Goal: Task Accomplishment & Management: Manage account settings

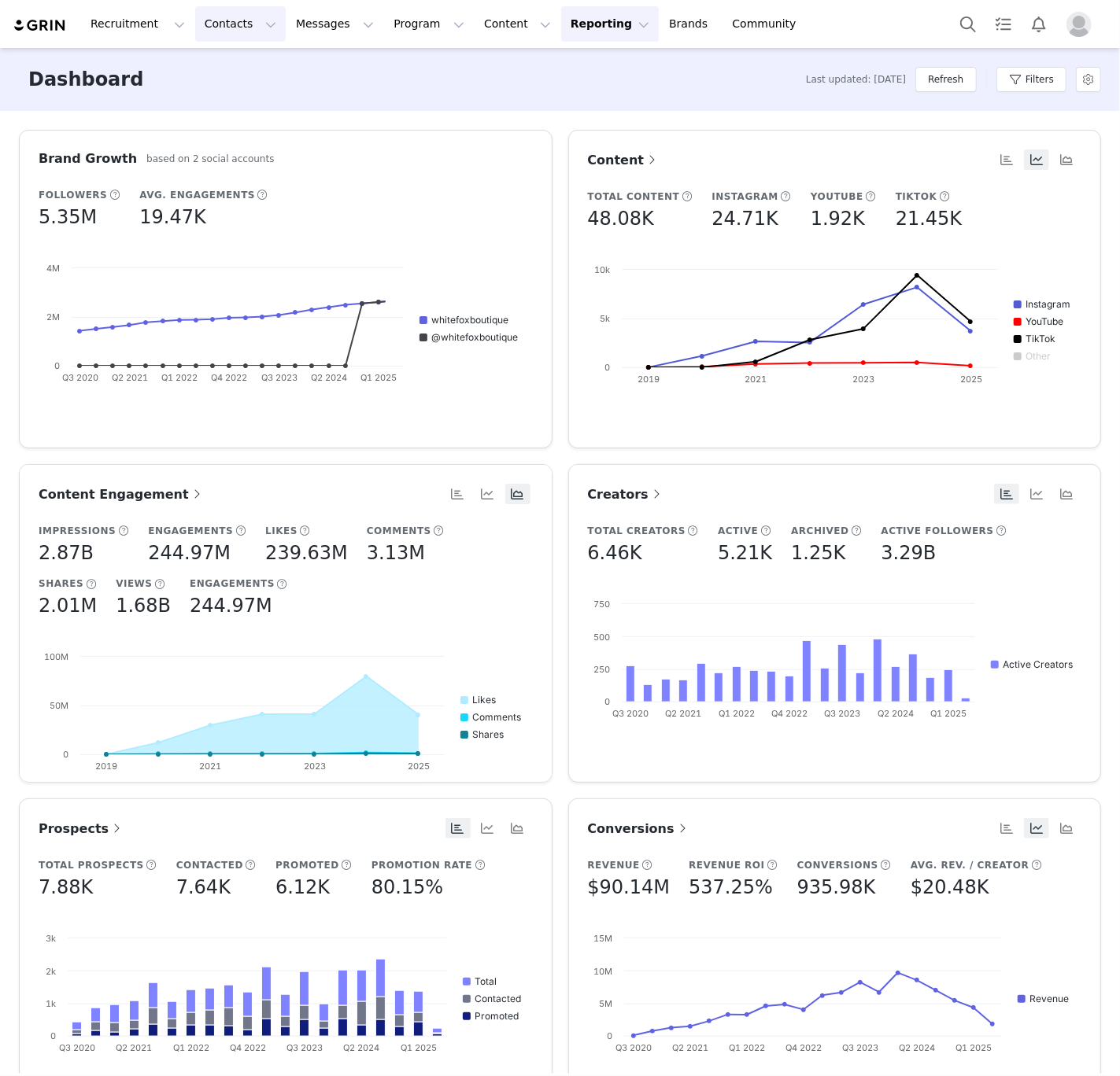
click at [210, 37] on button "Contacts Contacts" at bounding box center [240, 24] width 90 height 36
click at [210, 70] on p "Creators" at bounding box center [220, 70] width 47 height 17
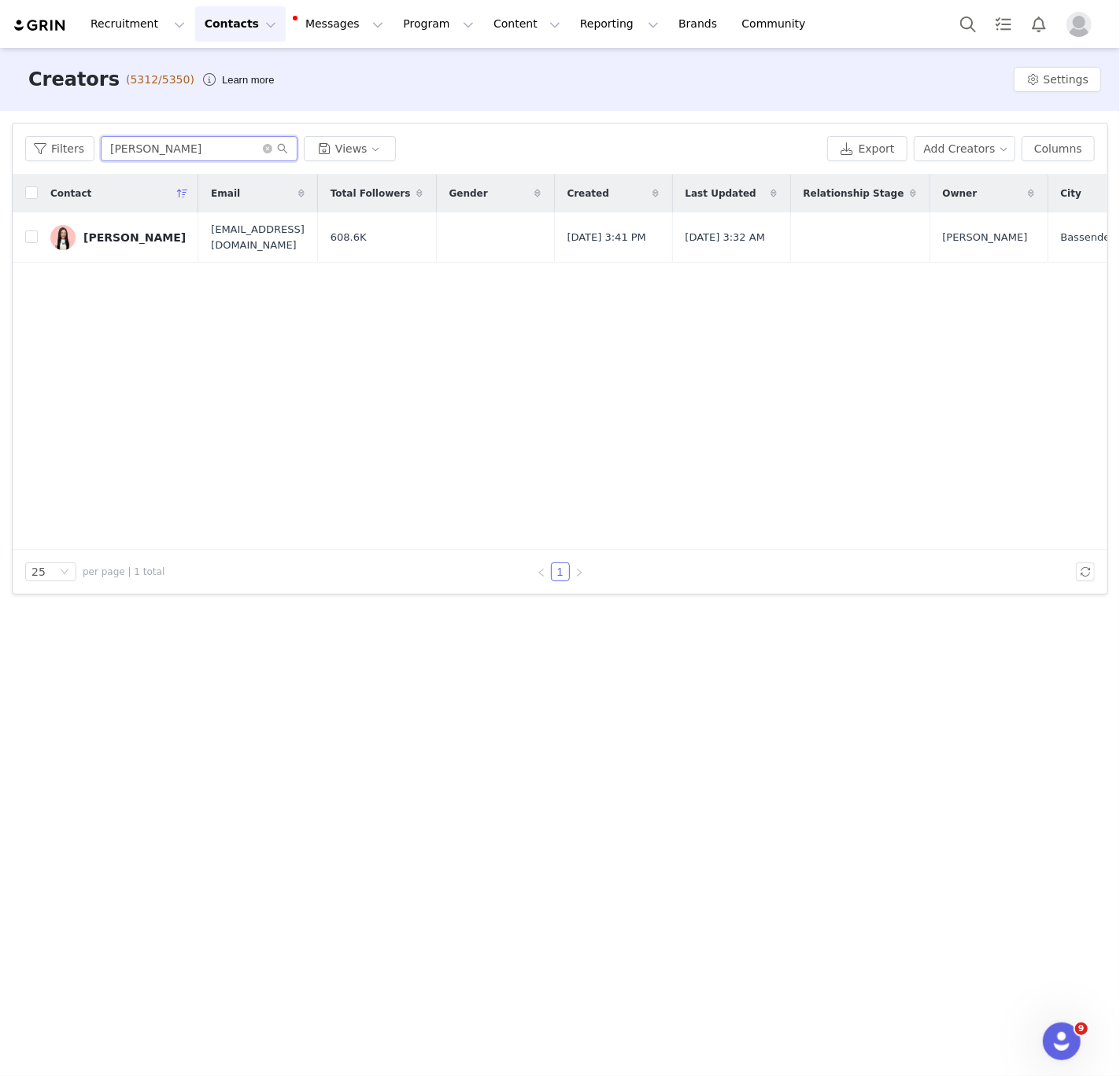
click at [180, 156] on input "charlotte lea" at bounding box center [199, 149] width 196 height 25
type input "kat clark"
click at [83, 257] on td "Kat Clark" at bounding box center [118, 237] width 161 height 50
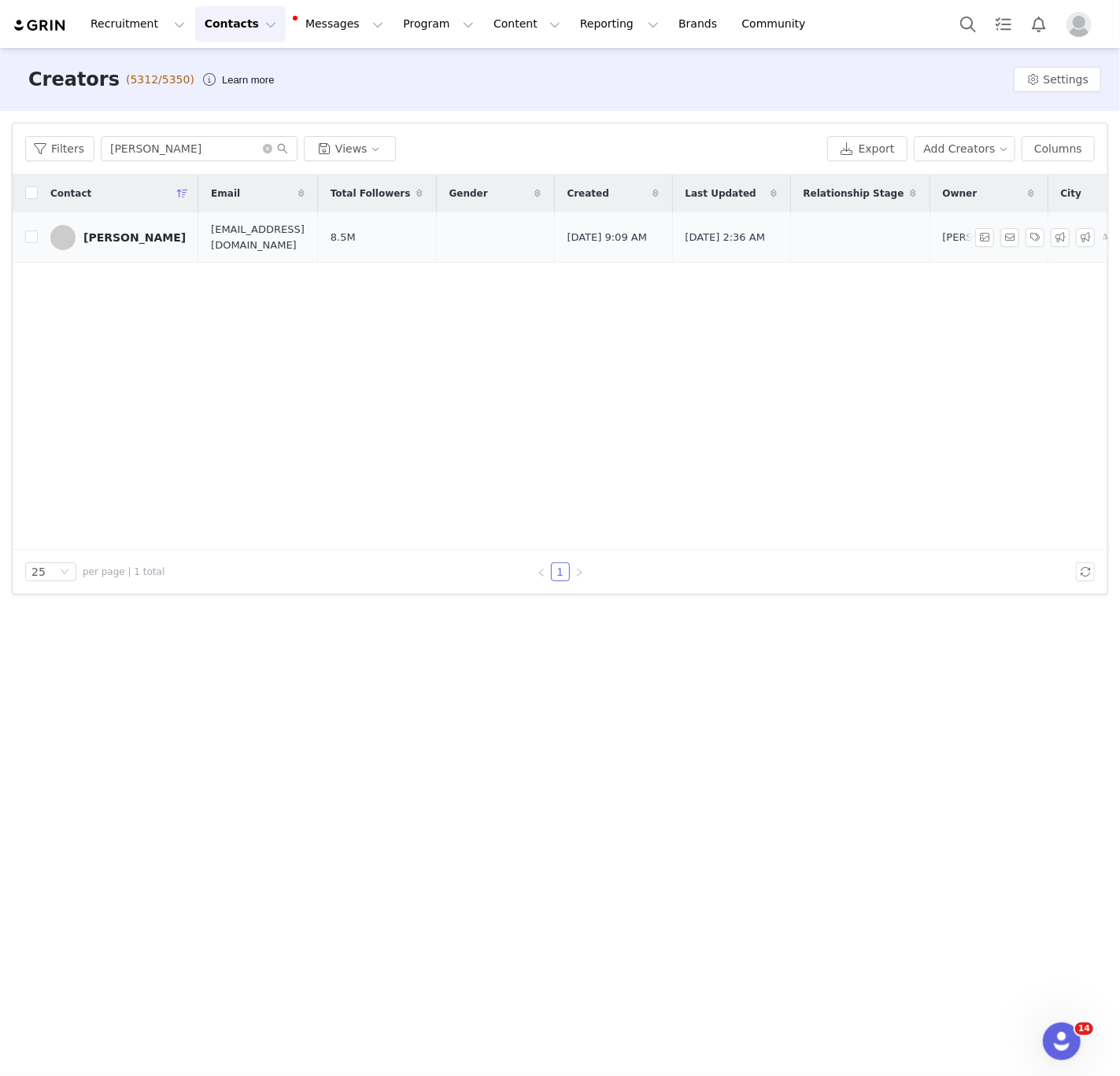
click at [88, 246] on link "Kat Clark" at bounding box center [118, 237] width 136 height 25
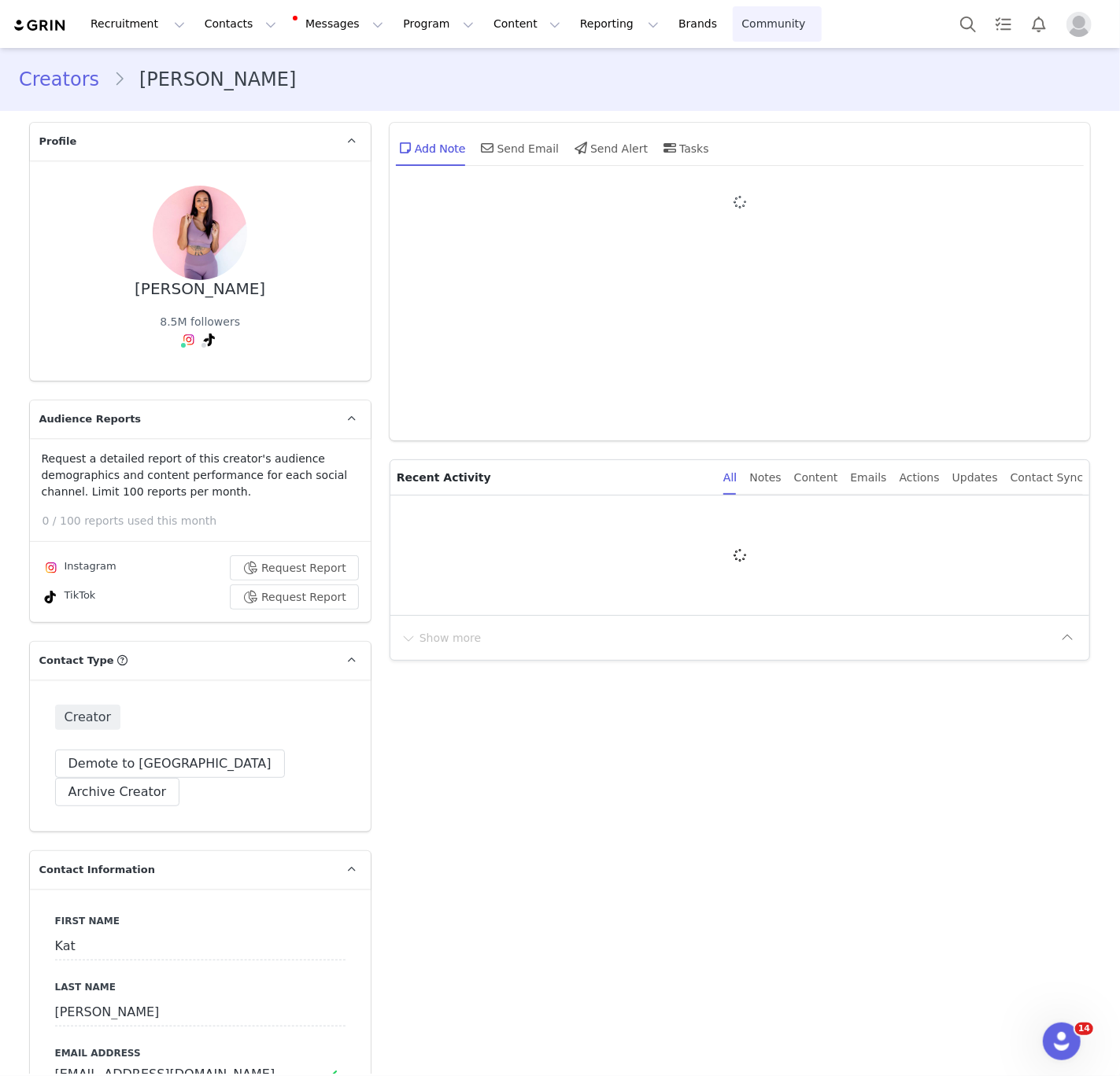
type input "+1 (United States)"
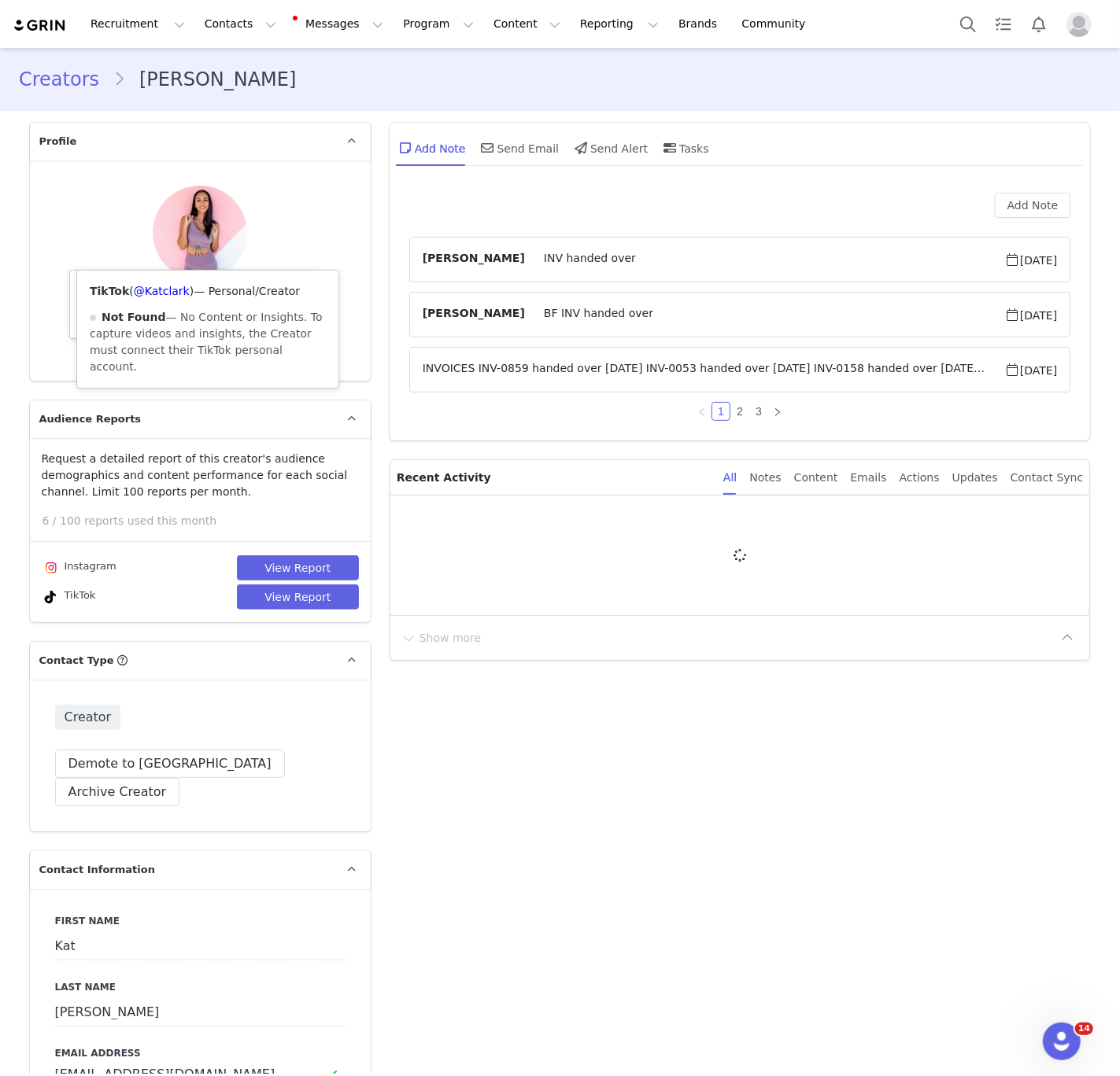
click at [203, 334] on icon at bounding box center [209, 340] width 11 height 12
click at [154, 286] on link "@Katclark" at bounding box center [162, 291] width 56 height 12
click at [177, 314] on div "8.5M followers Instagram ( @kat_clark_ ) — Creator Connected — Account is disco…" at bounding box center [200, 335] width 80 height 42
click at [183, 342] on span at bounding box center [183, 345] width 8 height 8
click at [183, 296] on link "@kat_clark_" at bounding box center [183, 291] width 66 height 12
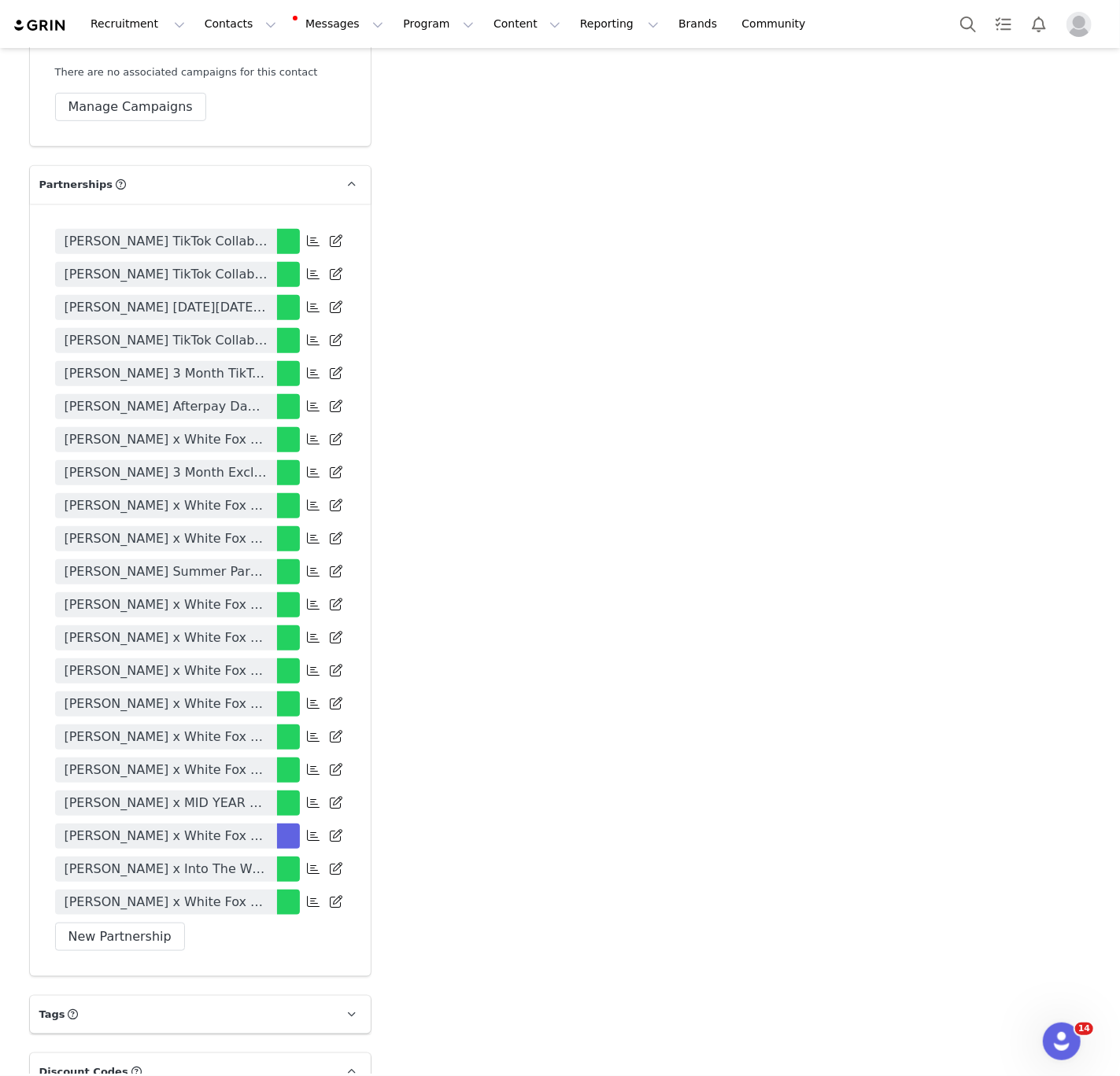
scroll to position [3994, 0]
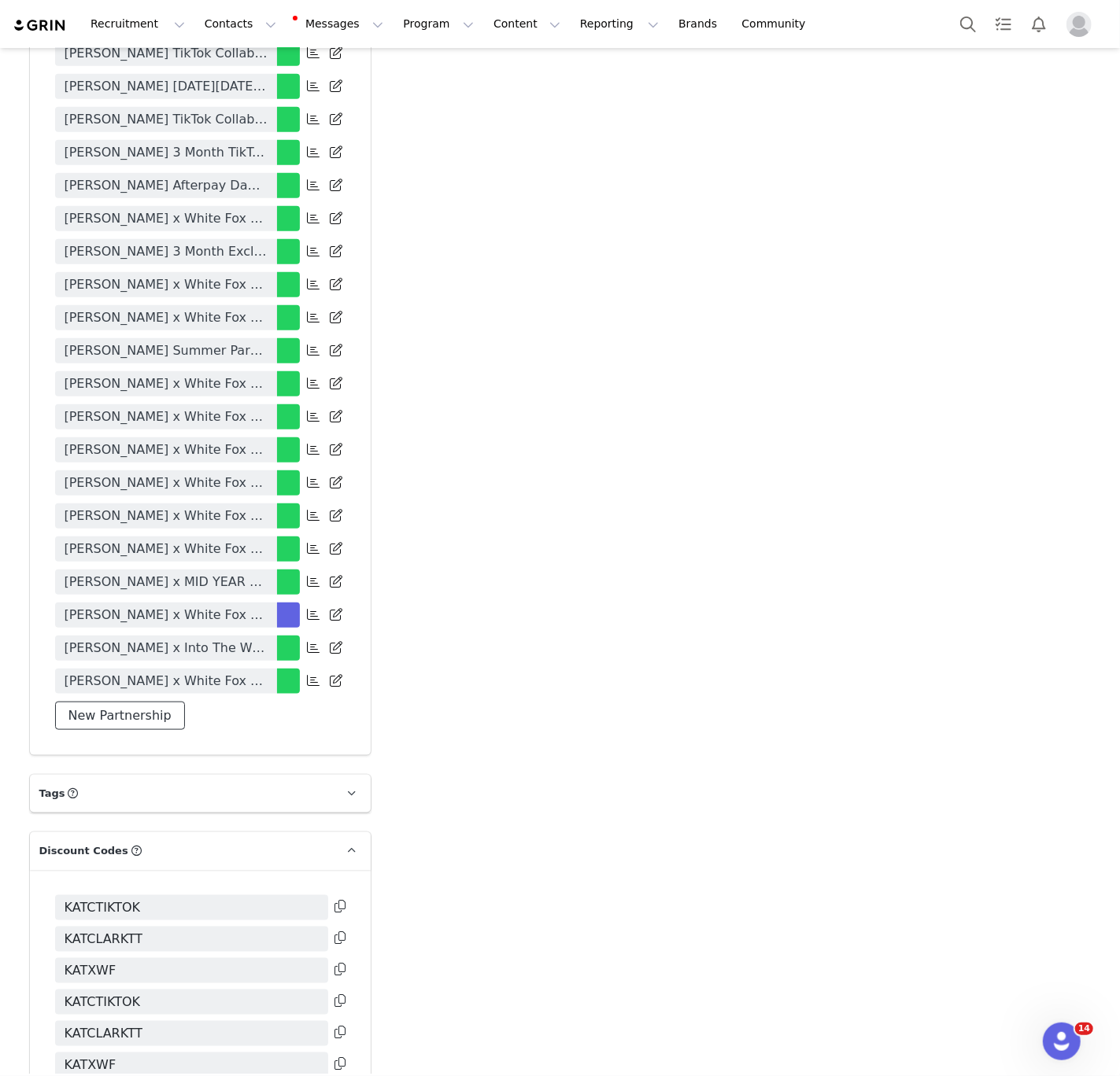
click at [89, 702] on button "New Partnership" at bounding box center [120, 716] width 129 height 29
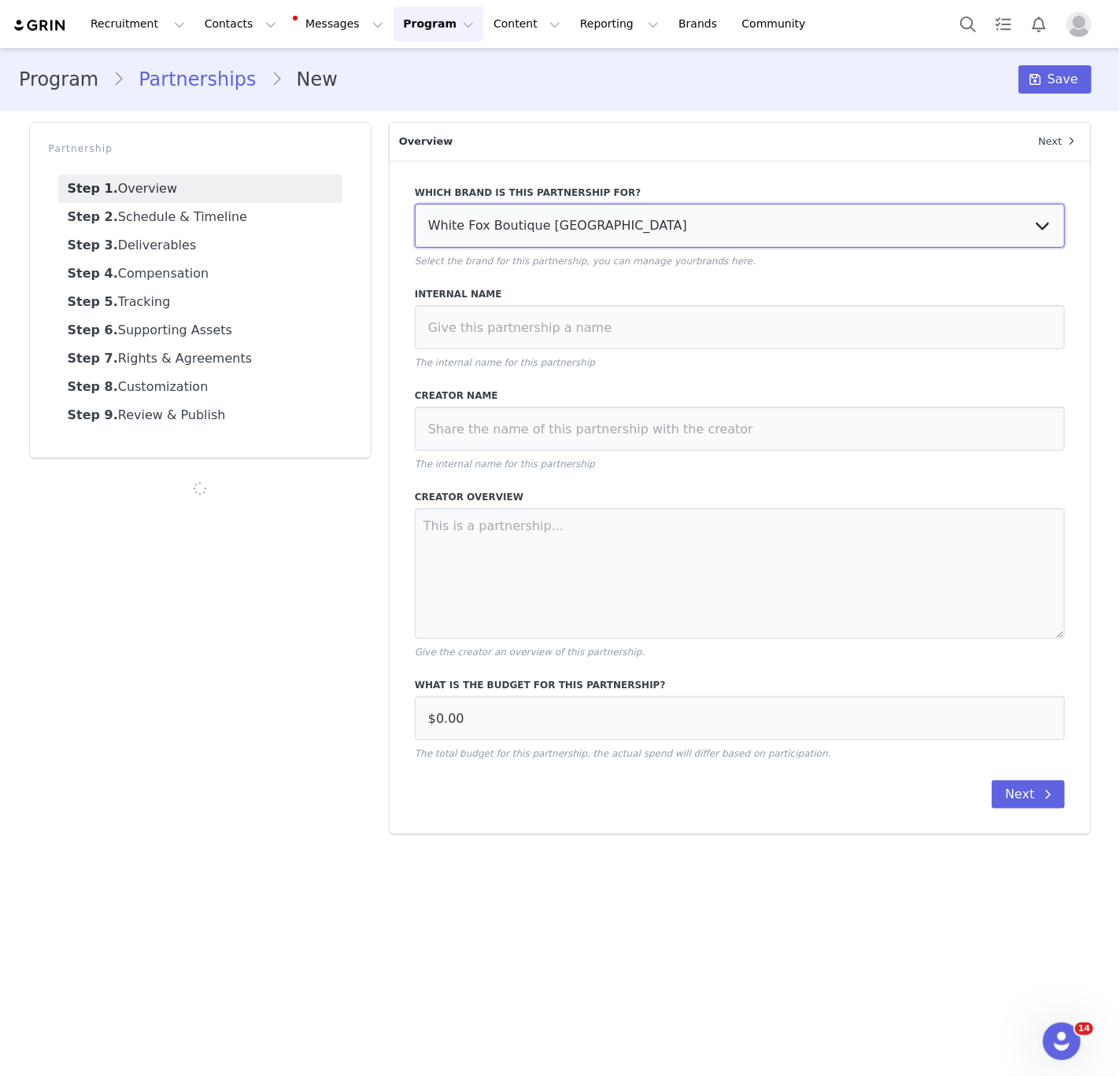
click at [663, 232] on select "White Fox Boutique USA White Fox Boutique AUS White Fox Boutique UK" at bounding box center [740, 225] width 651 height 44
select select "701c8572-30a2-4a58-9392-cbbd93bb676d"
type input "AUD0.00"
click at [415, 203] on select "White Fox Boutique USA White Fox Boutique AUS White Fox Boutique UK" at bounding box center [740, 225] width 651 height 44
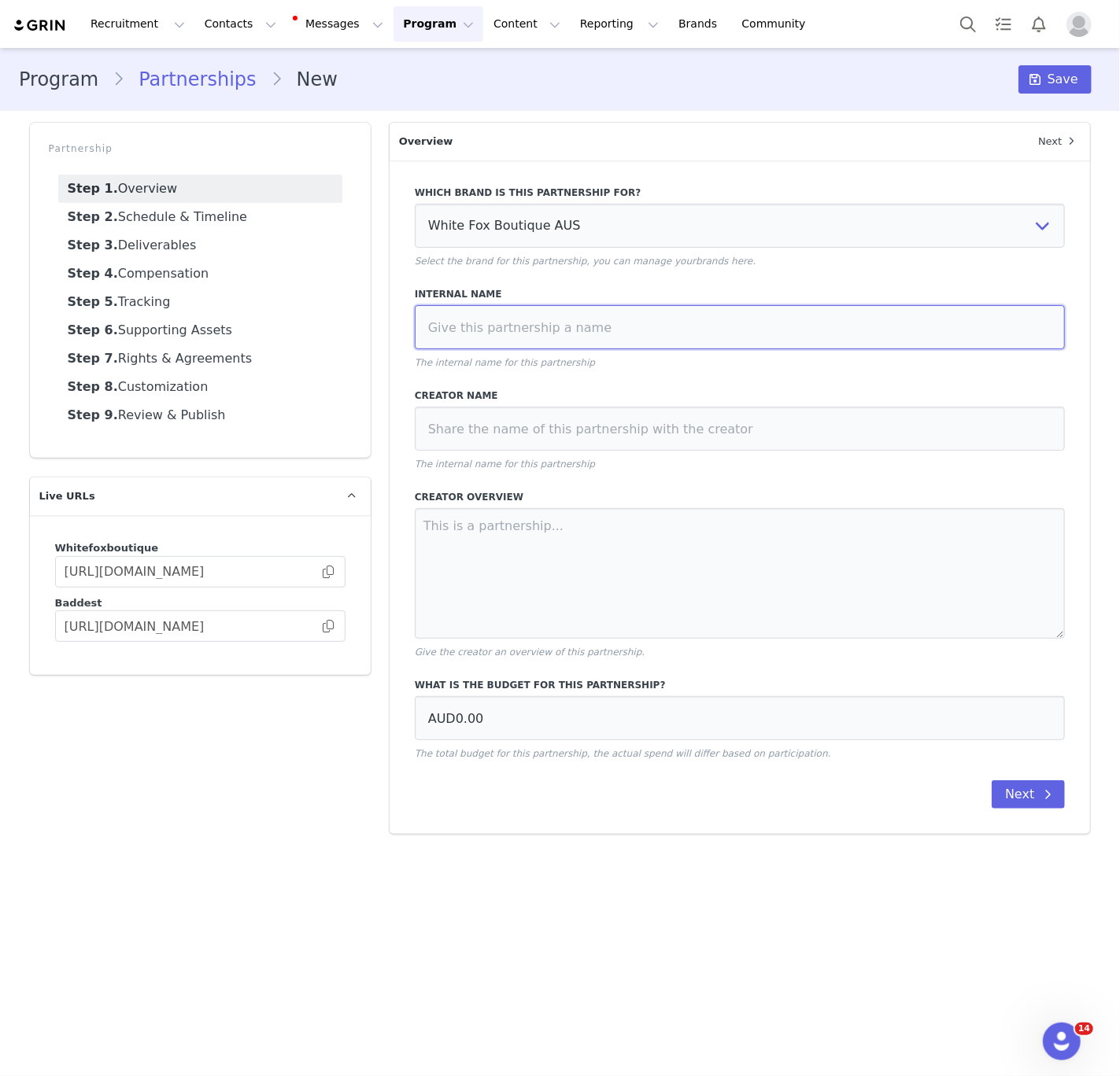
click at [650, 312] on input at bounding box center [740, 327] width 651 height 44
paste input "Kat Clark x White Fox Beauty Vol 1 September 2025"
type input "Kat Clark x White Fox Beauty Vol 1 September 2025"
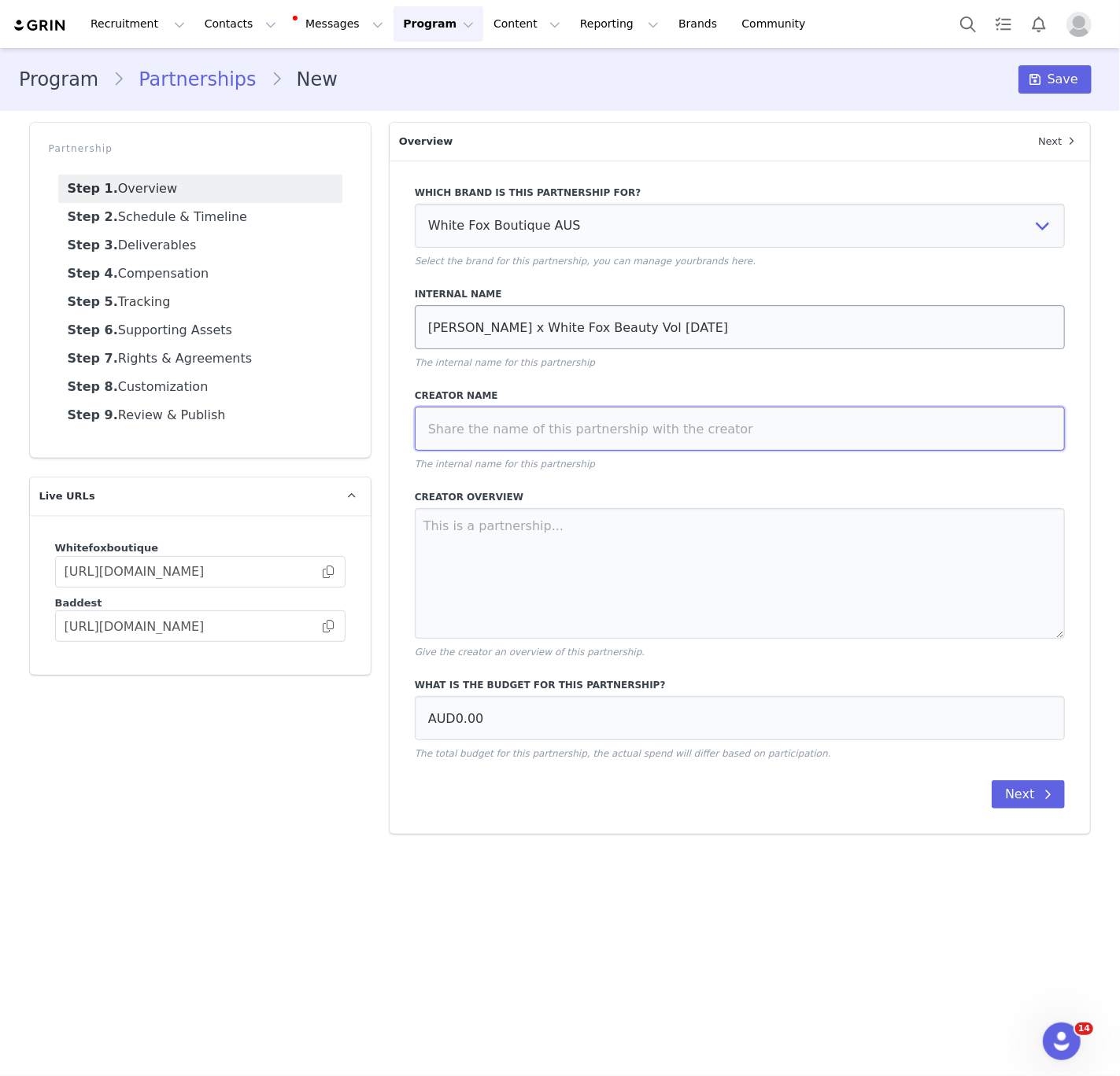
paste input "Kat Clark x White Fox Beauty Vol 1 September 2025"
type input "Kat Clark x White Fox Beauty Vol 1 September 2025"
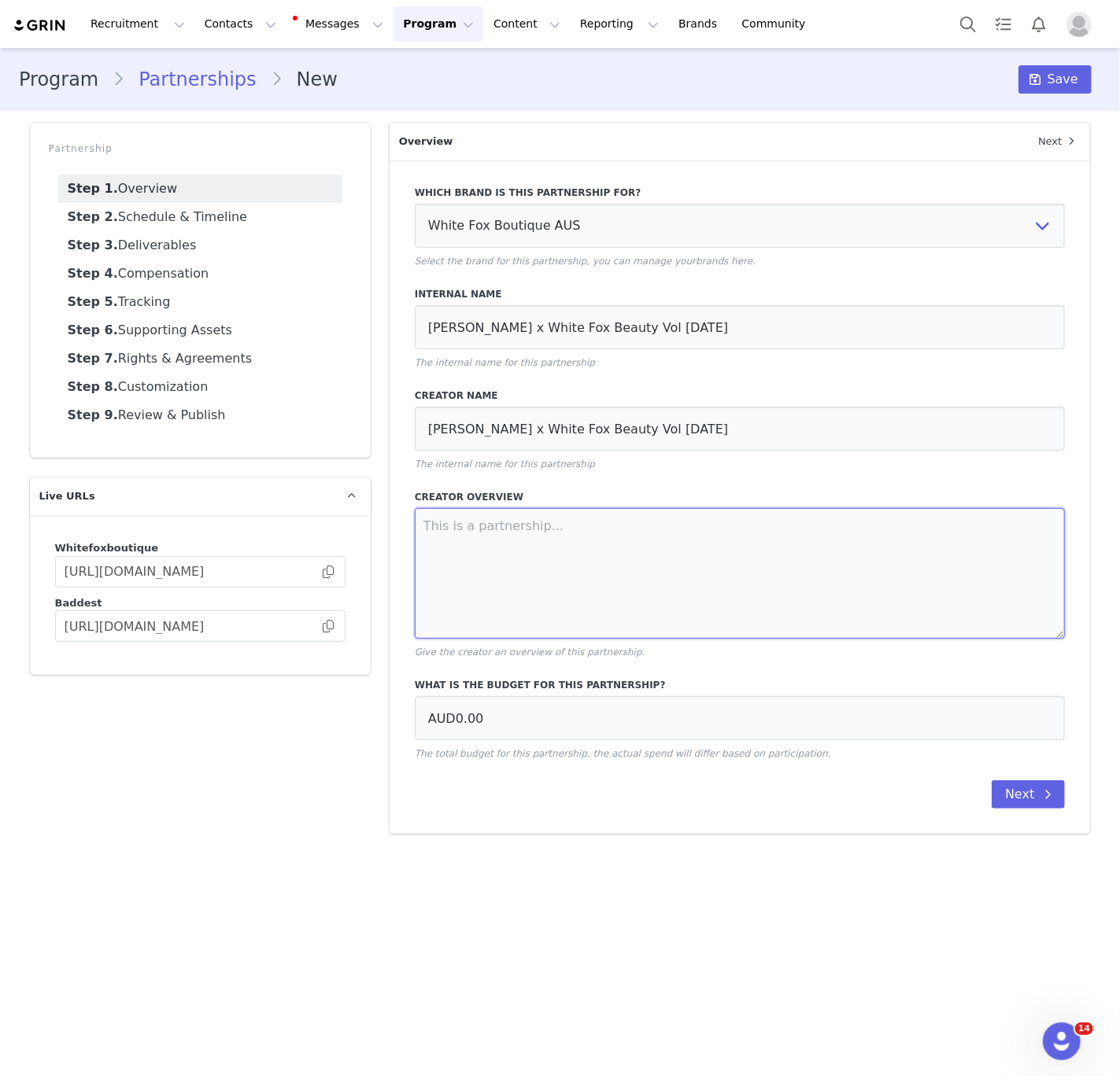
click at [867, 558] on textarea at bounding box center [740, 574] width 651 height 130
paste textarea "HYPE - SEPTEMBER 10TH - SEPT 14TH 1 x Tik Tok Integration LAUNCH - SEPT 15TH 20…"
type textarea "HYPE - SEPTEMBER 10TH - SEPT 14TH 1 x Tik Tok Integration LAUNCH - SEPT 15TH 20…"
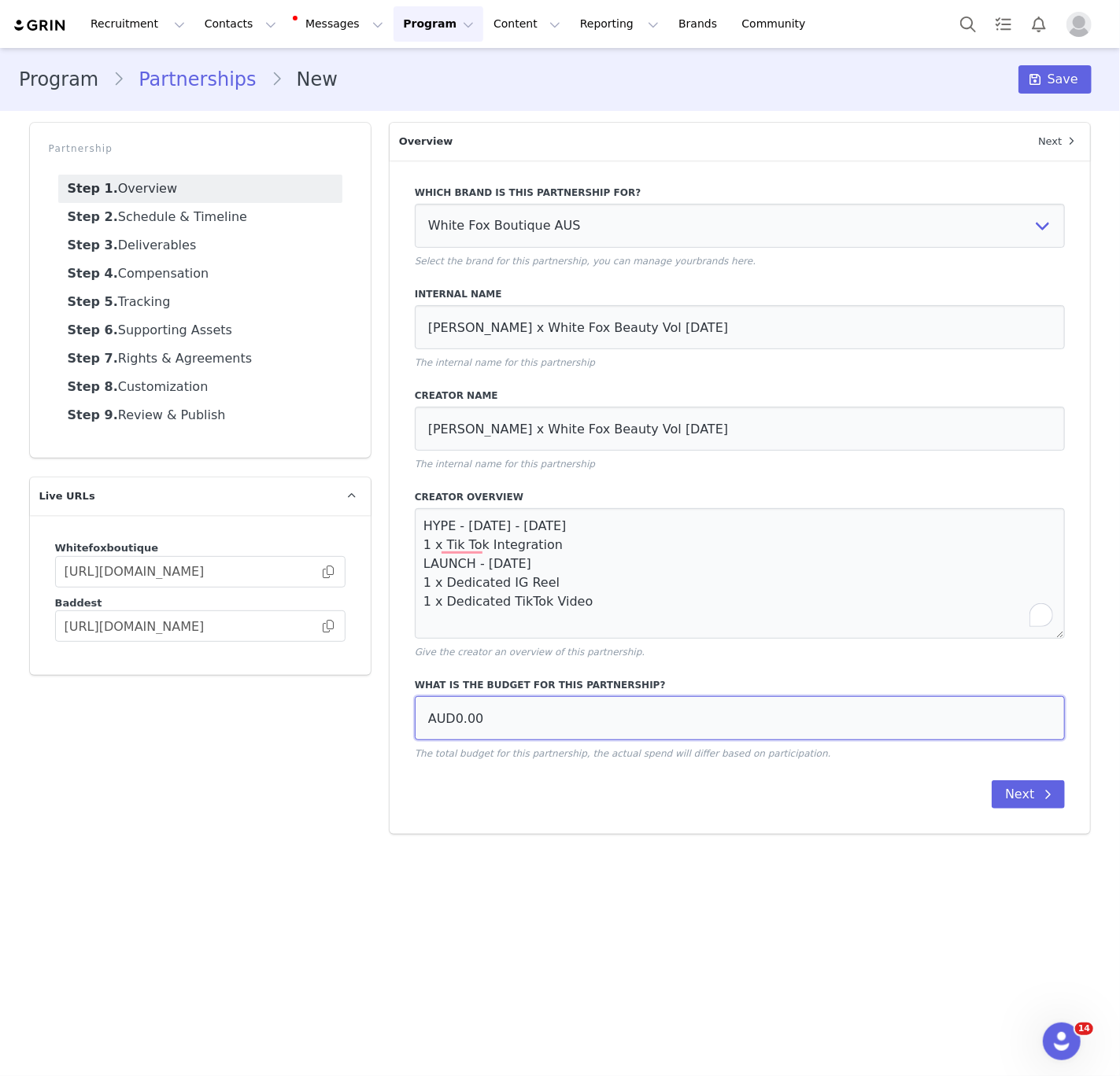
click at [617, 716] on input "AUD0.00" at bounding box center [740, 717] width 651 height 44
paste input "223.85"
type input "AUD22,385.00"
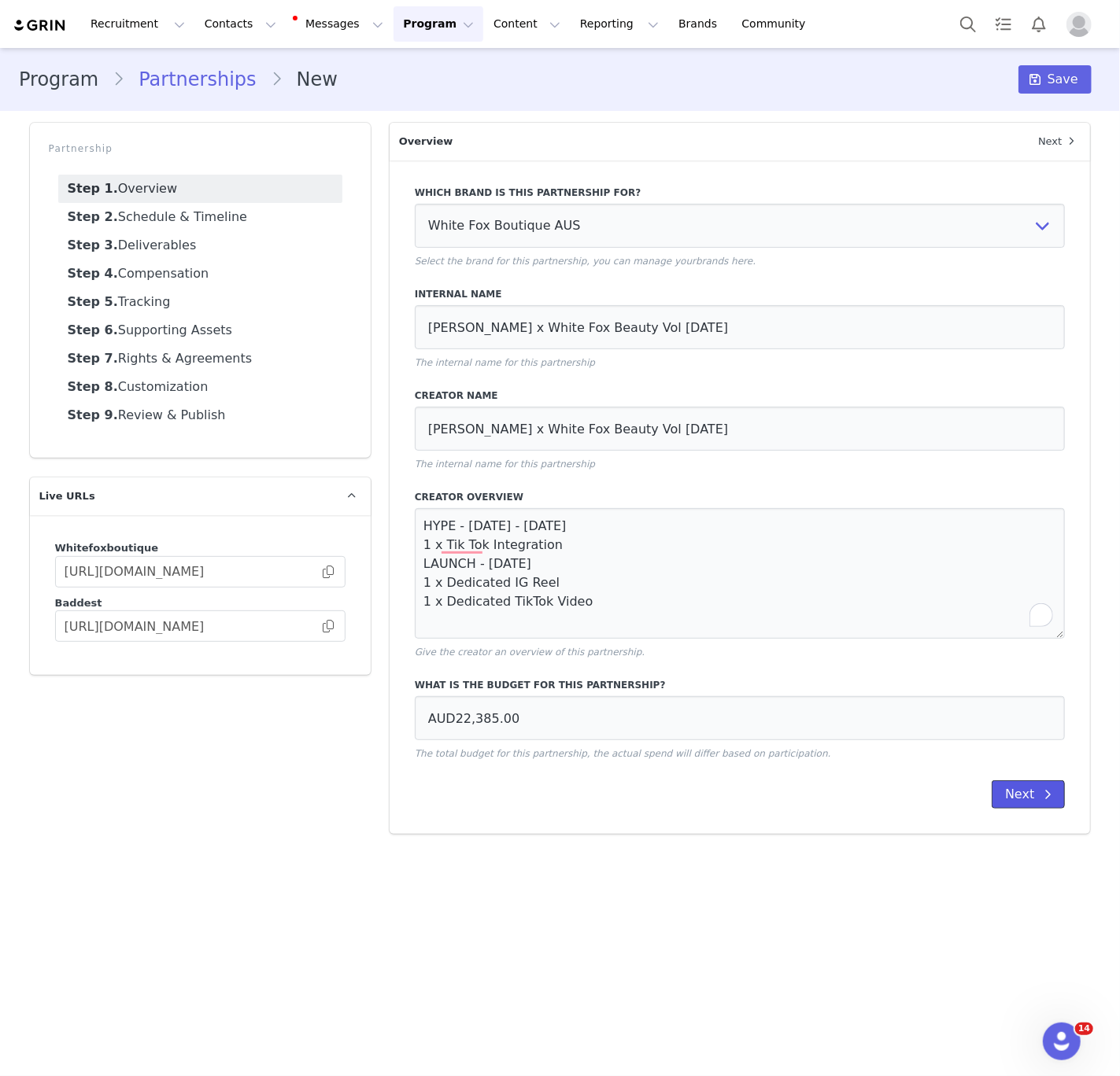
click at [1026, 793] on button "Next" at bounding box center [1028, 795] width 73 height 29
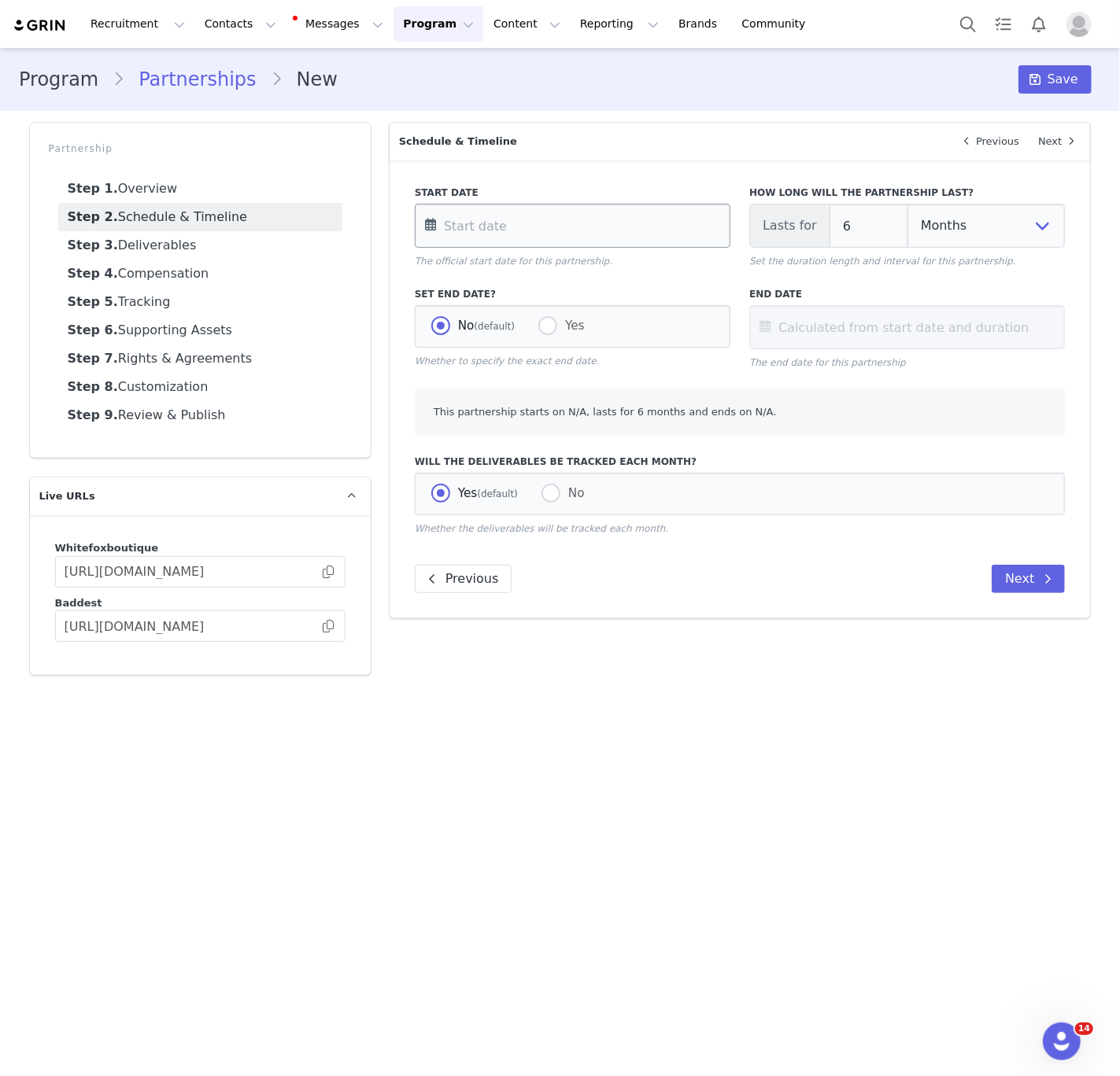
click at [569, 241] on input "text" at bounding box center [573, 225] width 316 height 44
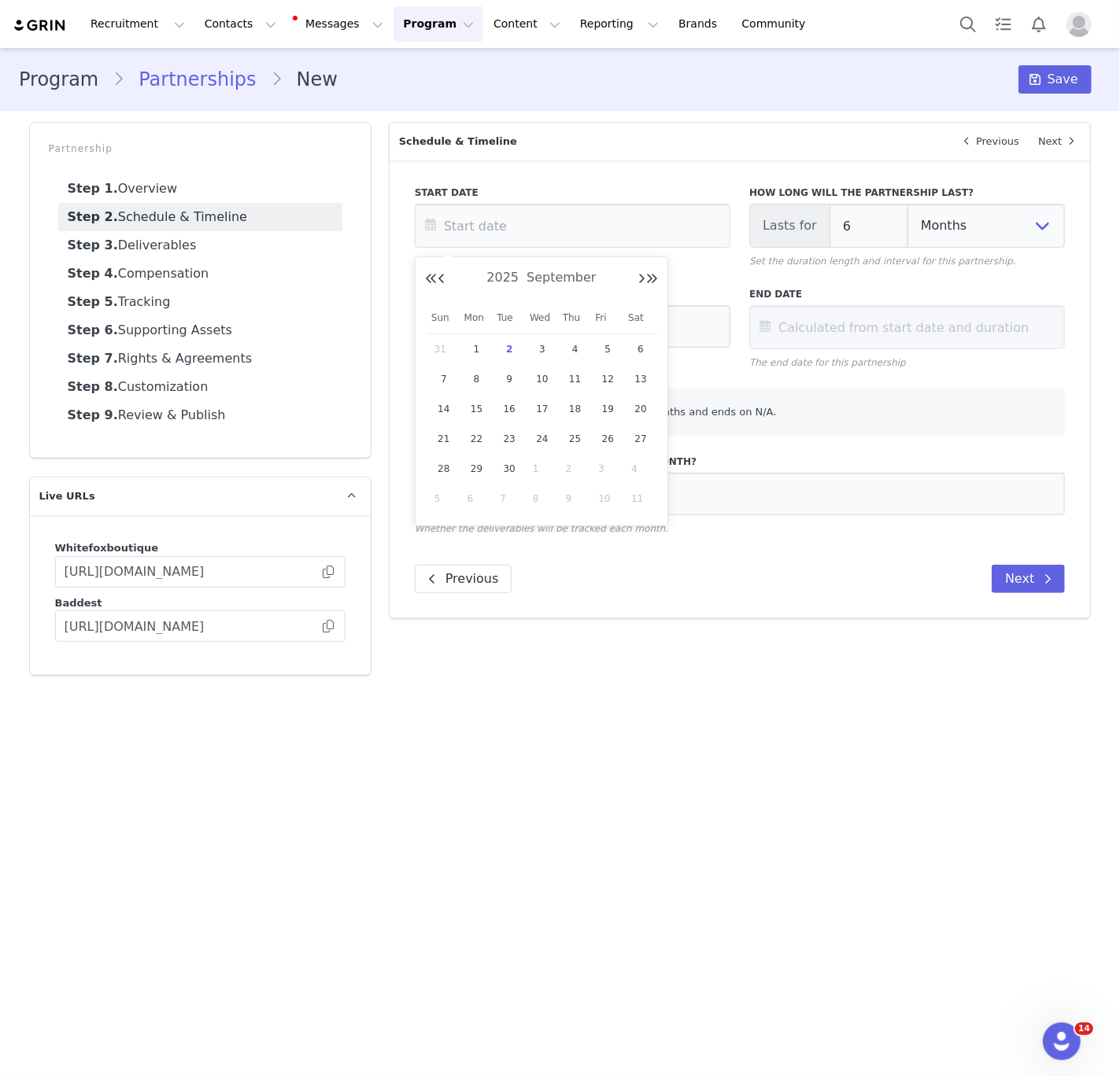
click at [503, 348] on span "2" at bounding box center [509, 349] width 19 height 19
type input "Sep 02 2025"
type input "Mar 02 2026"
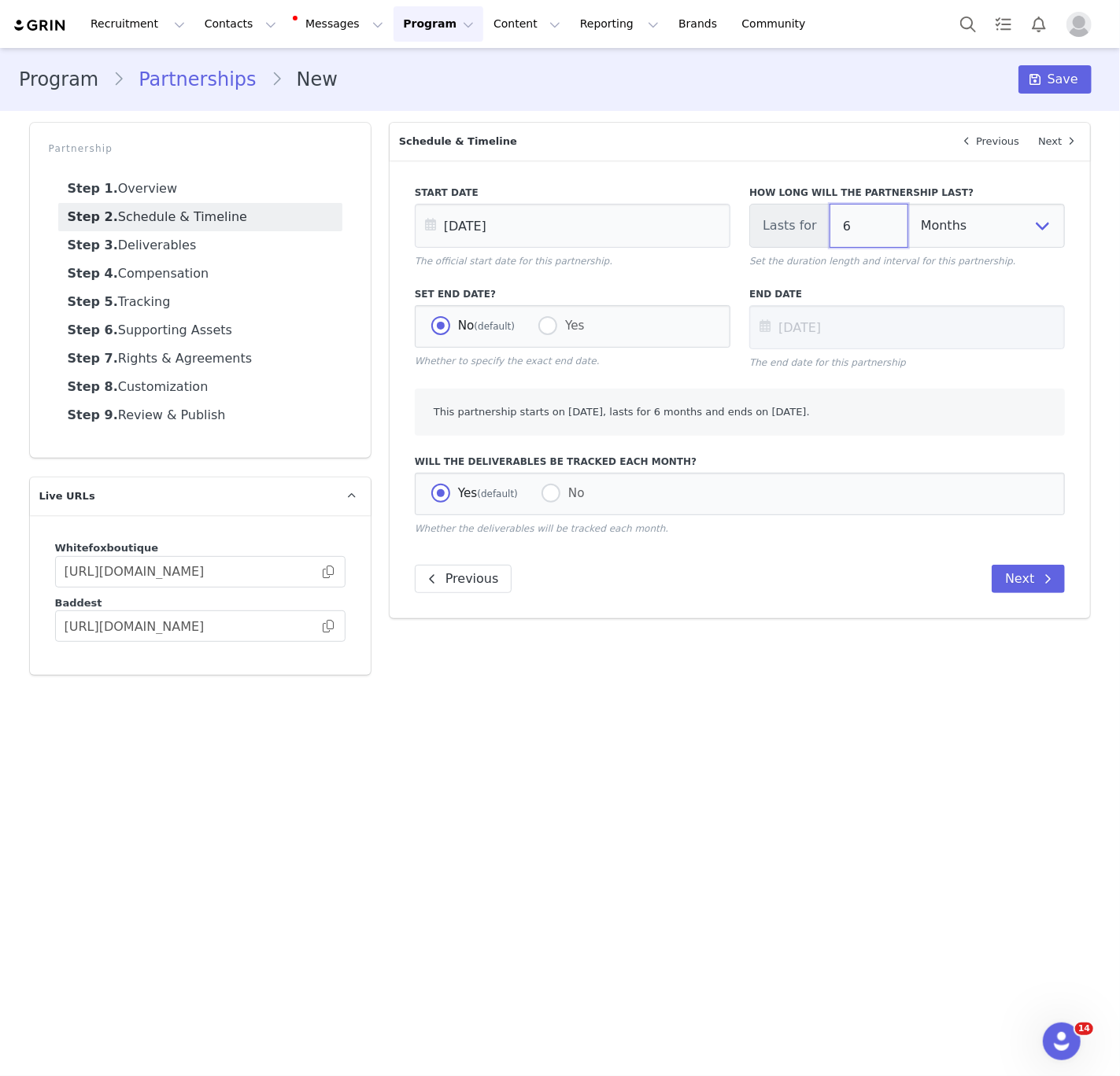
drag, startPoint x: 867, startPoint y: 225, endPoint x: 787, endPoint y: 222, distance: 80.1
click at [794, 223] on div "Lasts for 6 Days Weeks Months" at bounding box center [907, 225] width 316 height 44
type input "1"
type input "Oct 02 2025"
type input "1"
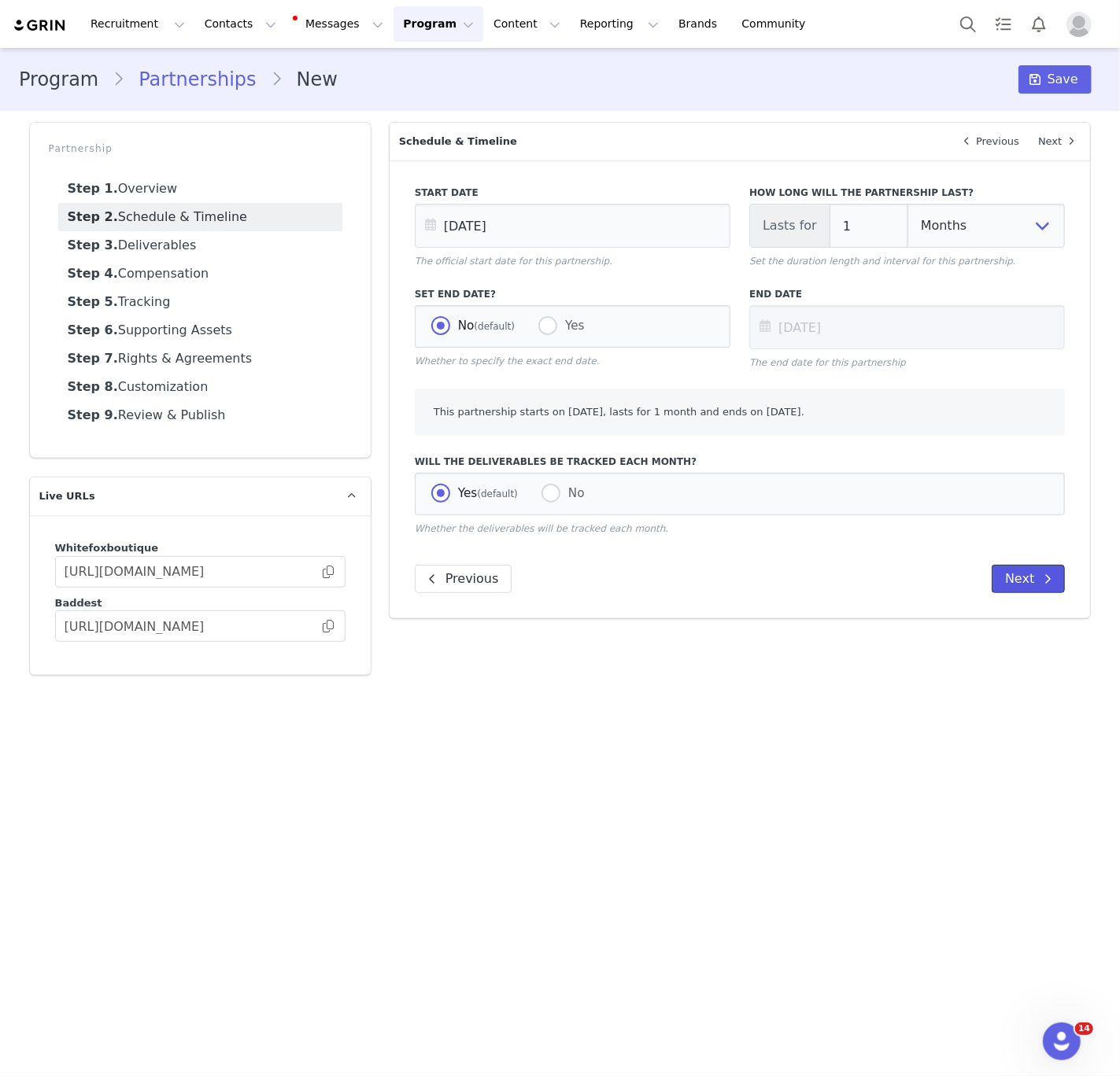
click at [1042, 589] on span at bounding box center [1047, 578] width 19 height 19
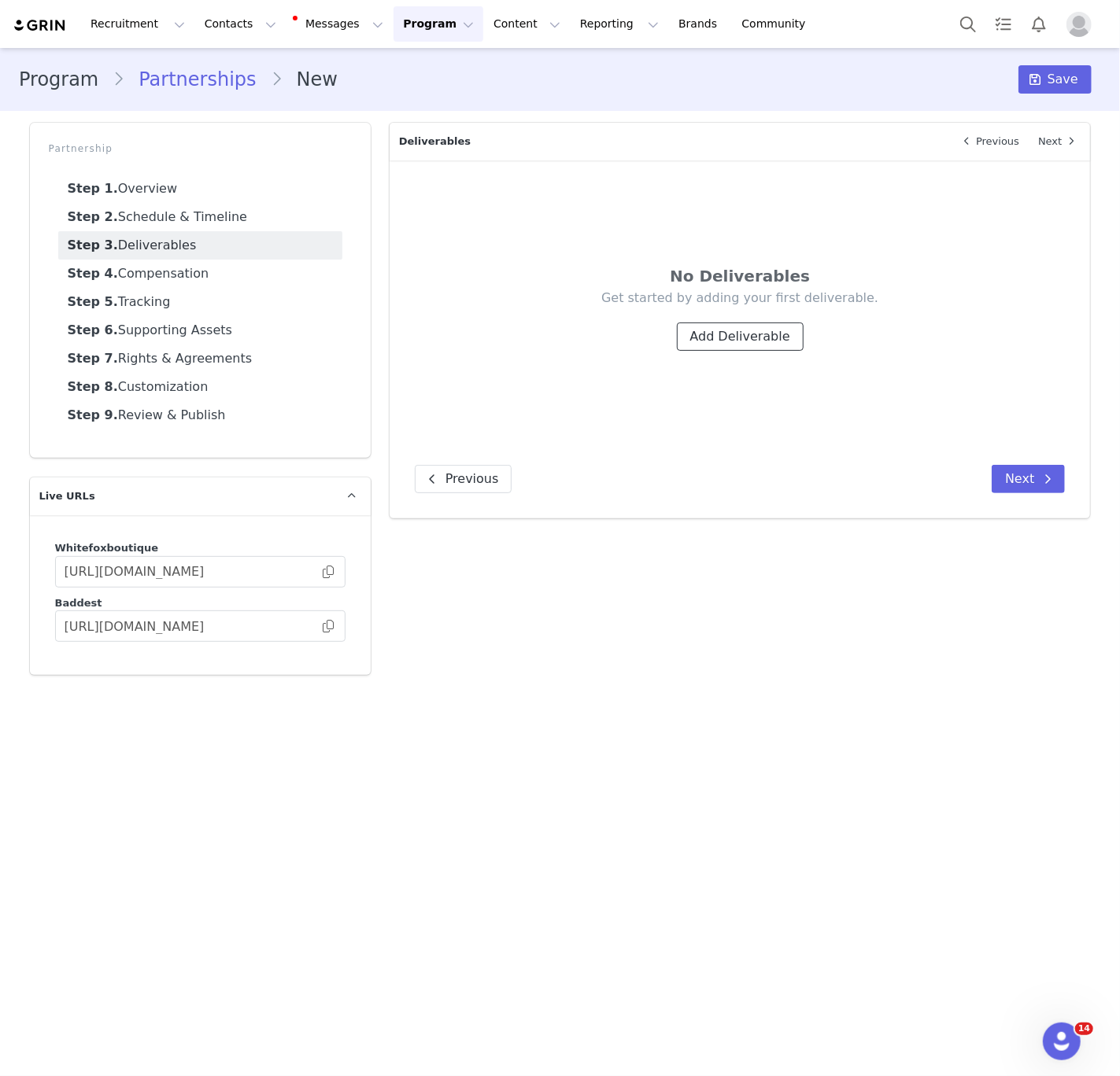
click at [727, 335] on button "Add Deliverable" at bounding box center [740, 337] width 127 height 29
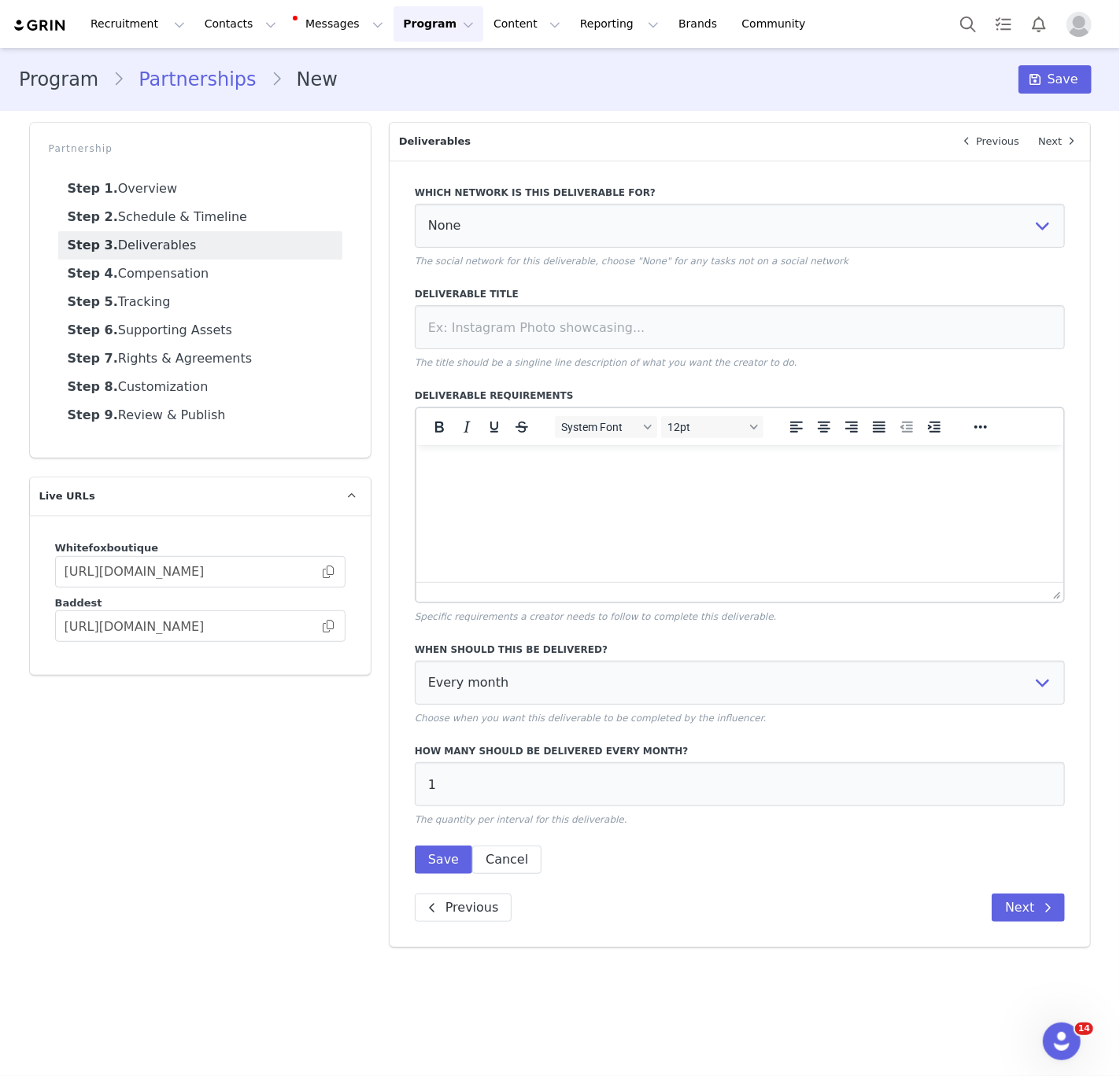
click at [613, 189] on label "Which network is this deliverable for?" at bounding box center [740, 193] width 651 height 14
click at [597, 220] on select "None YouTube Twitter Instagram Facebook Twitch TikTok Pinterest" at bounding box center [740, 225] width 651 height 44
select select "9"
click at [415, 203] on select "None YouTube Twitter Instagram Facebook Twitch TikTok Pinterest" at bounding box center [740, 225] width 651 height 44
click at [468, 324] on input at bounding box center [740, 327] width 651 height 44
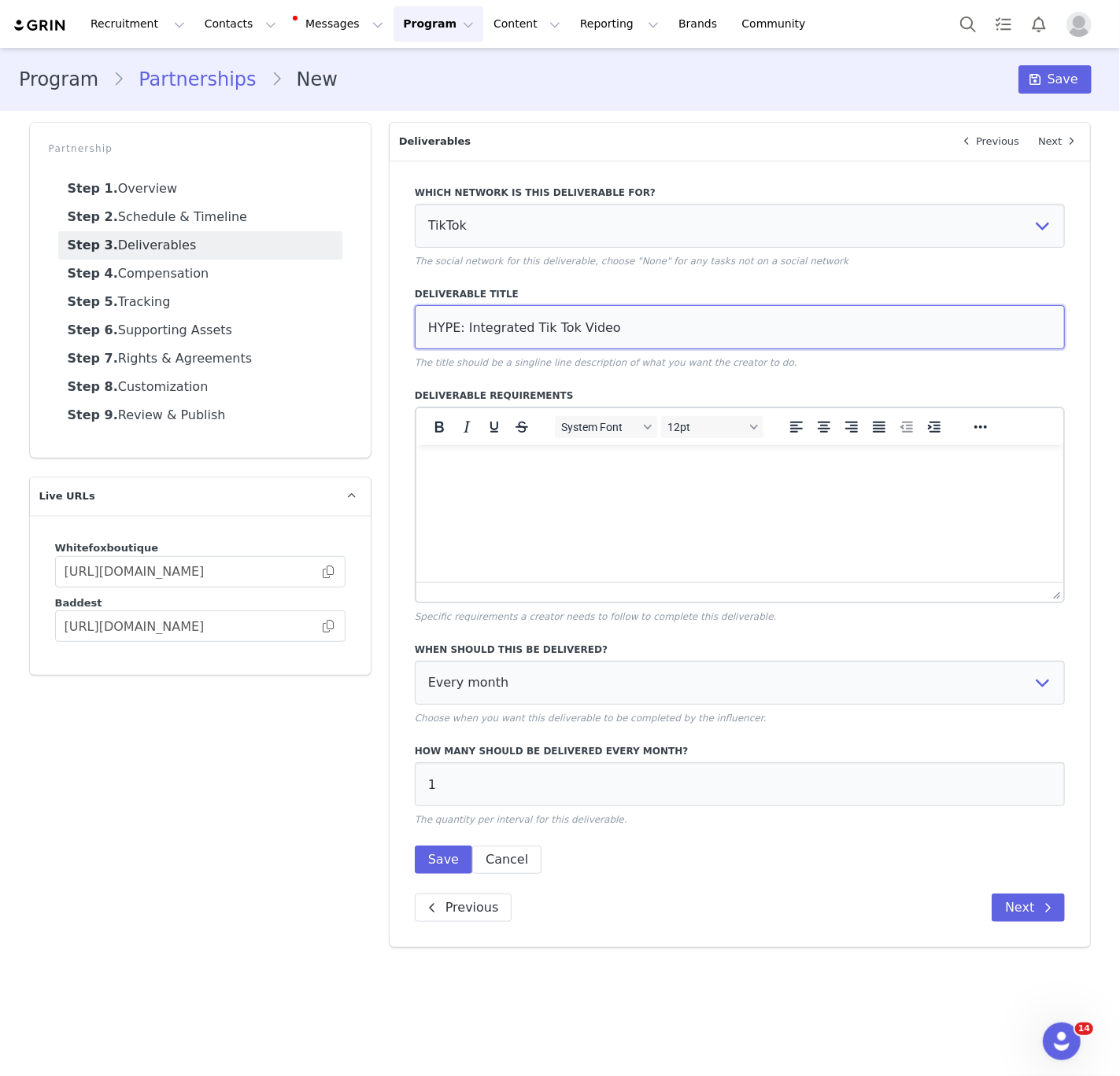
type input "HYPE: Integrated Tik Tok Video"
click at [560, 487] on html at bounding box center [740, 466] width 648 height 43
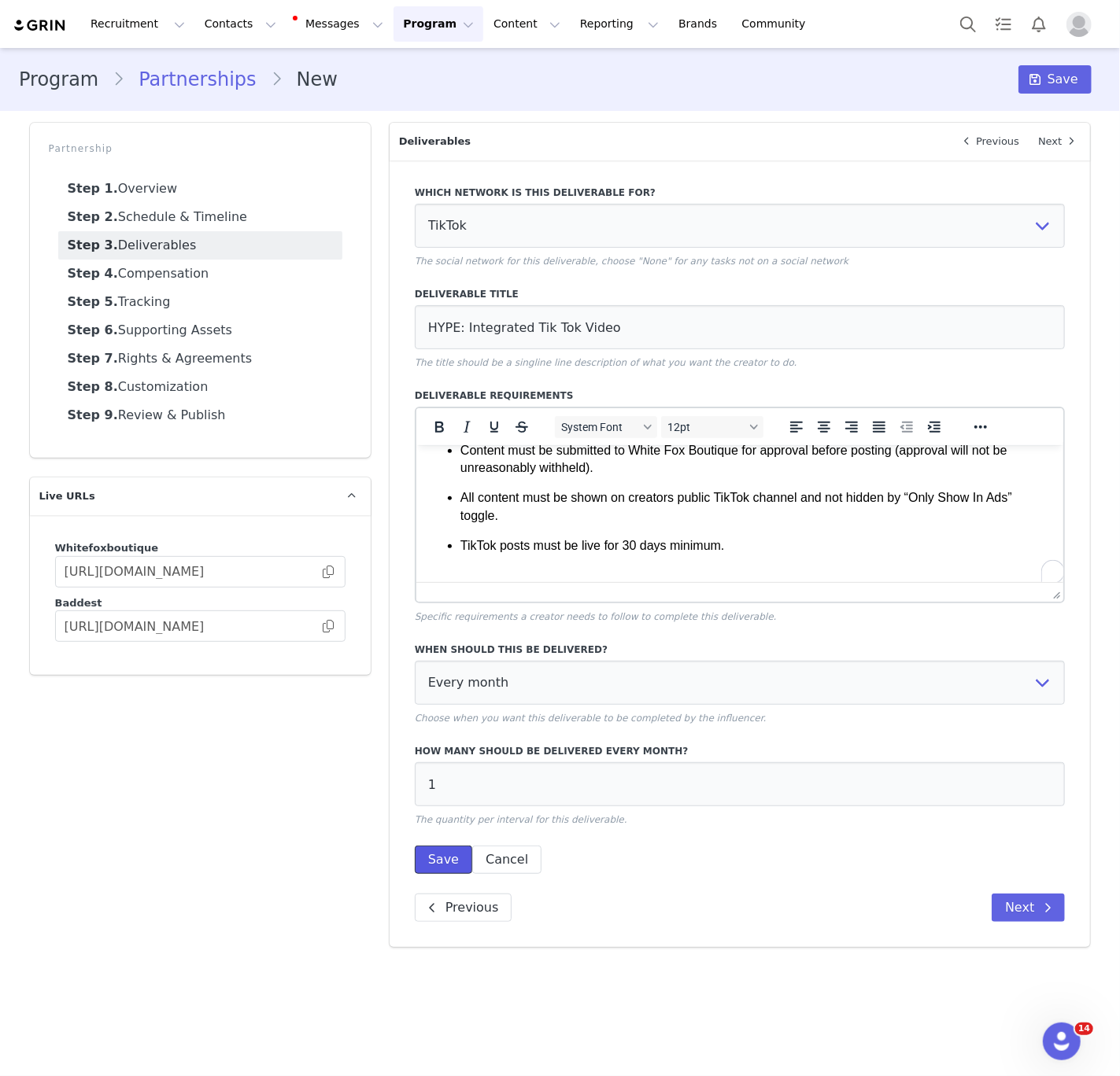
click at [443, 857] on button "Save" at bounding box center [444, 860] width 57 height 29
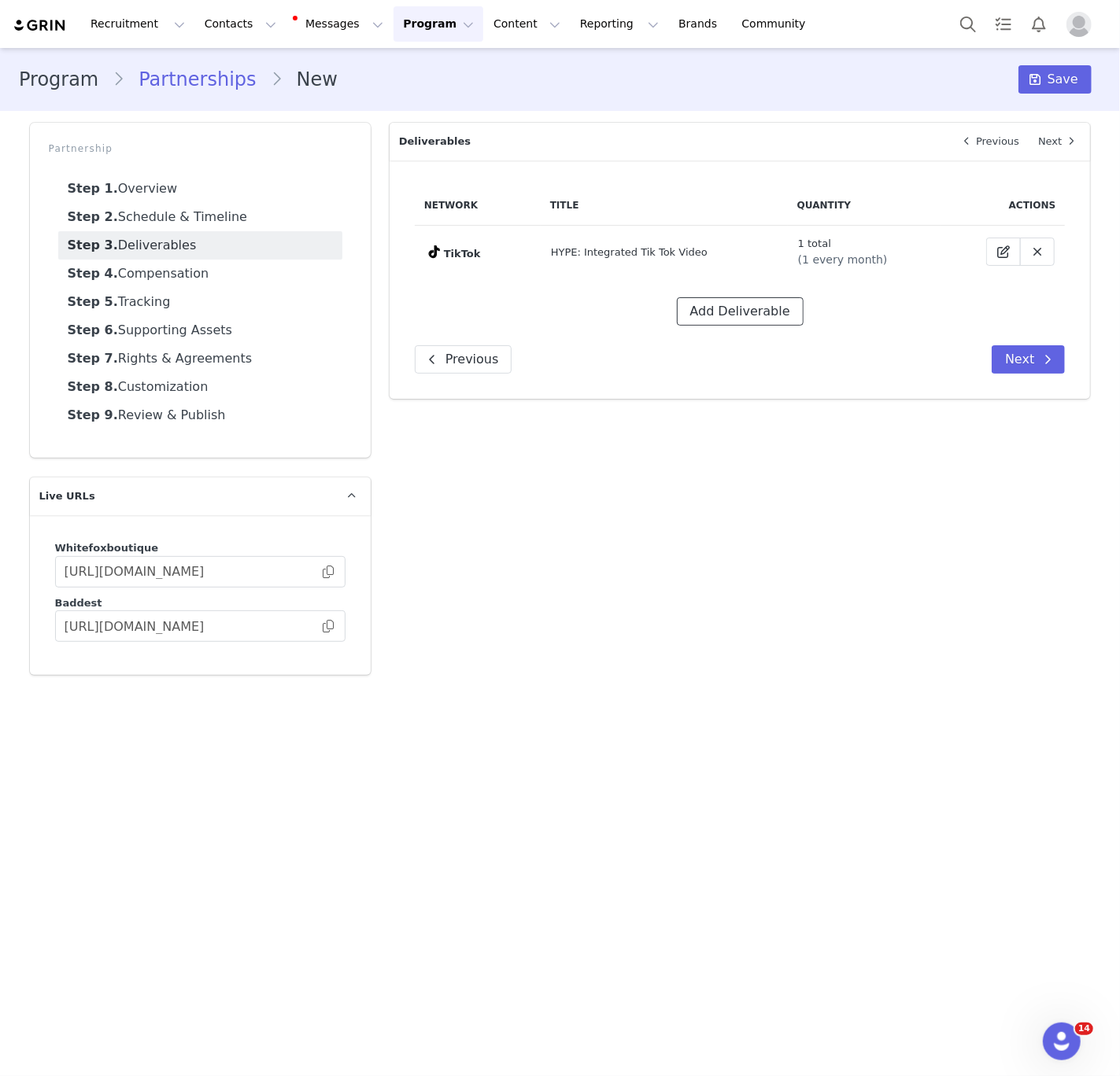
click at [738, 310] on button "Add Deliverable" at bounding box center [740, 311] width 127 height 29
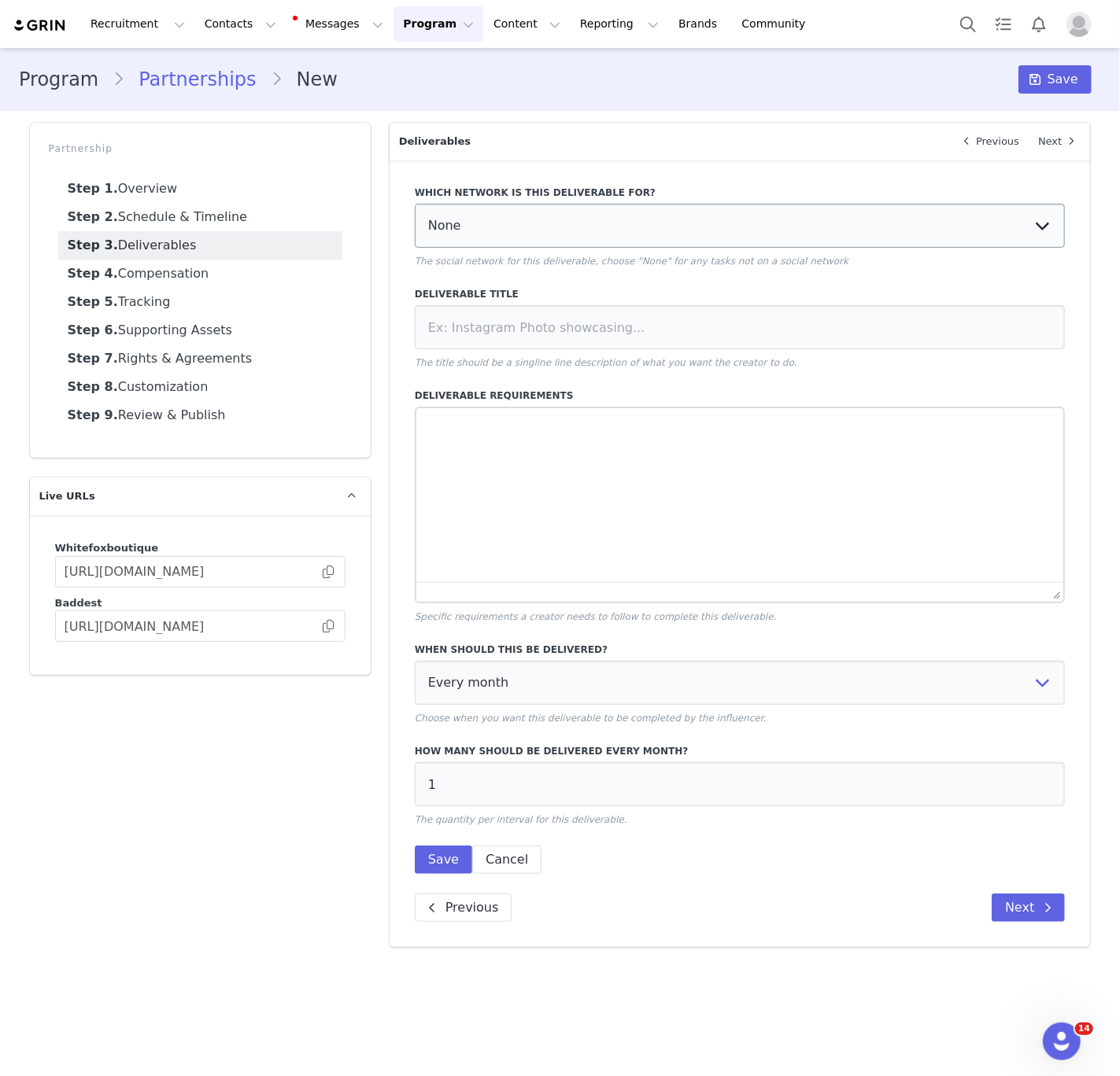
scroll to position [0, 0]
click at [608, 211] on select "None YouTube Twitter Instagram Facebook Twitch TikTok Pinterest" at bounding box center [740, 225] width 651 height 44
click at [415, 203] on select "None YouTube Twitter Instagram Facebook Twitch TikTok Pinterest" at bounding box center [740, 225] width 651 height 44
click at [506, 217] on select "None YouTube Twitter Instagram Facebook Twitch TikTok Pinterest" at bounding box center [740, 225] width 651 height 44
select select "5"
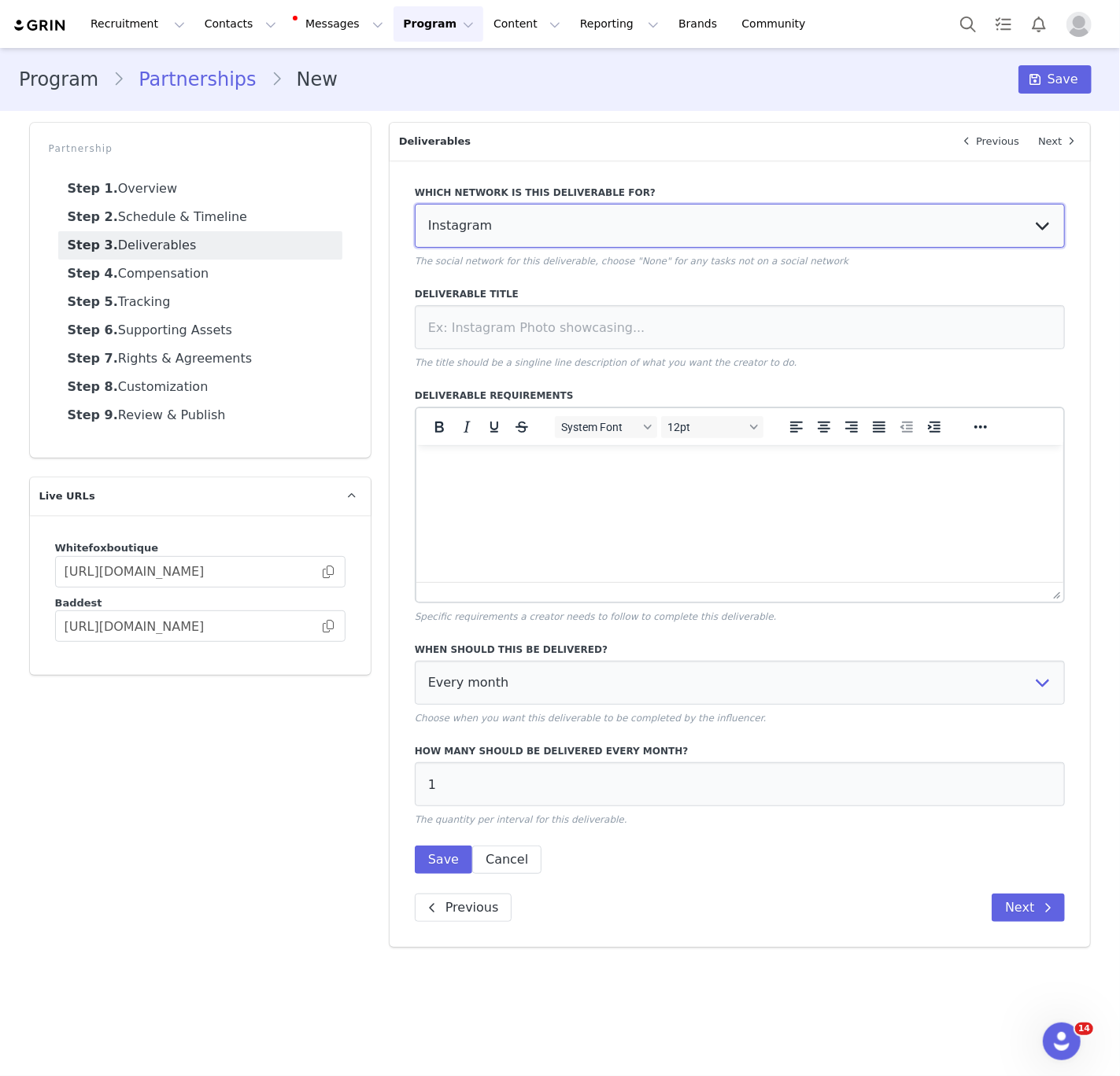
click at [415, 203] on select "None YouTube Twitter Instagram Facebook Twitch TikTok Pinterest" at bounding box center [740, 225] width 651 height 44
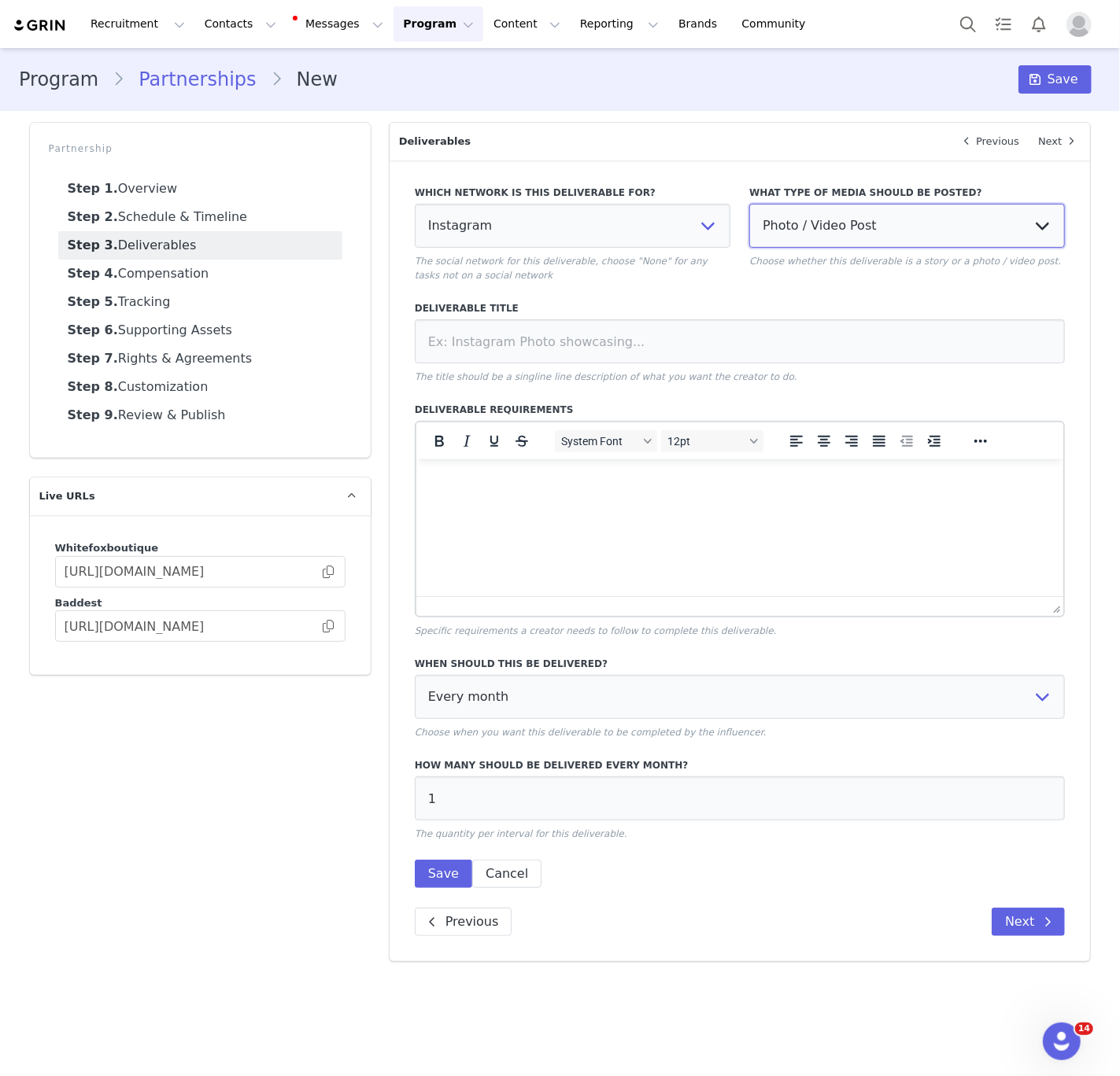
click at [858, 211] on select "Photo / Video Post Story Text in Bio Highlight Reel" at bounding box center [907, 225] width 316 height 44
select select
click at [749, 203] on select "Photo / Video Post Story Text in Bio Highlight Reel" at bounding box center [907, 225] width 316 height 44
click at [717, 342] on input at bounding box center [740, 341] width 651 height 44
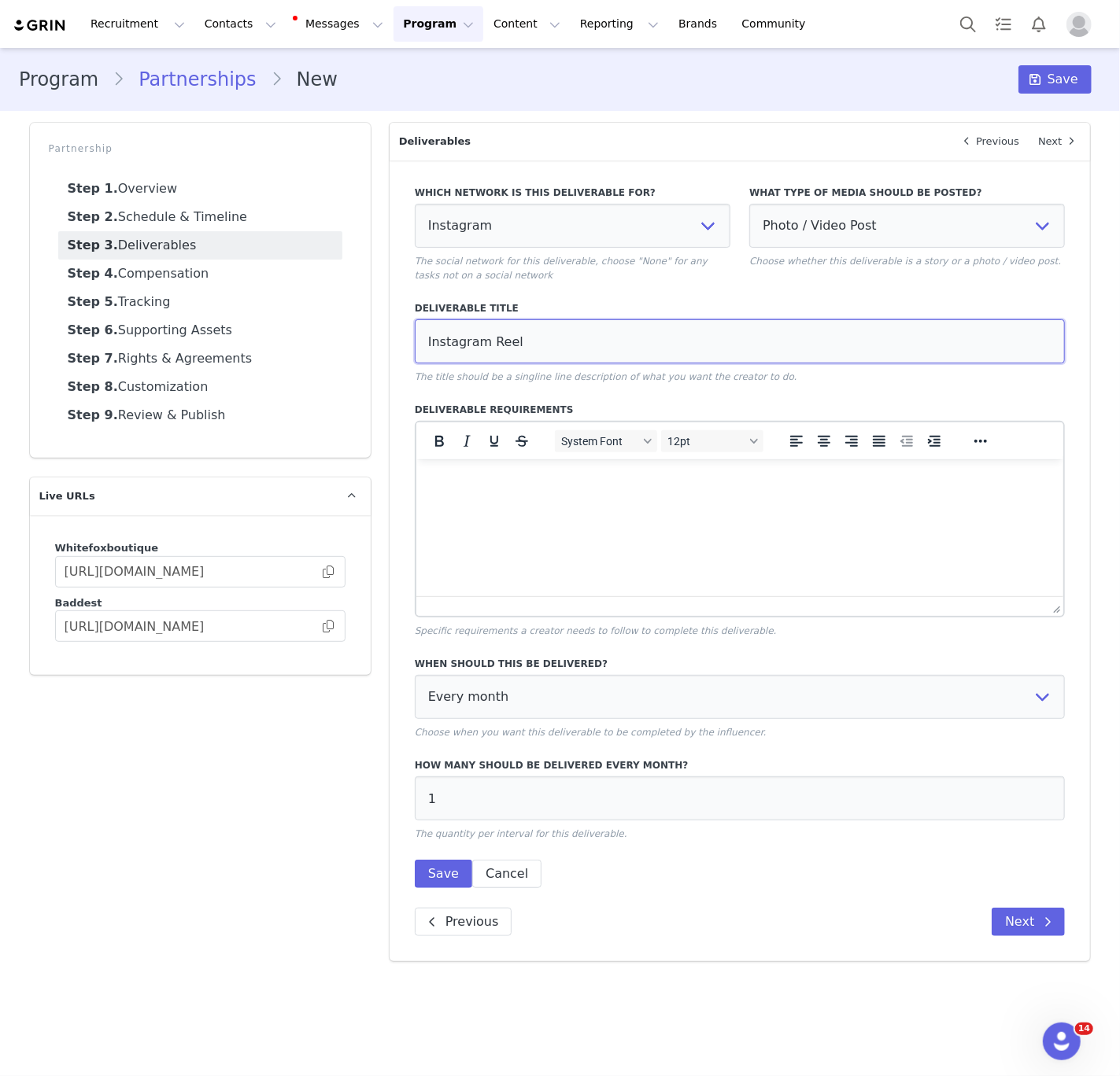
type input "Instagram Reel"
click at [762, 501] on html at bounding box center [740, 480] width 648 height 43
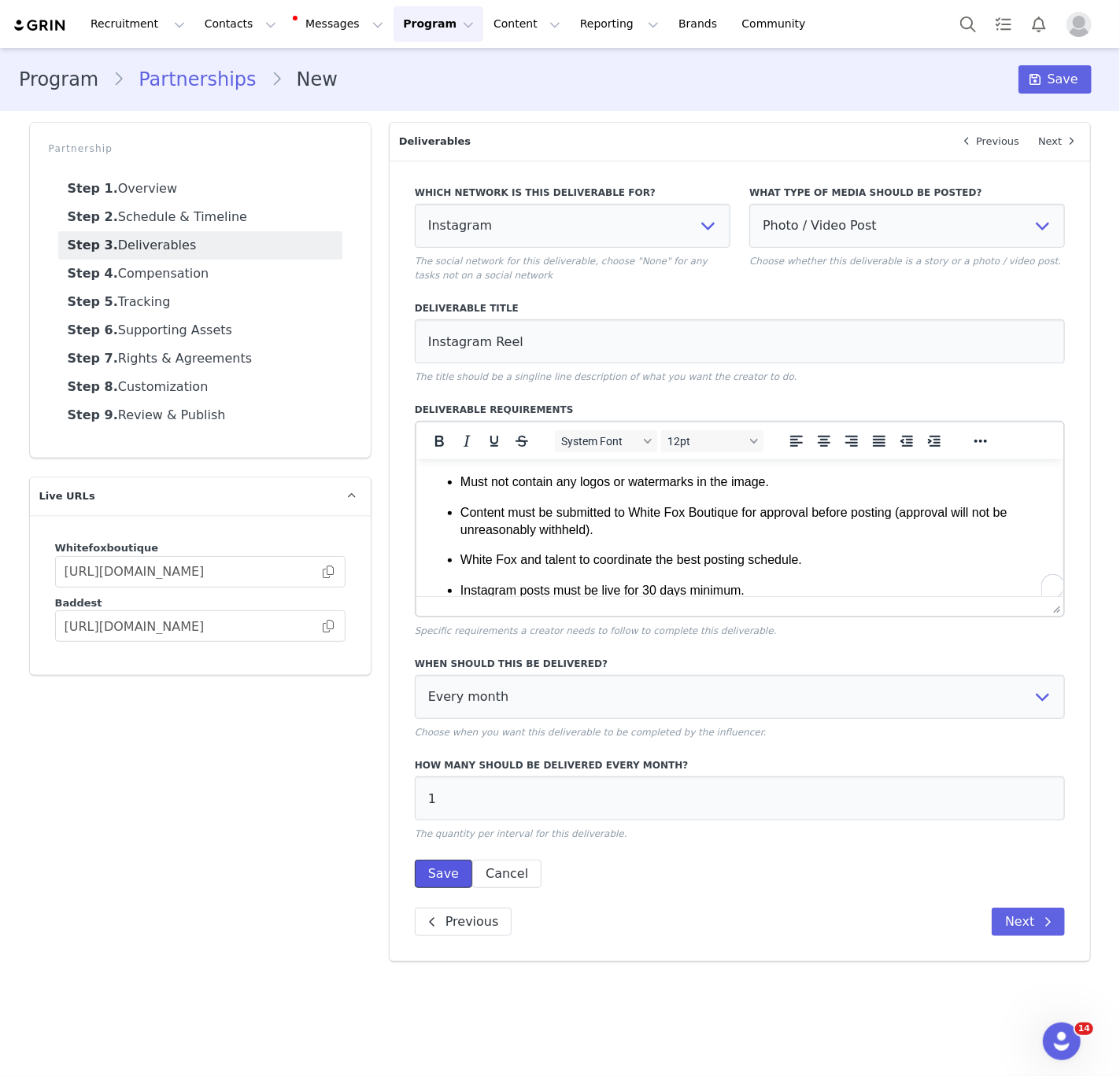
click at [427, 868] on button "Save" at bounding box center [444, 874] width 57 height 29
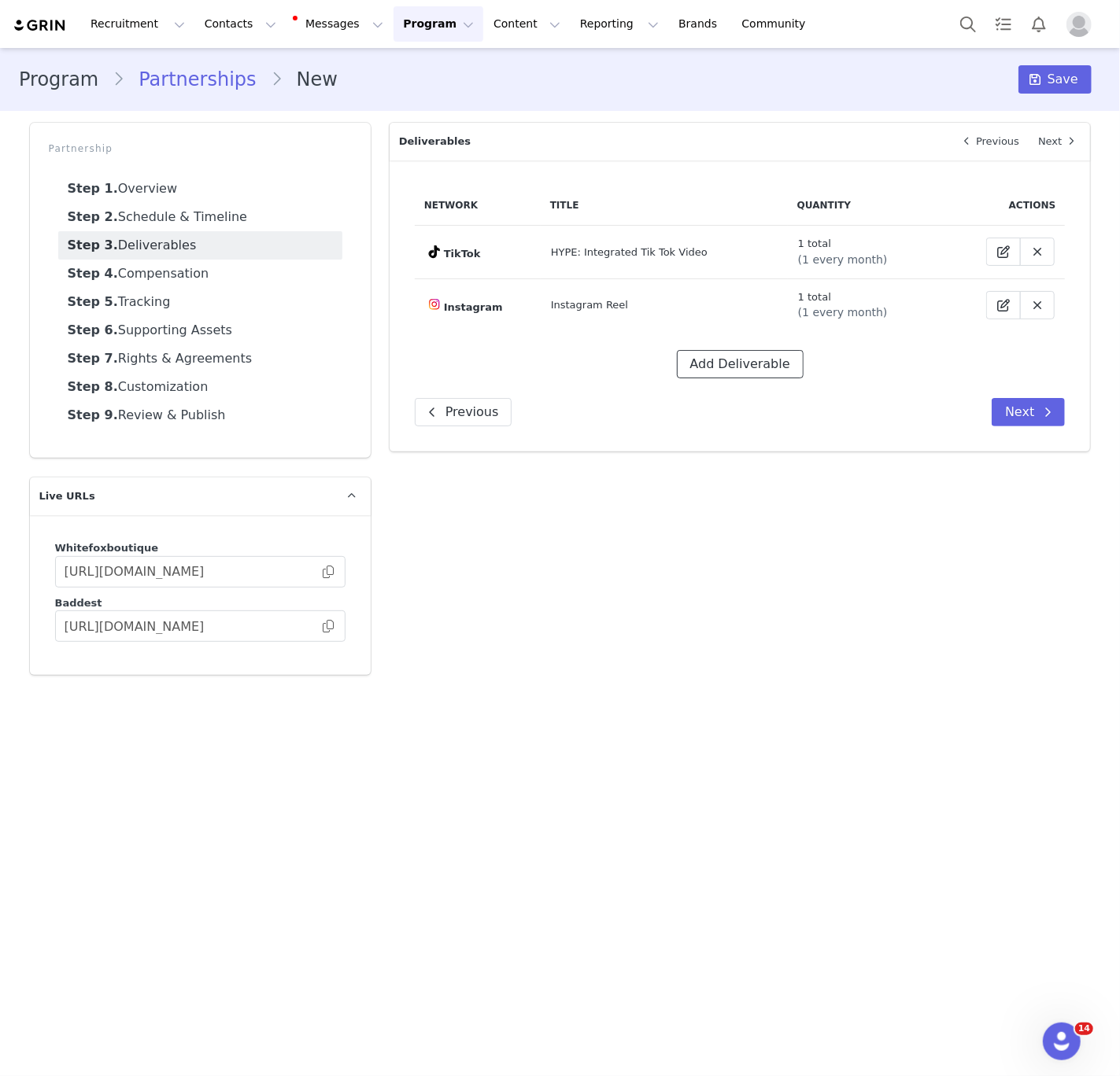
click at [718, 362] on button "Add Deliverable" at bounding box center [740, 364] width 127 height 29
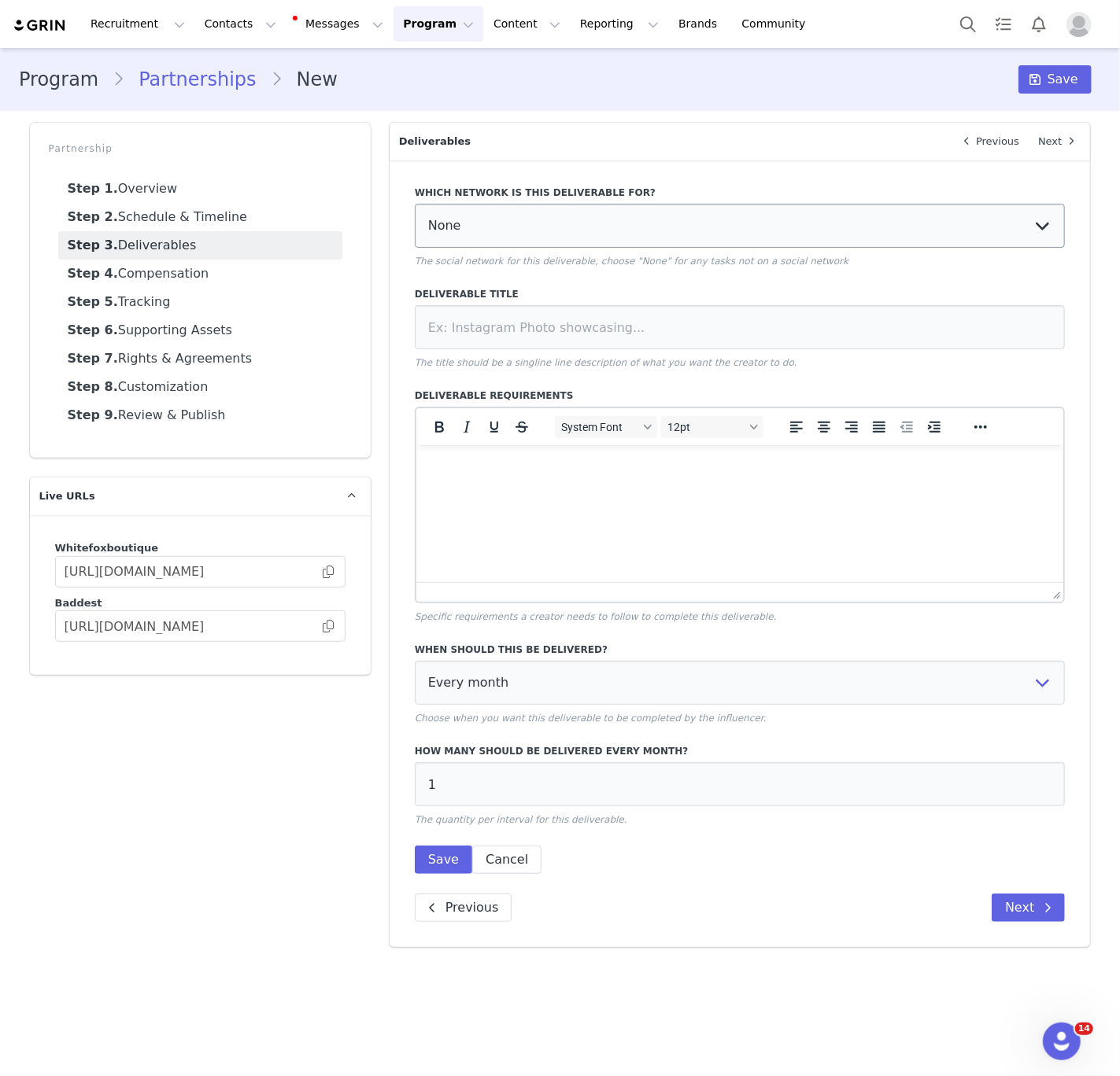
scroll to position [0, 0]
click at [602, 234] on select "None YouTube Twitter Instagram Facebook Twitch TikTok Pinterest" at bounding box center [740, 225] width 651 height 44
select select "9"
click at [415, 203] on select "None YouTube Twitter Instagram Facebook Twitch TikTok Pinterest" at bounding box center [740, 225] width 651 height 44
click at [627, 294] on label "Deliverable Title" at bounding box center [740, 294] width 651 height 14
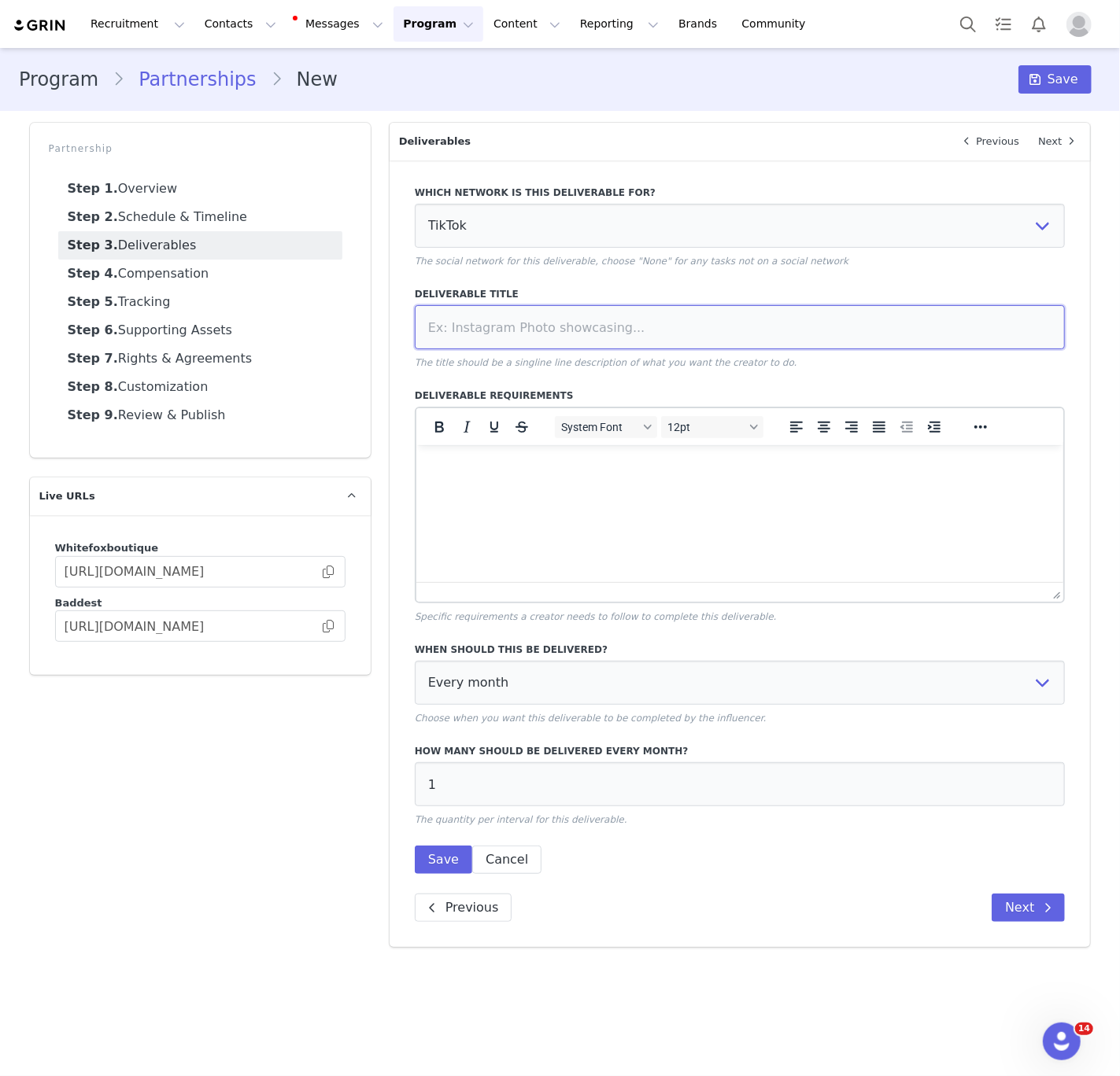
click at [626, 327] on input at bounding box center [740, 327] width 651 height 44
type input "Dedicated Tik Tok Video"
click at [797, 487] on html at bounding box center [740, 466] width 648 height 43
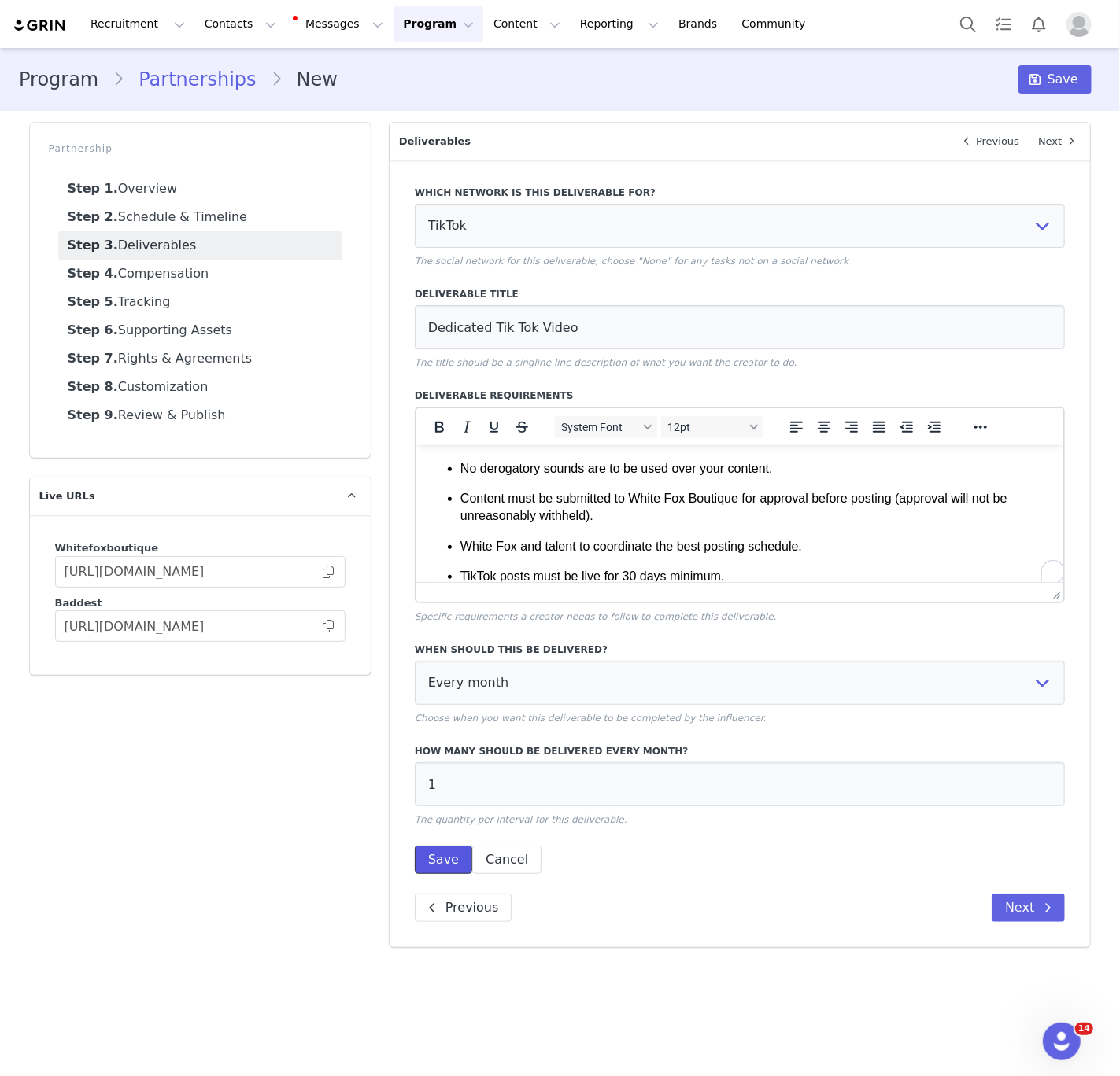
click at [418, 859] on button "Save" at bounding box center [444, 860] width 57 height 29
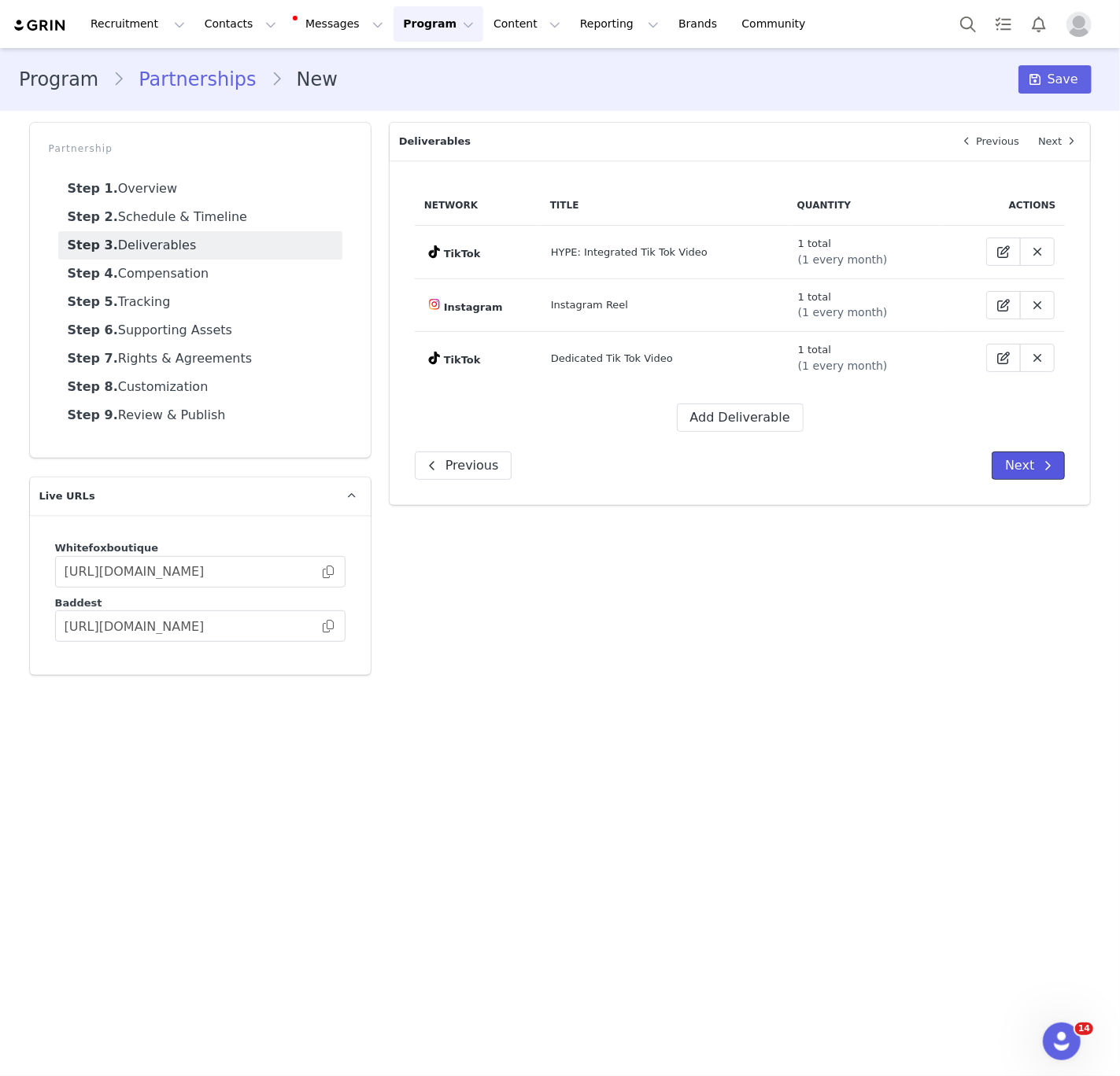
click at [1038, 472] on span at bounding box center [1047, 465] width 19 height 19
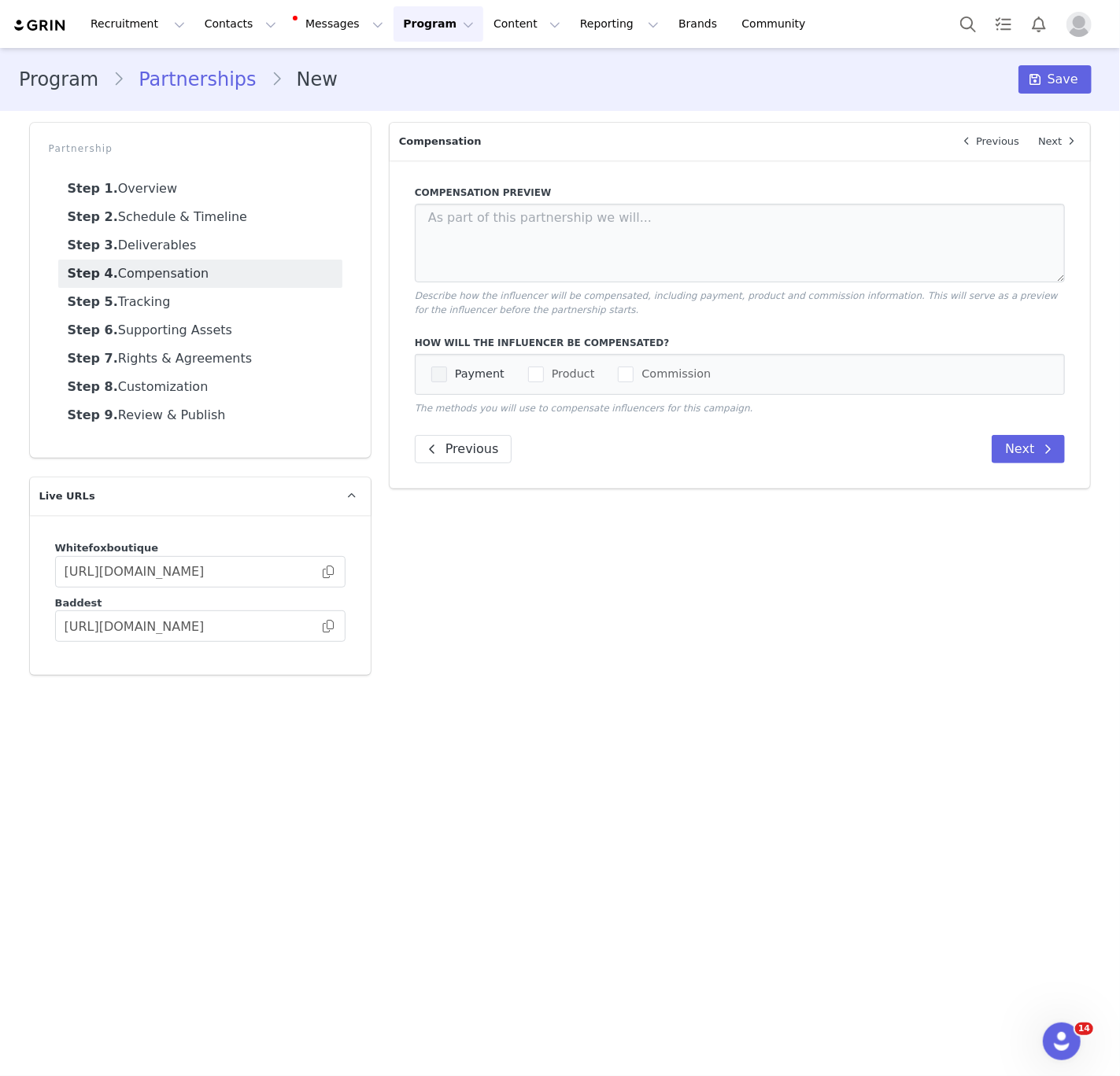
click at [458, 377] on span "Payment" at bounding box center [476, 374] width 57 height 15
click at [447, 367] on input "Payment" at bounding box center [447, 367] width 0 height 0
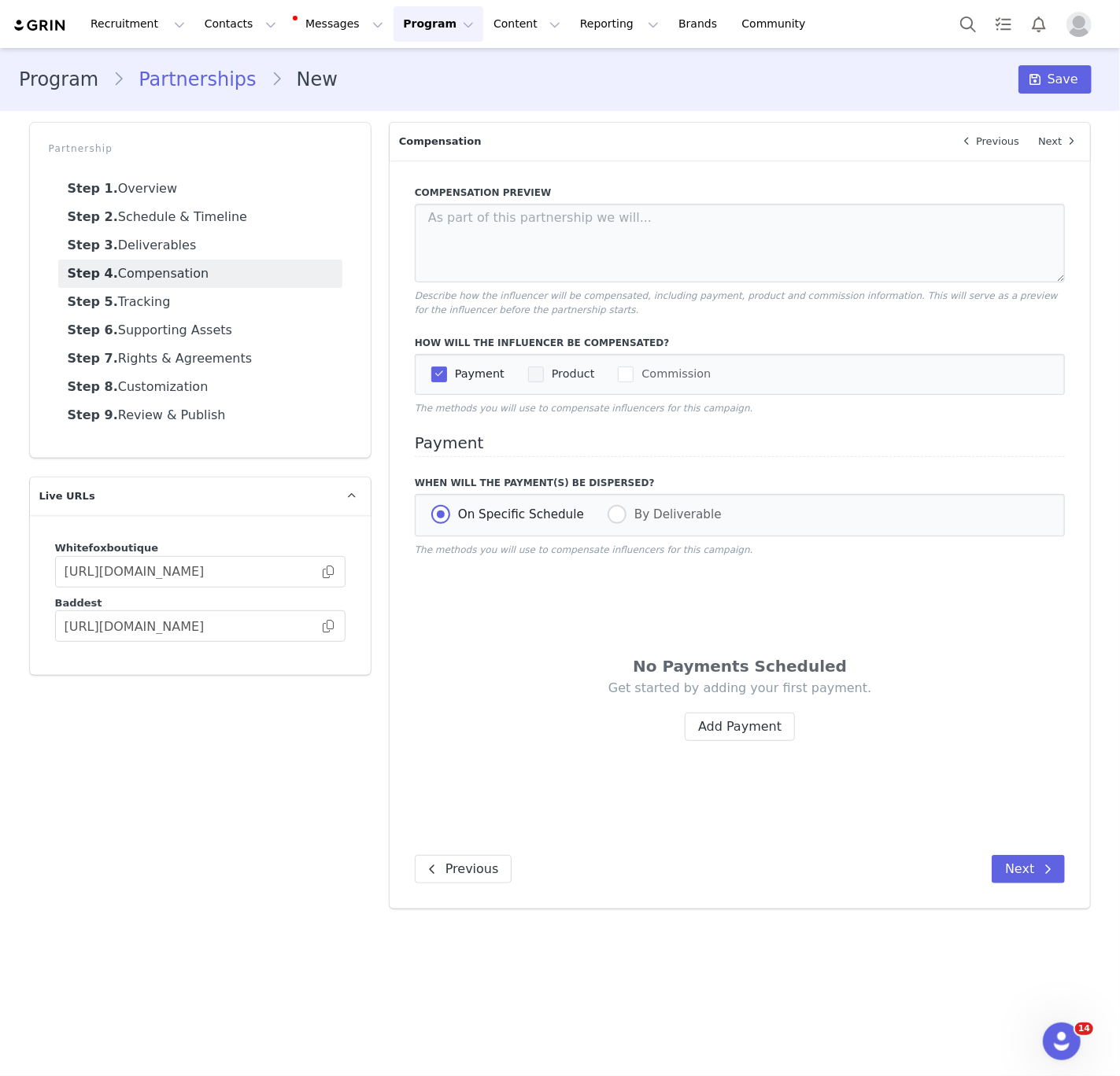
click at [545, 377] on span "Product" at bounding box center [568, 374] width 51 height 15
click at [543, 367] on input "Product" at bounding box center [543, 367] width 0 height 0
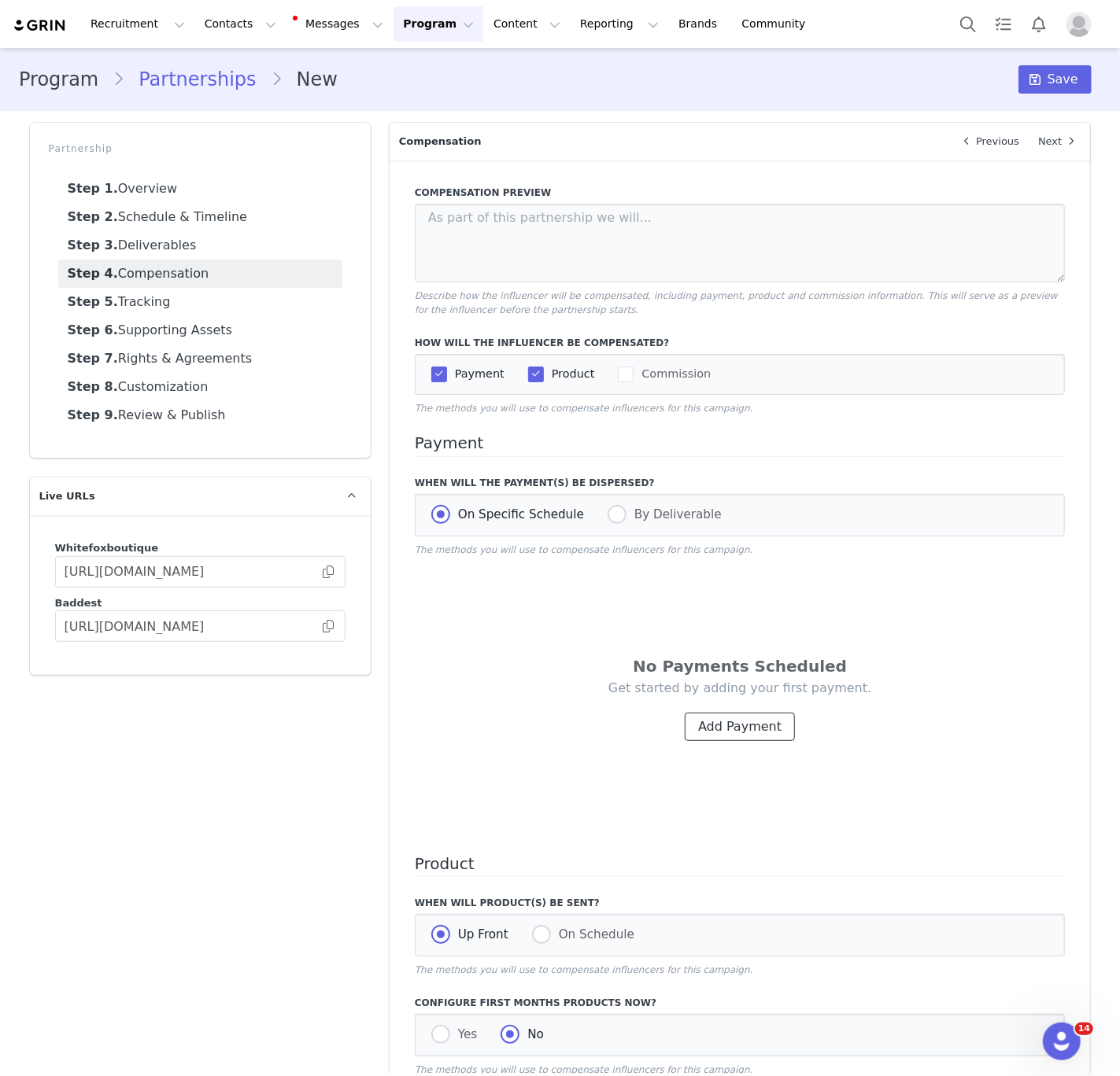
click at [755, 738] on button "Add Payment" at bounding box center [739, 727] width 110 height 29
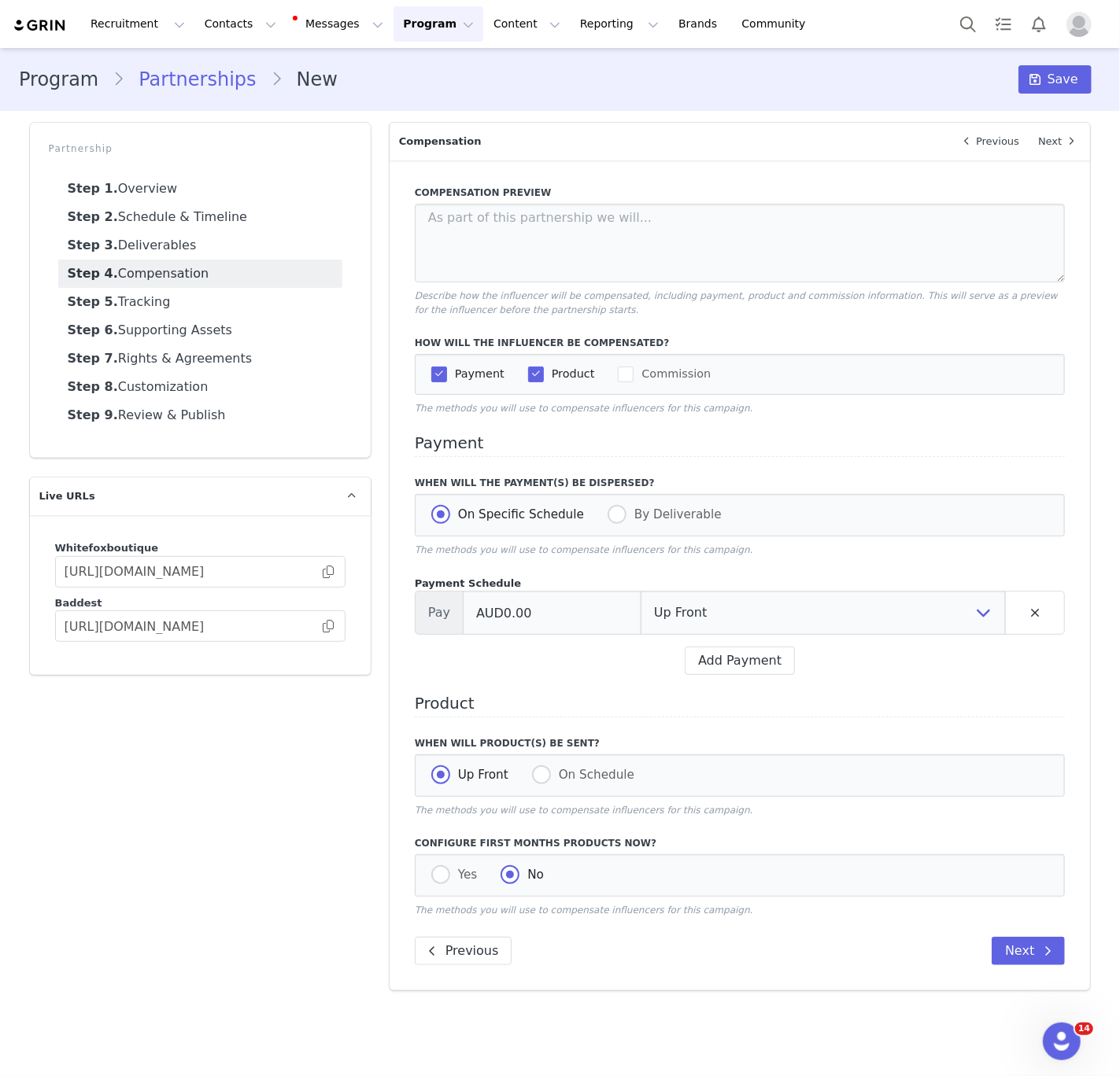
click at [605, 638] on div "Payment Schedule Pay AUD0.00 Up Front Month 1 Upon Completion Add Payment" at bounding box center [740, 625] width 651 height 100
click at [594, 622] on input "AUD0.00" at bounding box center [552, 612] width 178 height 44
paste input "223.85"
type input "AUD22,385.00"
click at [711, 618] on select "Up Front Month 1 Upon Completion" at bounding box center [823, 612] width 365 height 44
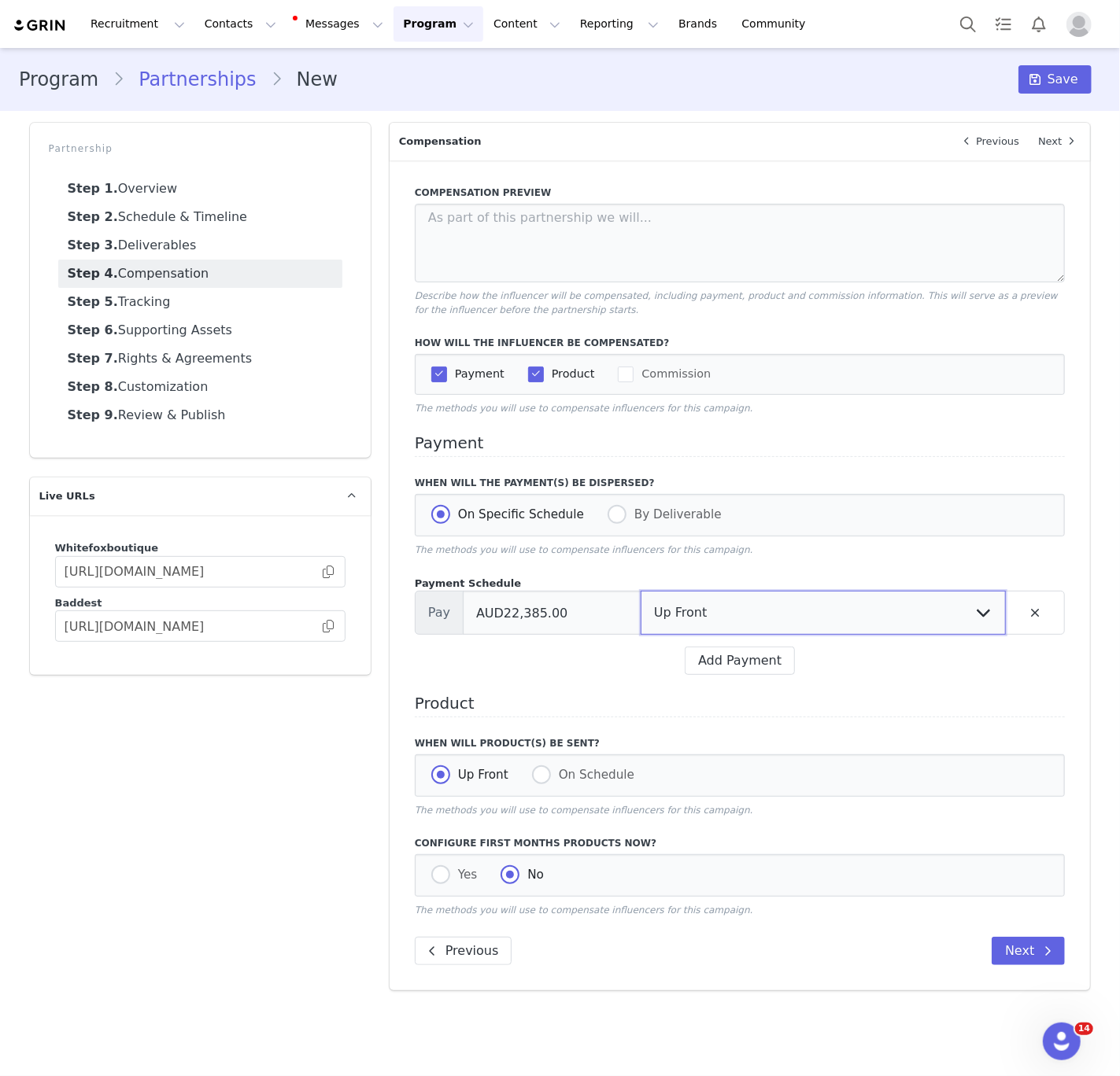
select select "completion"
click at [641, 592] on select "Up Front Month 1 Upon Completion" at bounding box center [823, 612] width 365 height 44
click at [428, 884] on div "Yes No" at bounding box center [740, 876] width 651 height 43
click at [446, 884] on span at bounding box center [440, 874] width 19 height 19
click at [446, 884] on input "Yes" at bounding box center [440, 875] width 19 height 21
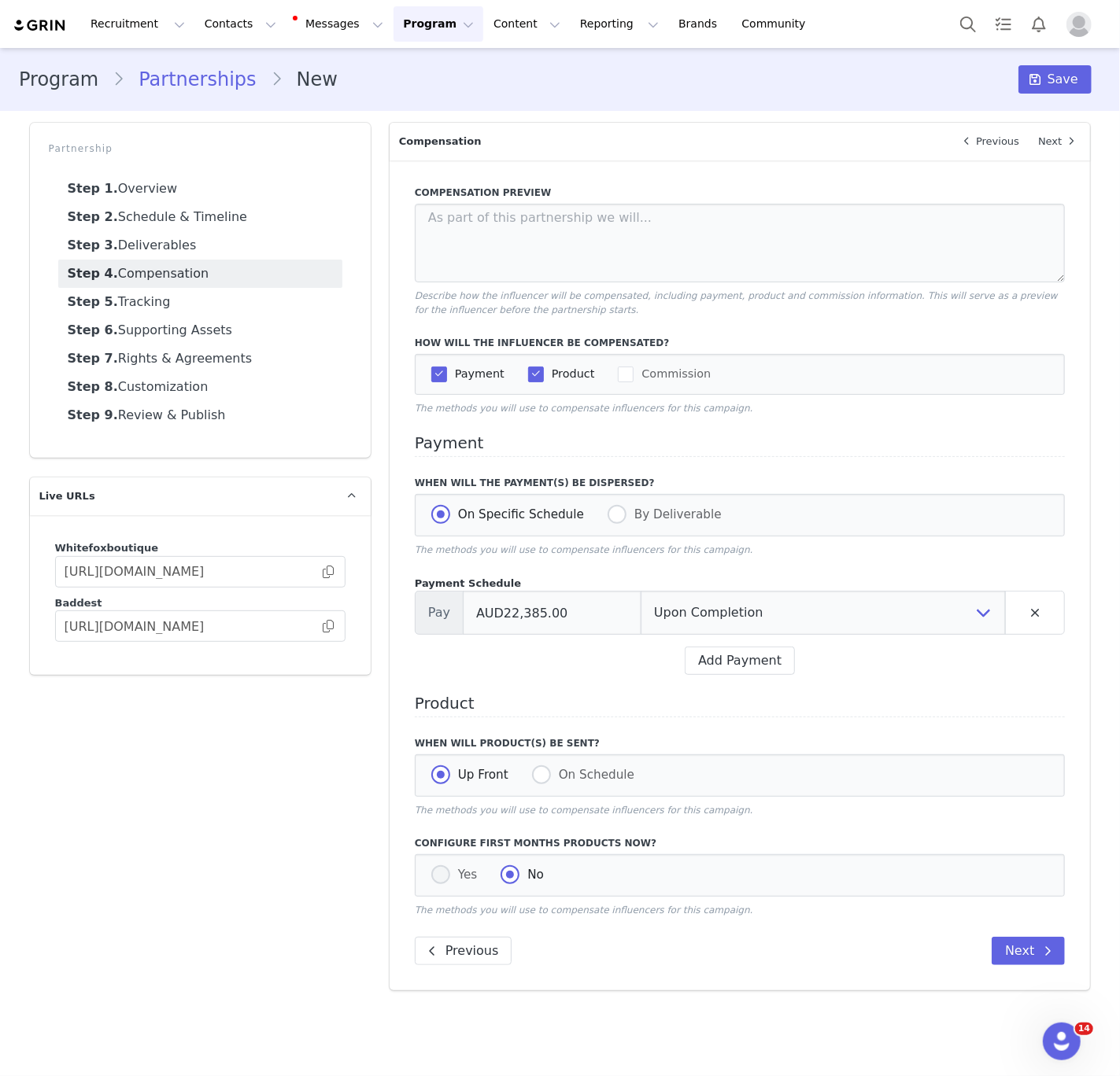
radio input "true"
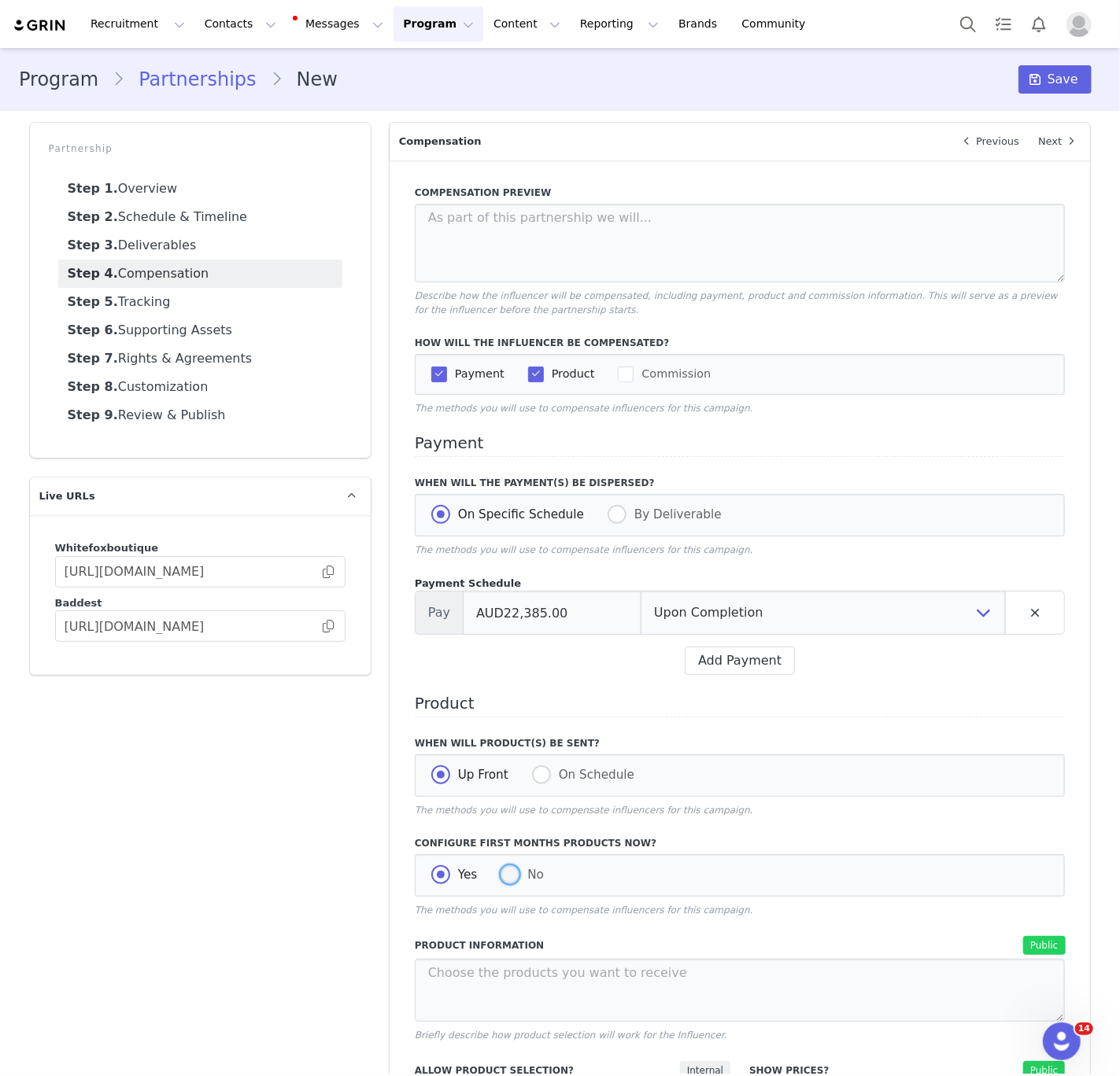
click at [502, 874] on span at bounding box center [510, 874] width 19 height 19
click at [502, 874] on input "No" at bounding box center [510, 875] width 19 height 21
radio input "true"
radio input "false"
radio input "true"
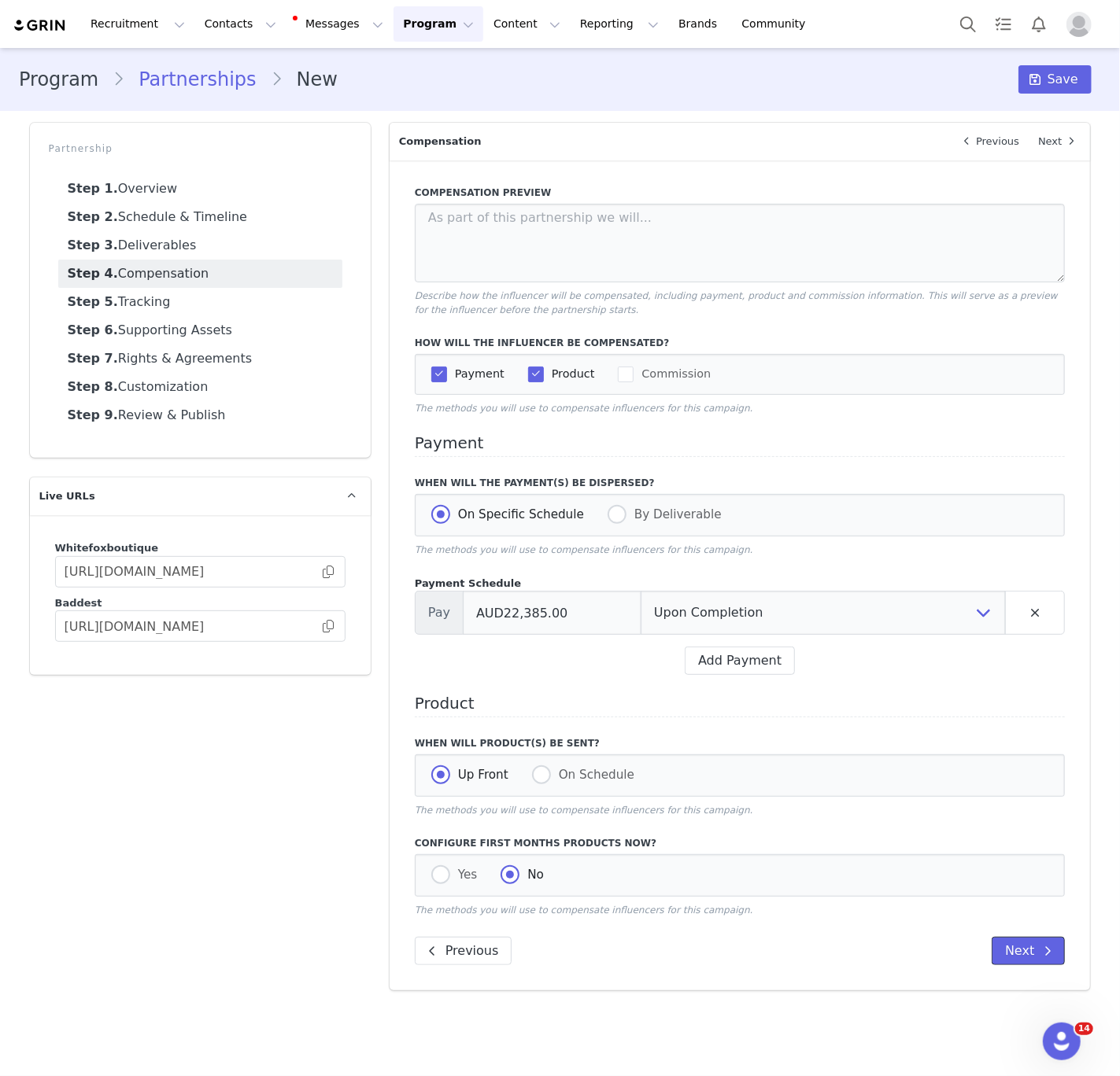
click at [1011, 959] on button "Next" at bounding box center [1028, 951] width 73 height 29
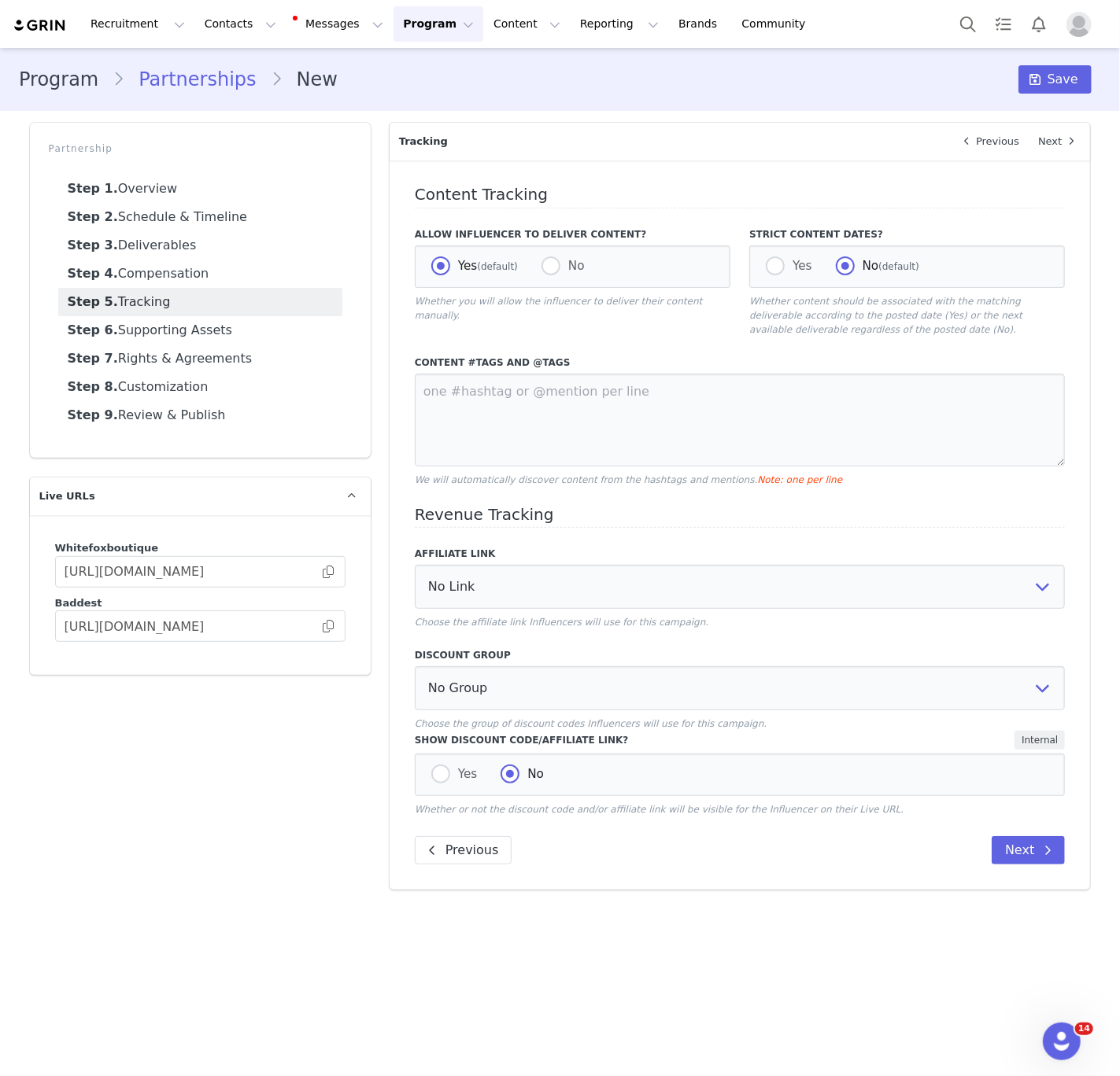
click at [587, 368] on label "Content #tags and @tags" at bounding box center [740, 363] width 651 height 14
click at [585, 406] on textarea "To enrich screen reader interactions, please activate Accessibility in Grammarl…" at bounding box center [740, 420] width 651 height 93
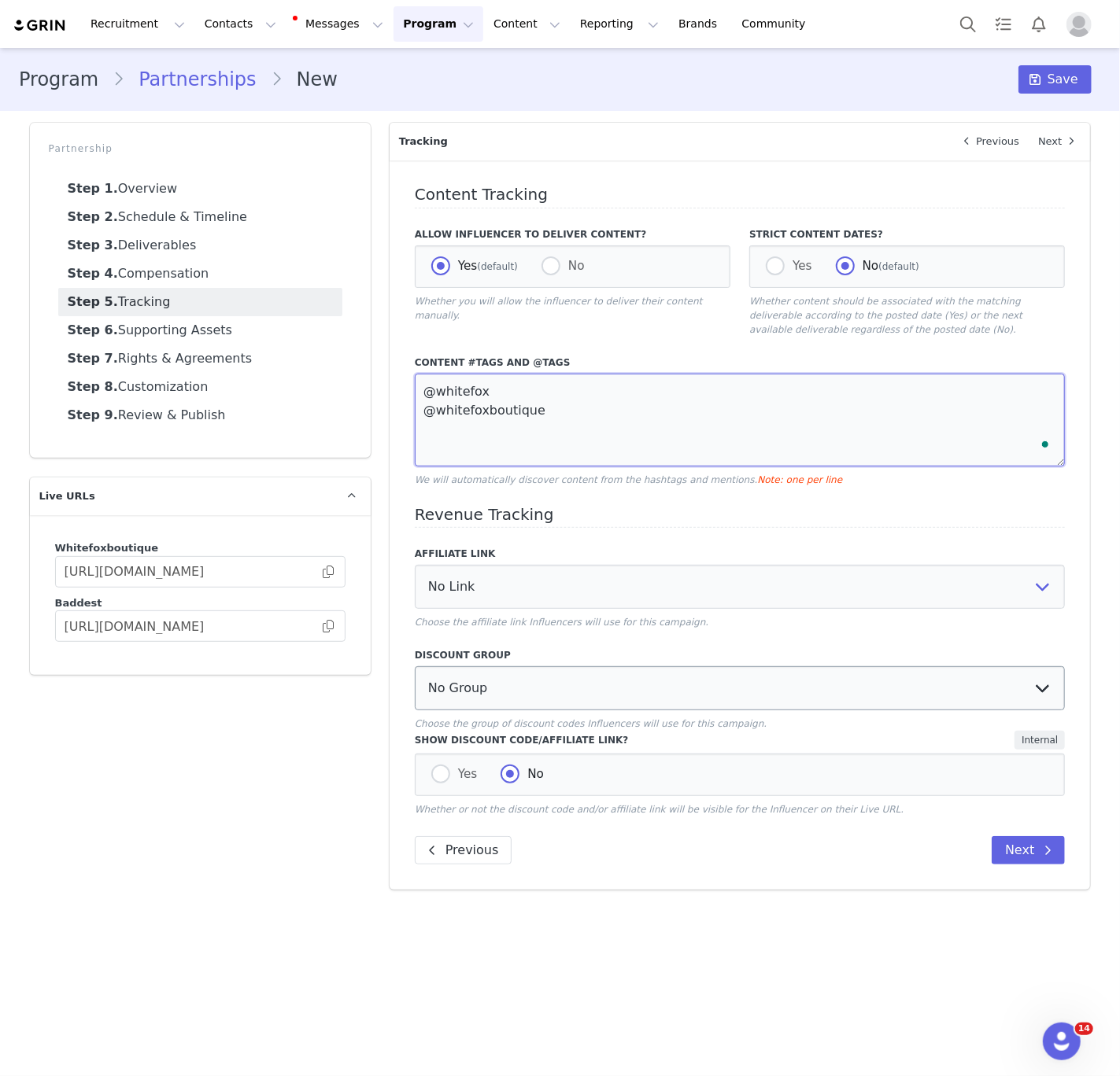
type textarea "@whitefox @whitefoxboutique"
click at [494, 675] on select "No Group Influencer Code Affiliates code 15% commission Affiliate Code 10% Comm…" at bounding box center [740, 688] width 651 height 44
select select "1987"
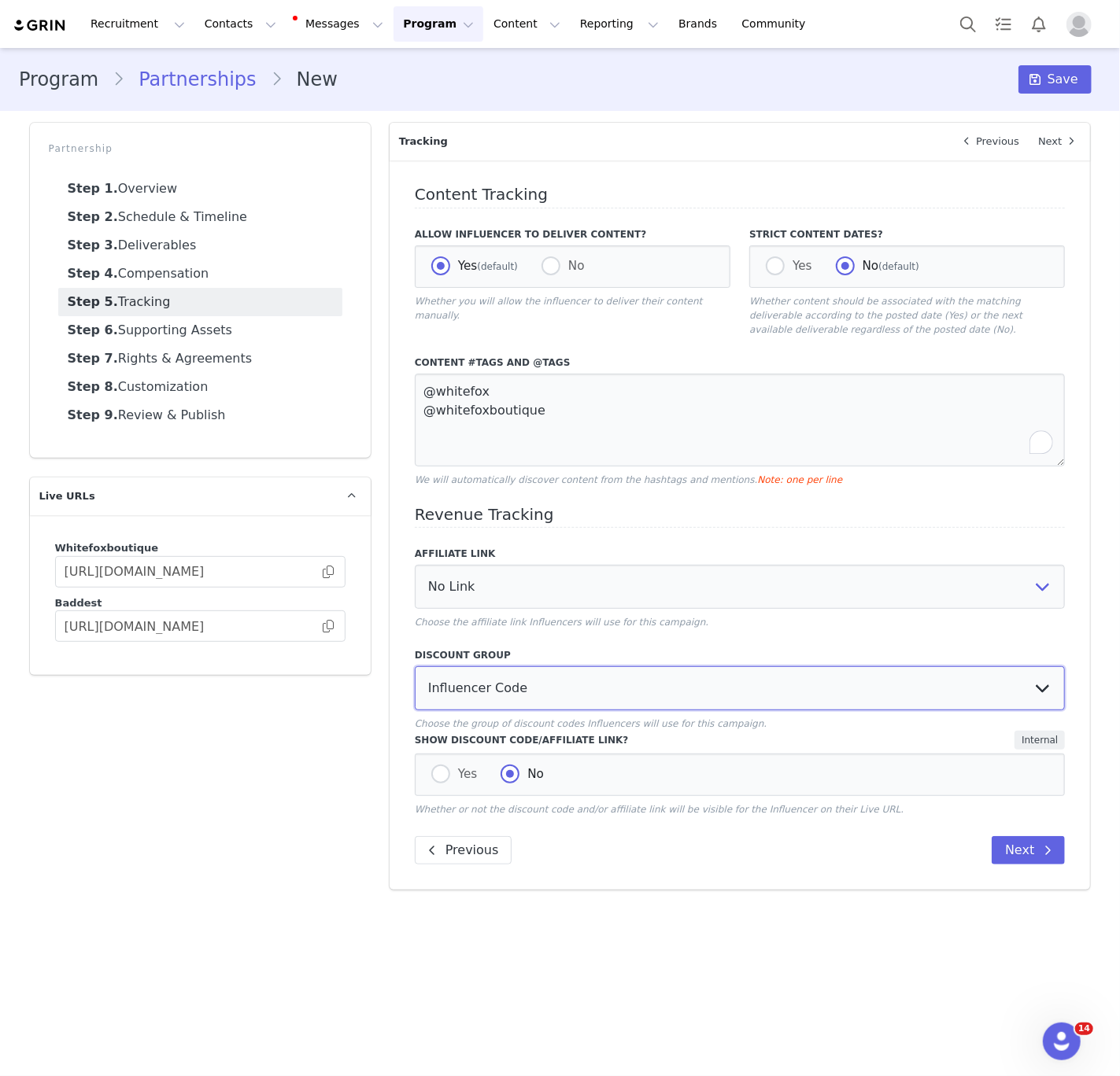
click at [415, 667] on select "No Group Influencer Code Affiliates code 15% commission Affiliate Code 10% Comm…" at bounding box center [740, 688] width 651 height 44
click at [461, 782] on label "Yes" at bounding box center [454, 774] width 46 height 21
click at [450, 782] on input "Yes" at bounding box center [440, 774] width 19 height 21
radio input "true"
radio input "false"
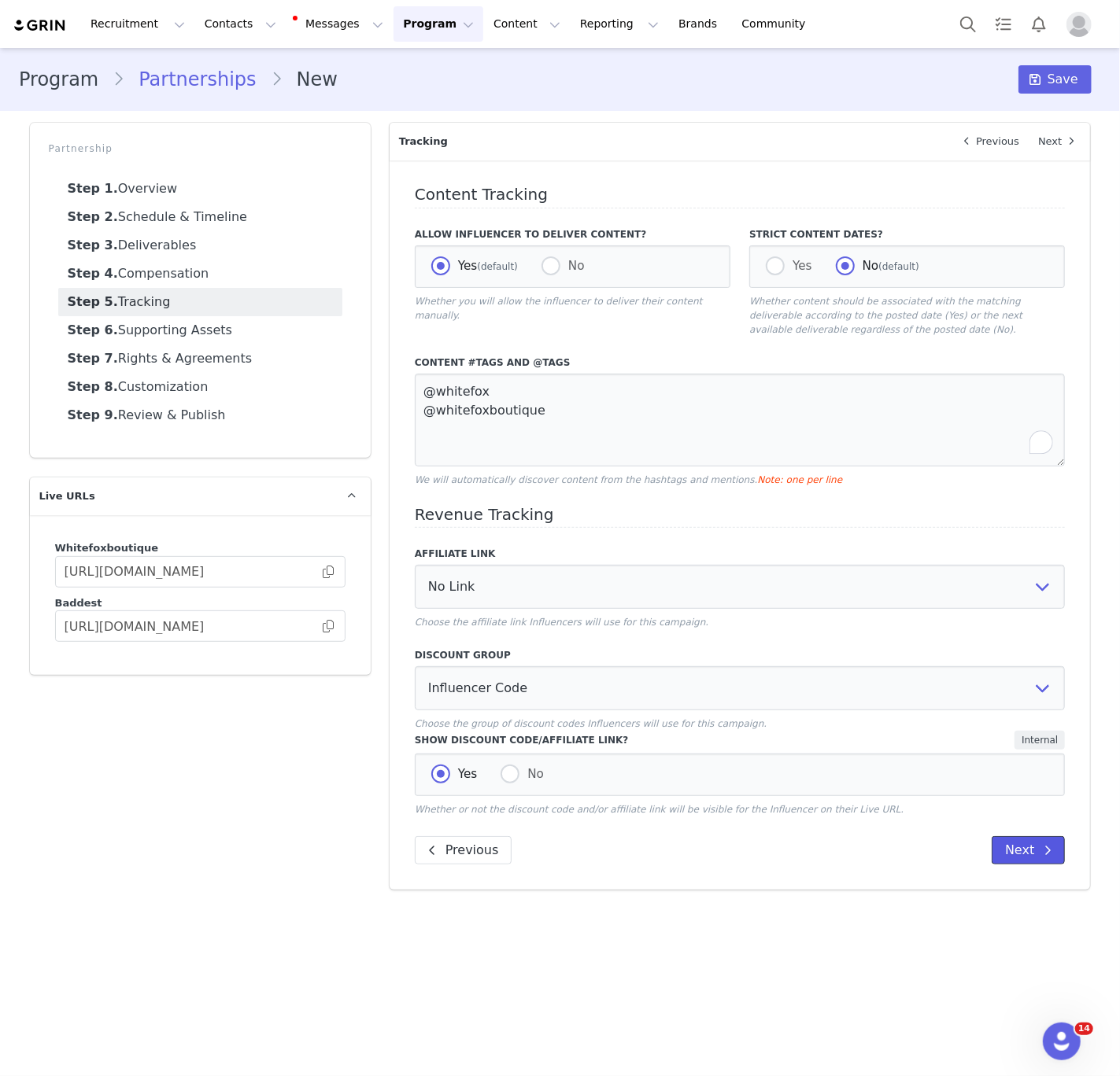
click at [1011, 856] on button "Next" at bounding box center [1028, 850] width 73 height 29
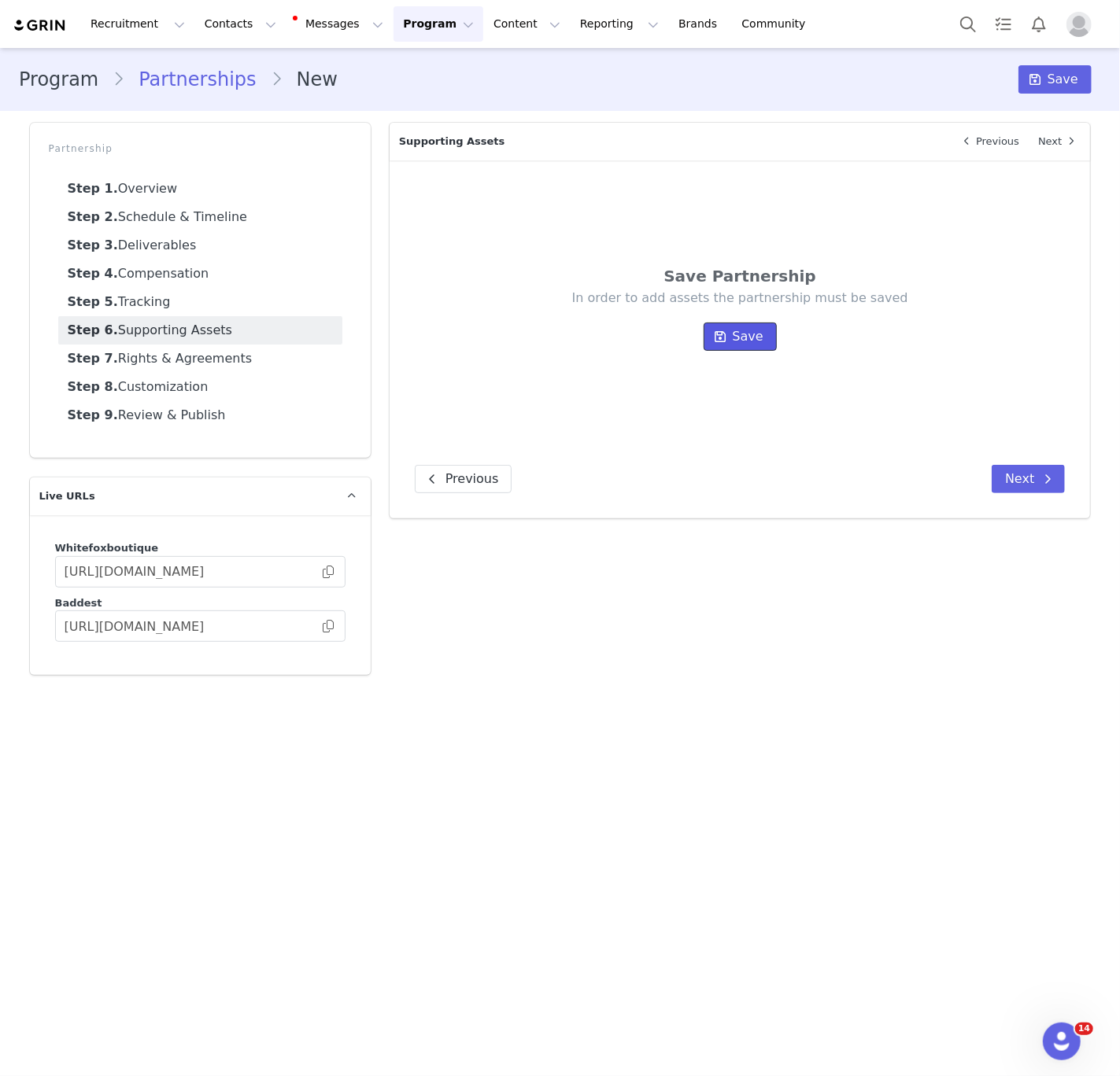
click at [726, 334] on icon at bounding box center [720, 336] width 11 height 12
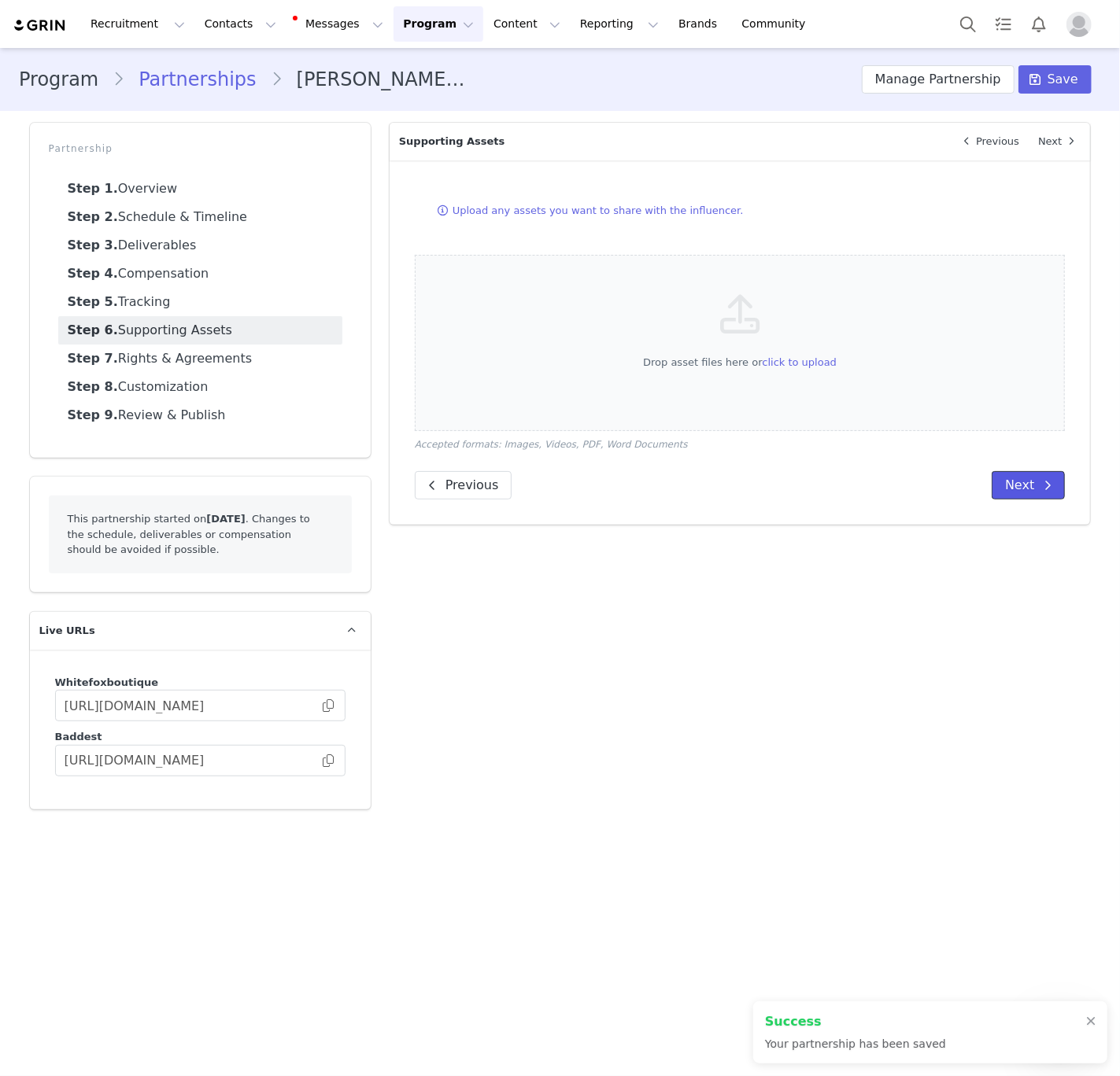
click at [1023, 477] on button "Next" at bounding box center [1028, 485] width 73 height 29
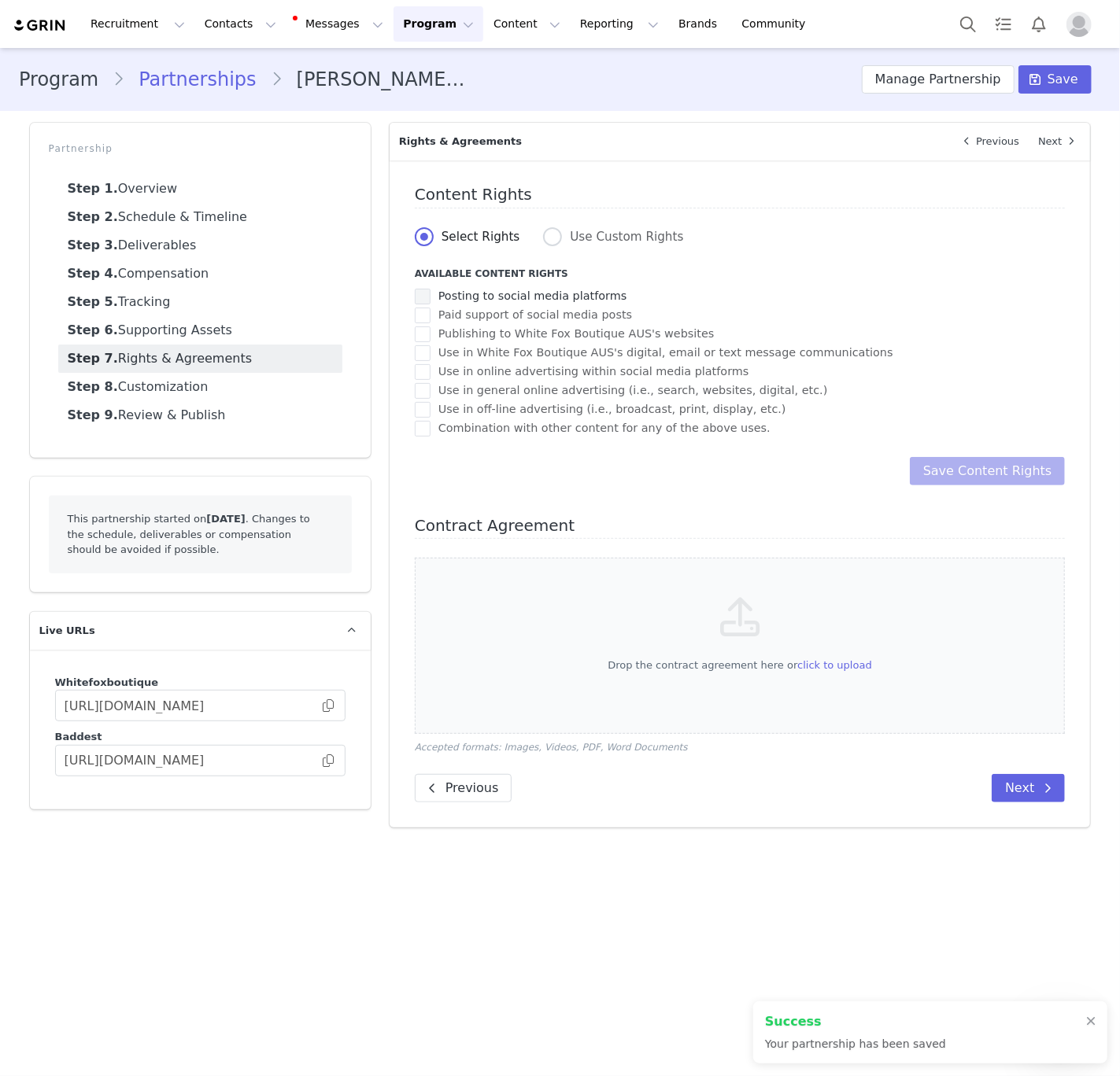
click at [601, 305] on label "Posting to social media platforms" at bounding box center [521, 296] width 212 height 19
click at [430, 289] on input "Posting to social media platforms" at bounding box center [430, 289] width 0 height 0
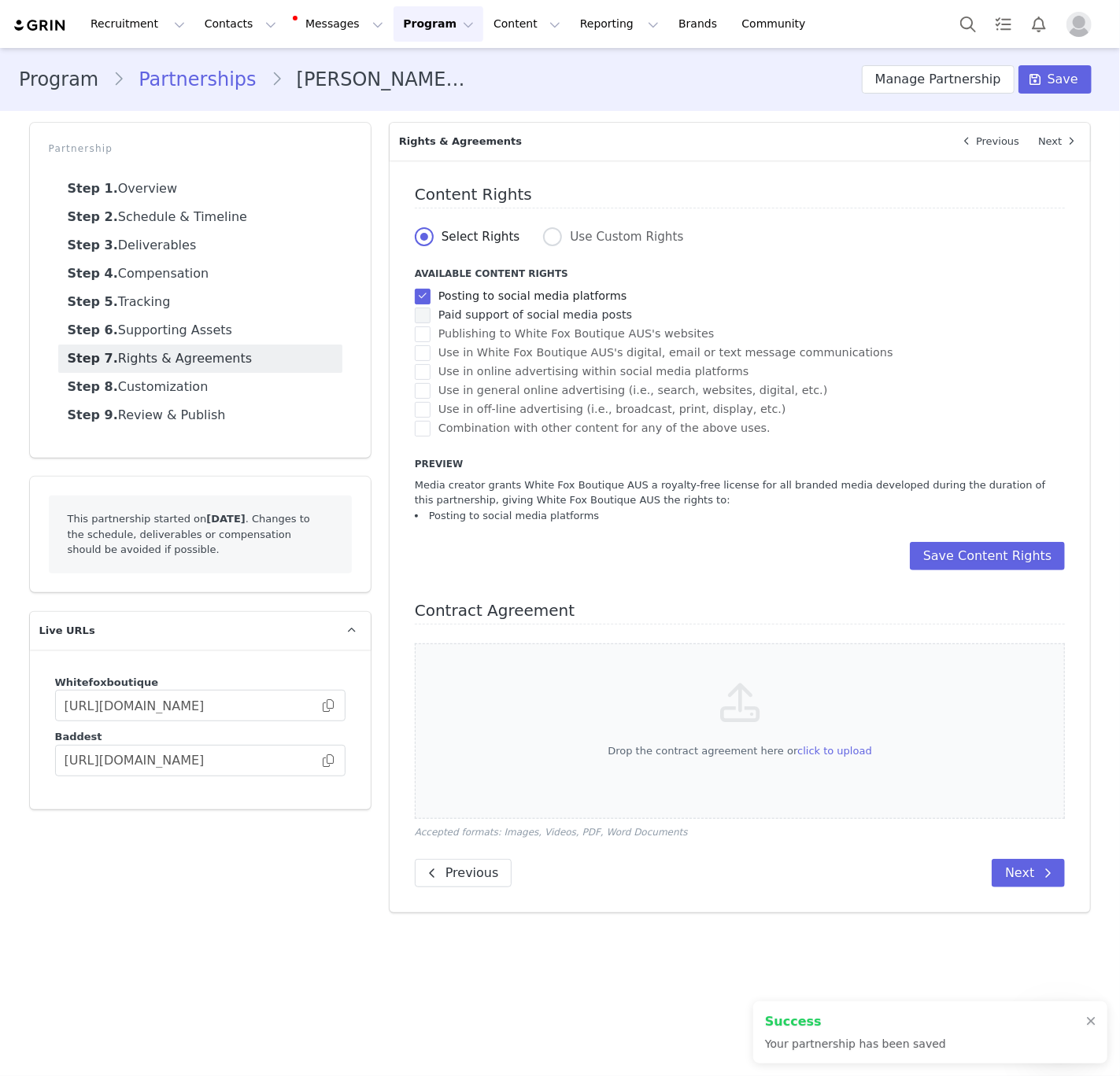
click at [598, 319] on span "Paid support of social media posts" at bounding box center [531, 315] width 202 height 15
click at [430, 308] on input "Paid support of social media posts" at bounding box center [430, 308] width 0 height 0
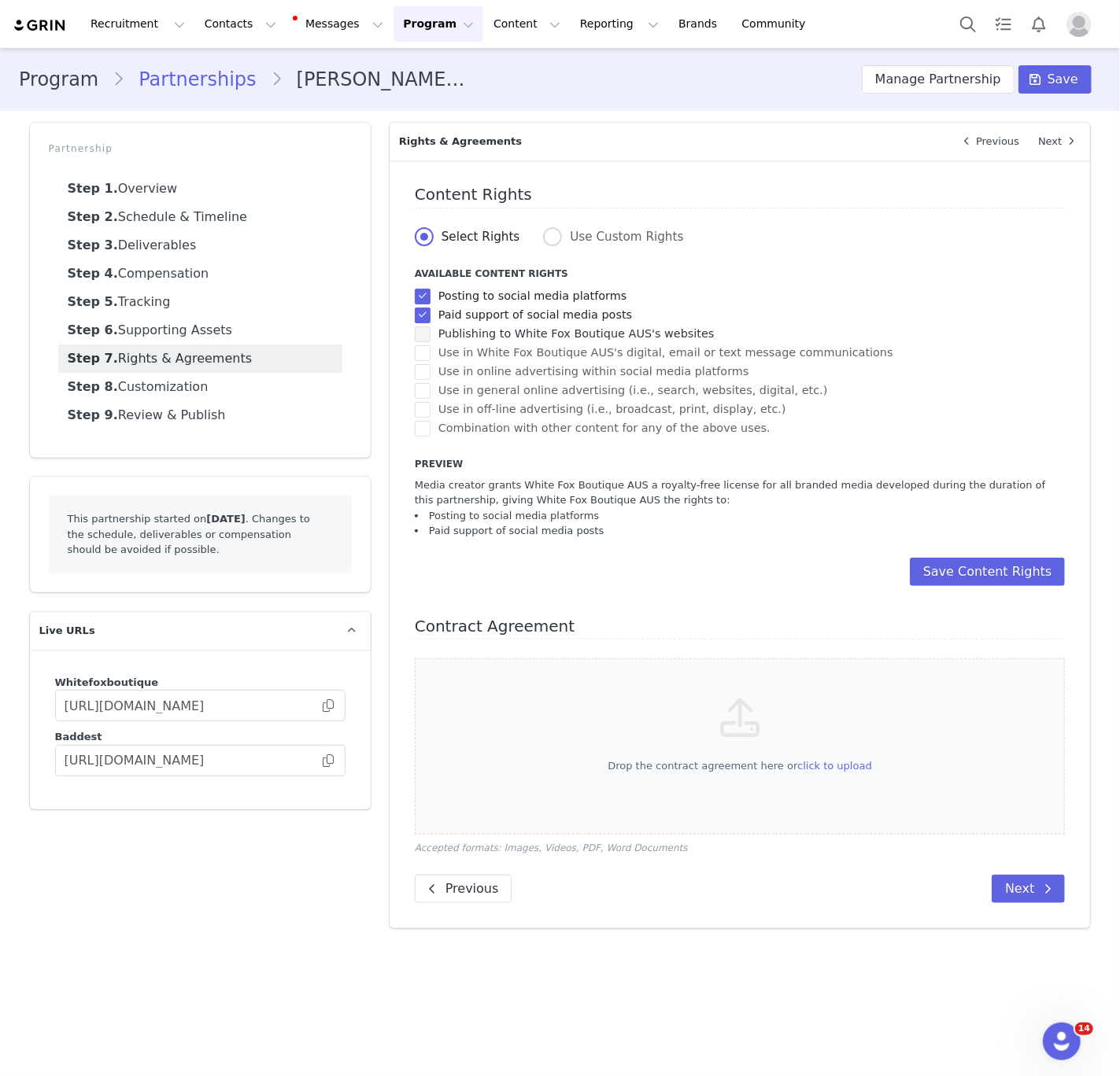
click at [598, 337] on span "Publishing to White Fox Boutique AUS's websites" at bounding box center [572, 334] width 284 height 15
click at [430, 327] on input "Publishing to White Fox Boutique AUS's websites" at bounding box center [430, 327] width 0 height 0
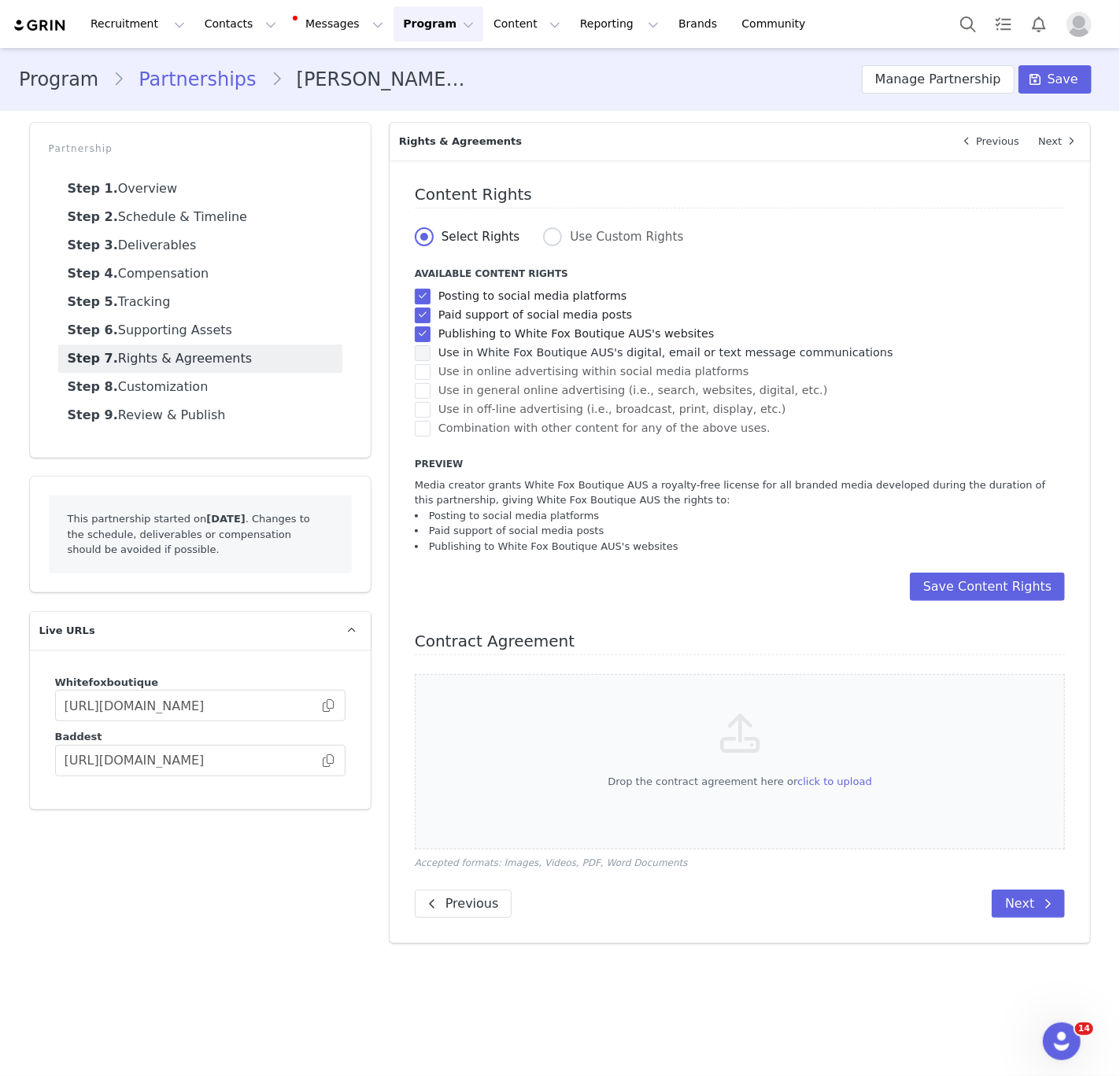
click at [597, 356] on span "Use in White Fox Boutique AUS's digital, email or text message communications" at bounding box center [661, 352] width 462 height 15
click at [430, 345] on input "Use in White Fox Boutique AUS's digital, email or text message communications" at bounding box center [430, 345] width 0 height 0
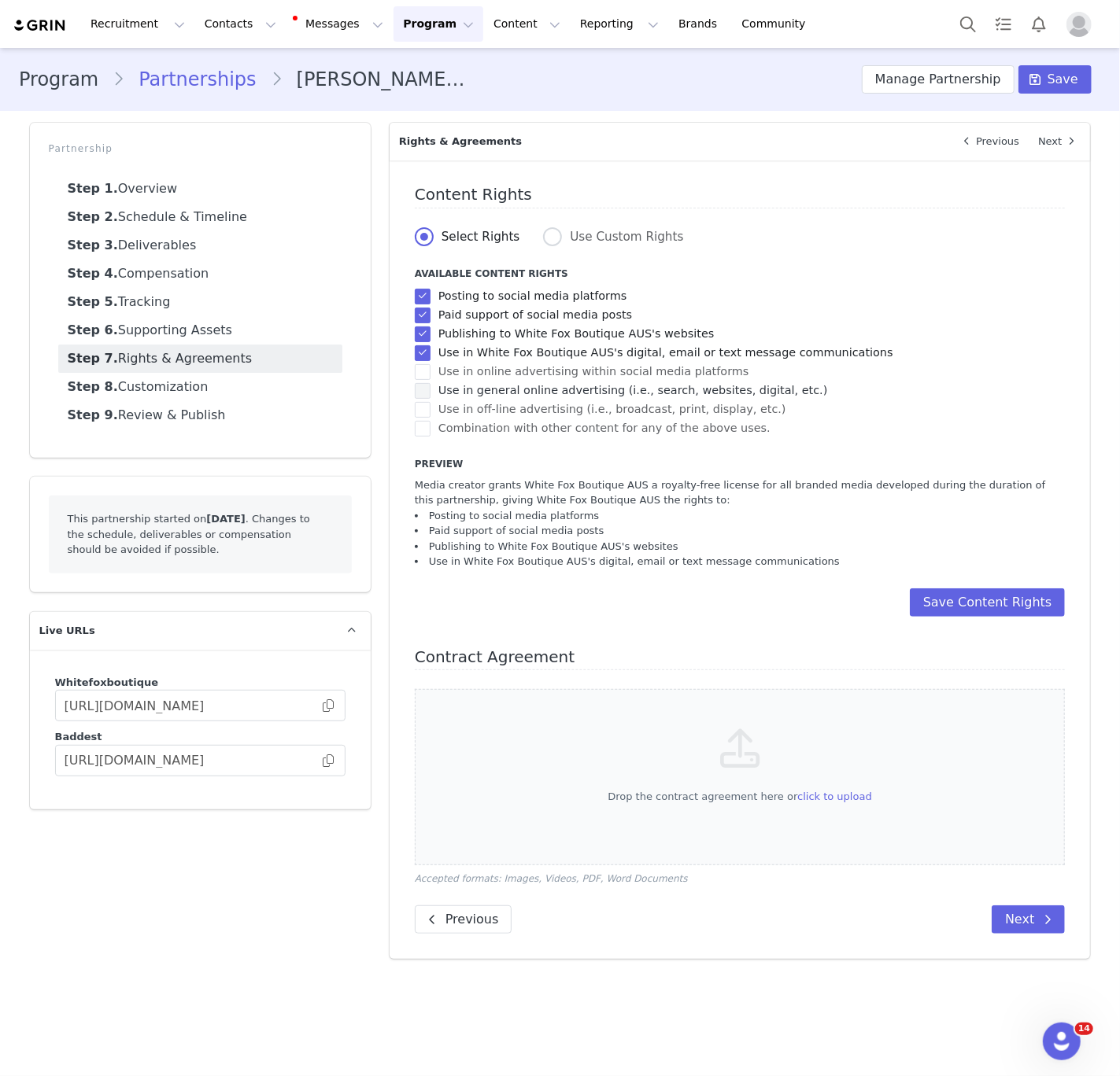
click at [595, 388] on span "Use in general online advertising (i.e., search, websites, digital, etc.)" at bounding box center [628, 390] width 397 height 15
click at [430, 383] on input "Use in general online advertising (i.e., search, websites, digital, etc.)" at bounding box center [430, 383] width 0 height 0
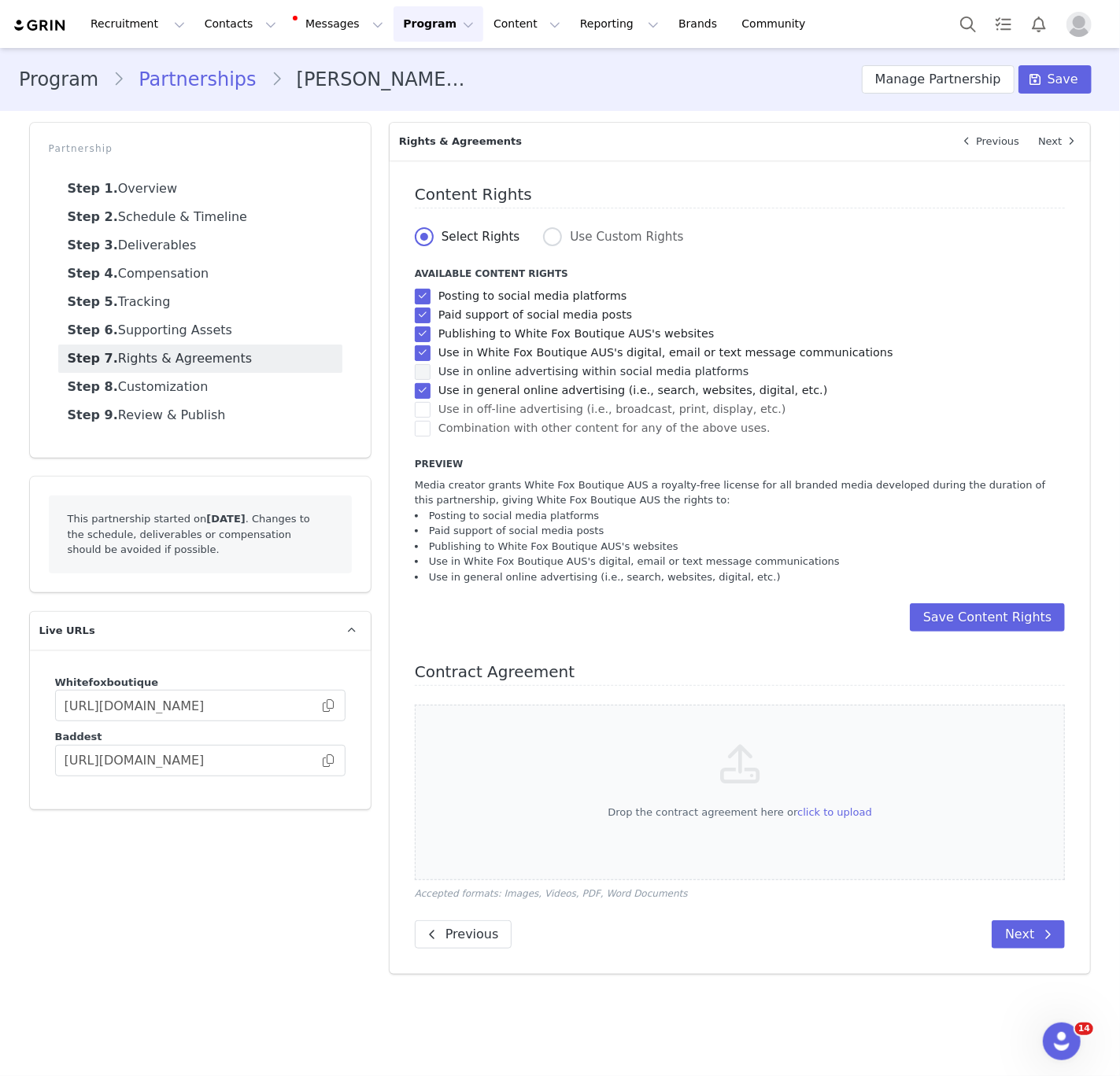
click at [591, 377] on span "Use in online advertising within social media platforms" at bounding box center [589, 371] width 319 height 15
click at [430, 364] on input "Use in online advertising within social media platforms" at bounding box center [430, 364] width 0 height 0
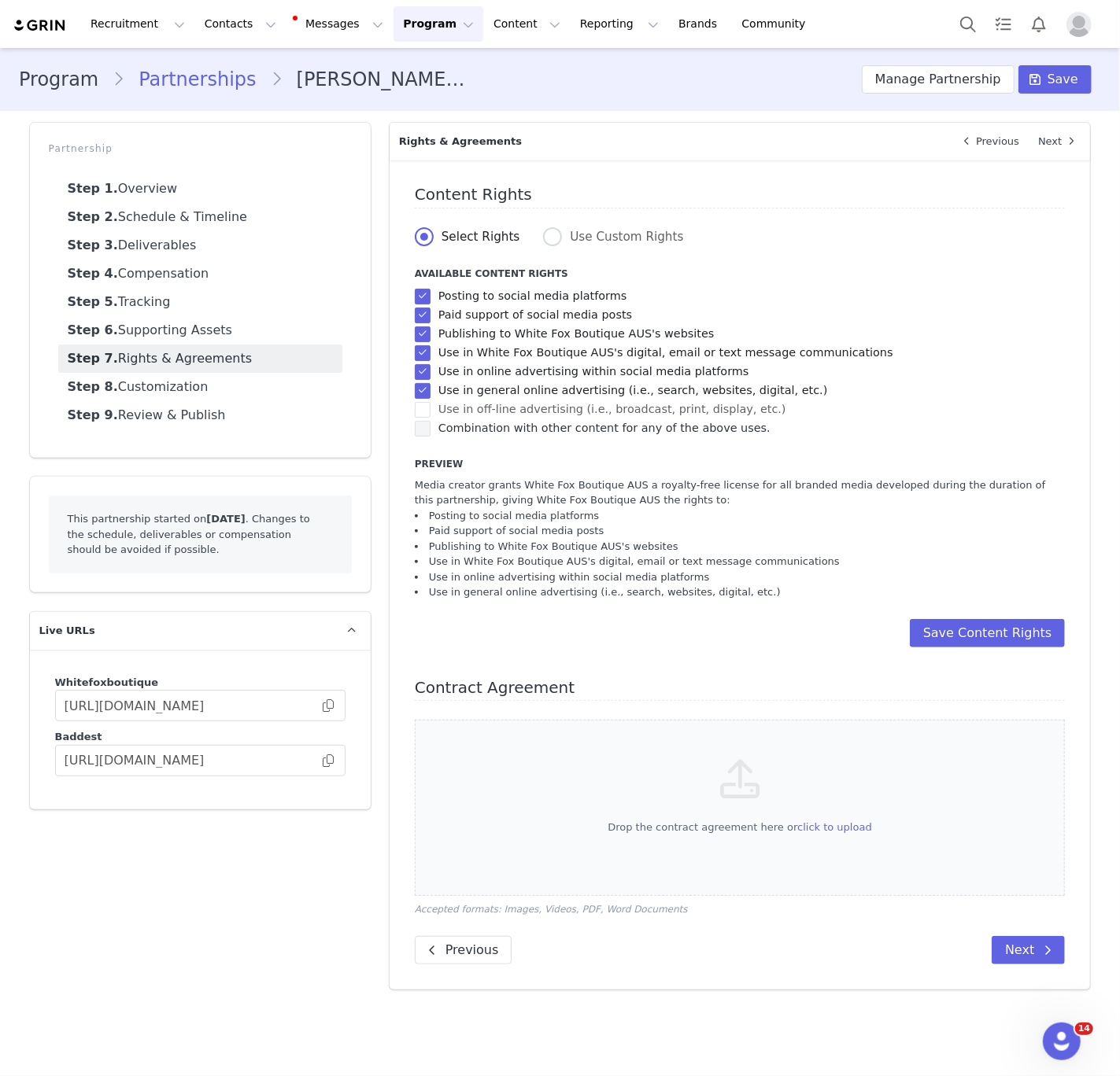
click at [593, 428] on span "Combination with other content for any of the above uses." at bounding box center [600, 428] width 340 height 15
click at [430, 421] on input "Combination with other content for any of the above uses." at bounding box center [430, 421] width 0 height 0
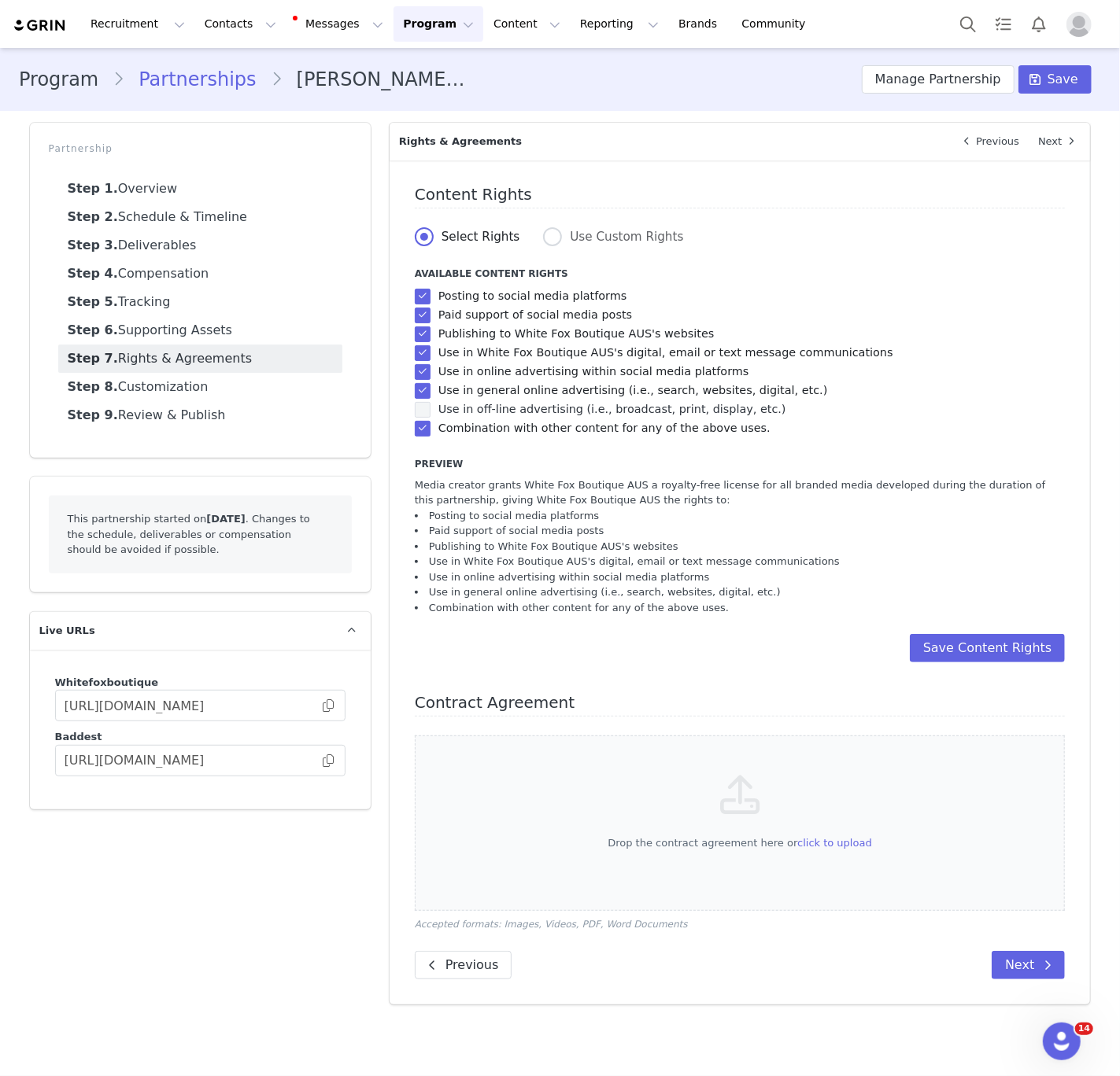
click at [589, 415] on span "Use in off-line advertising (i.e., broadcast, print, display, etc.)" at bounding box center [608, 410] width 356 height 15
click at [430, 402] on input "Use in off-line advertising (i.e., broadcast, print, display, etc.)" at bounding box center [430, 402] width 0 height 0
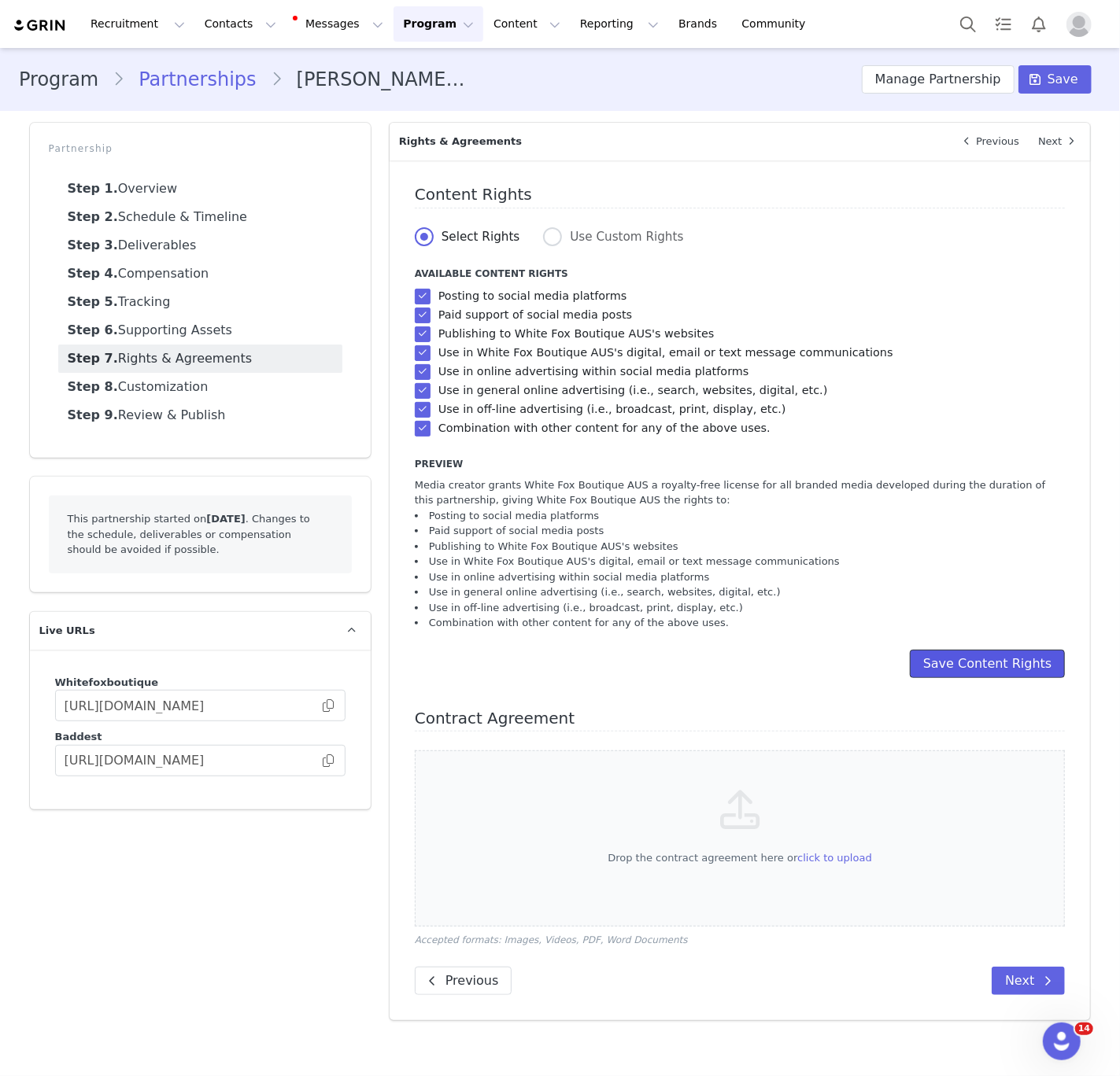
click at [986, 666] on button "Save Content Rights" at bounding box center [987, 664] width 156 height 29
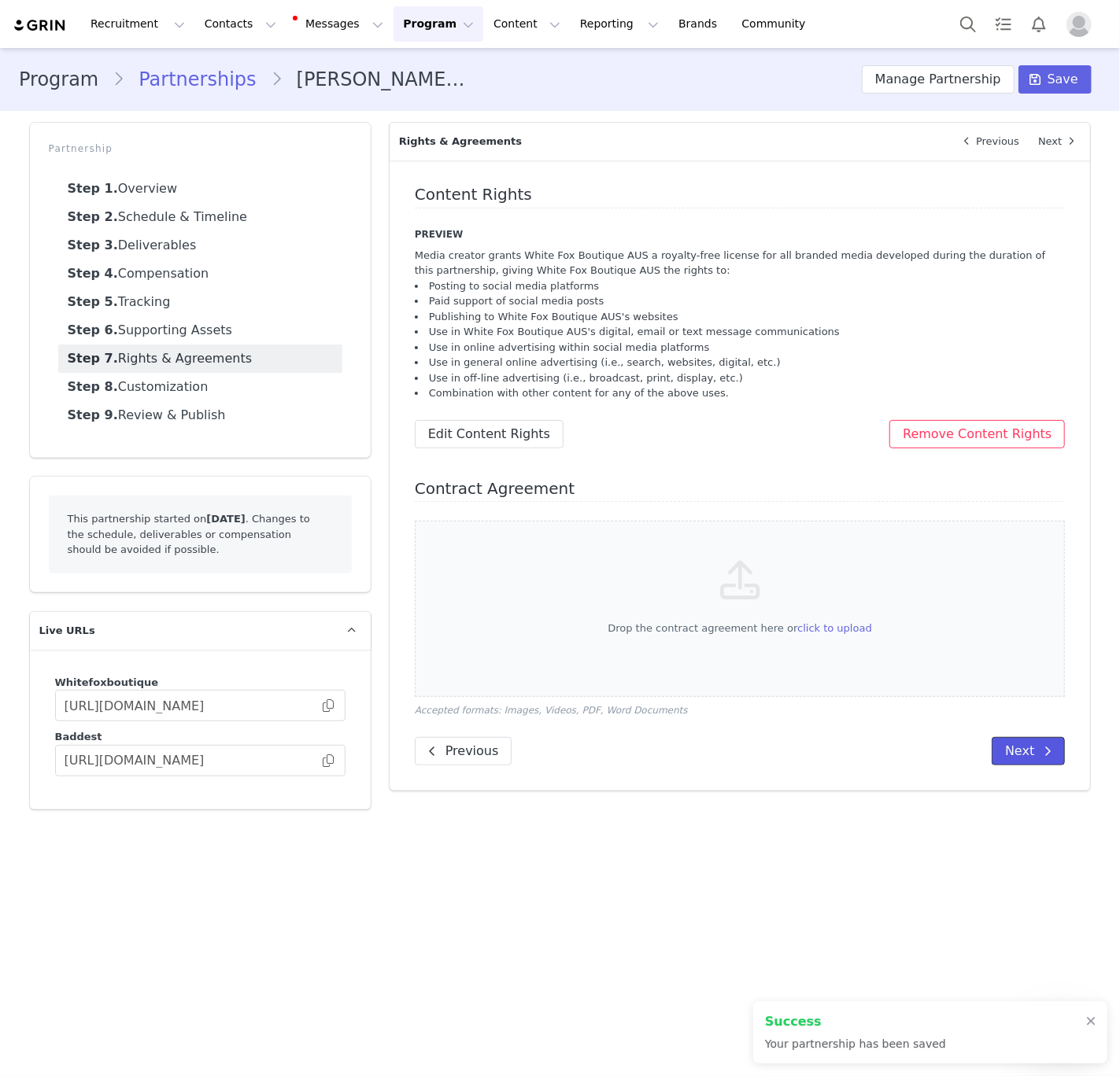
click at [1017, 757] on button "Next" at bounding box center [1028, 751] width 73 height 29
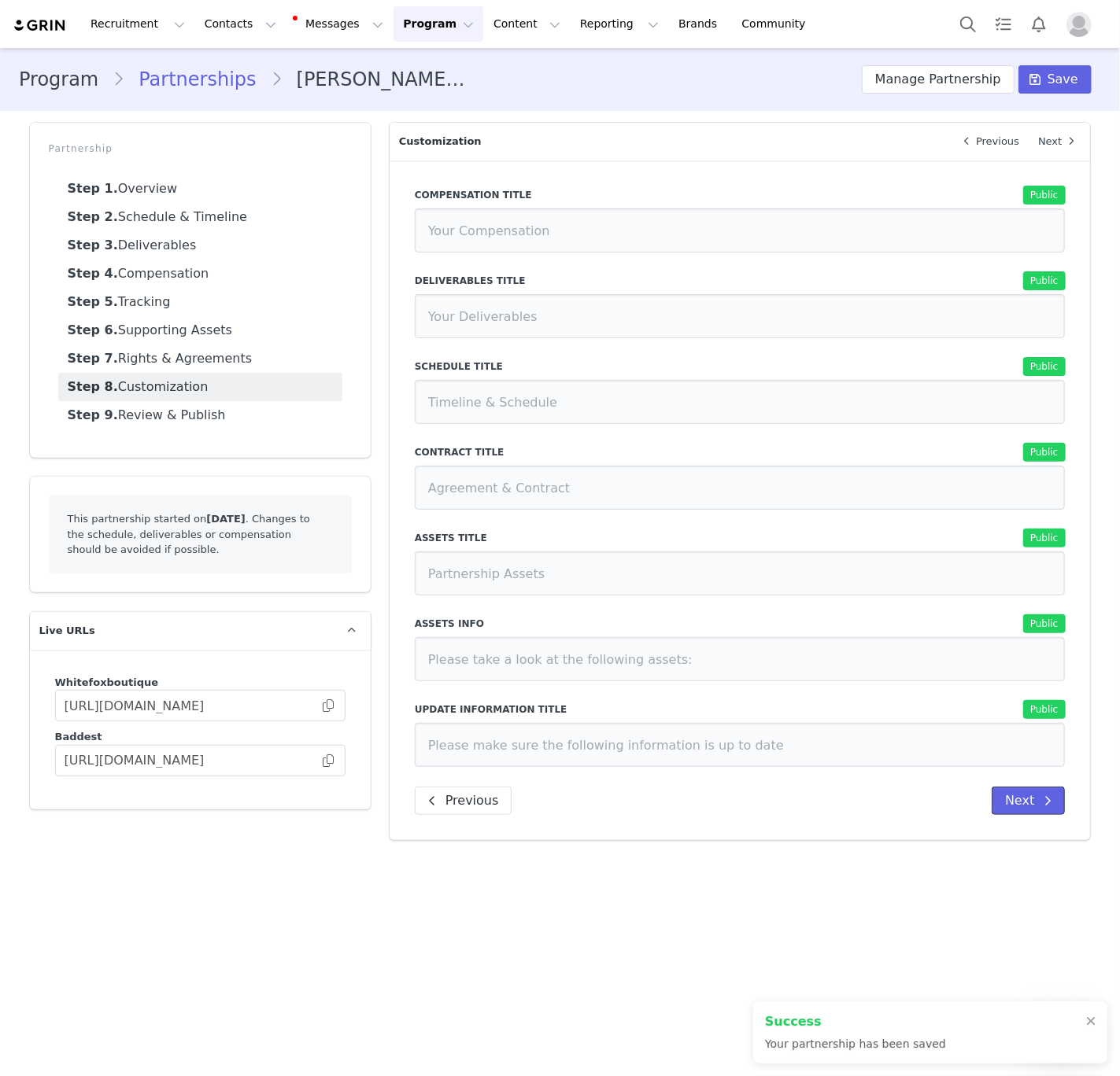
click at [1017, 799] on button "Next" at bounding box center [1028, 801] width 73 height 29
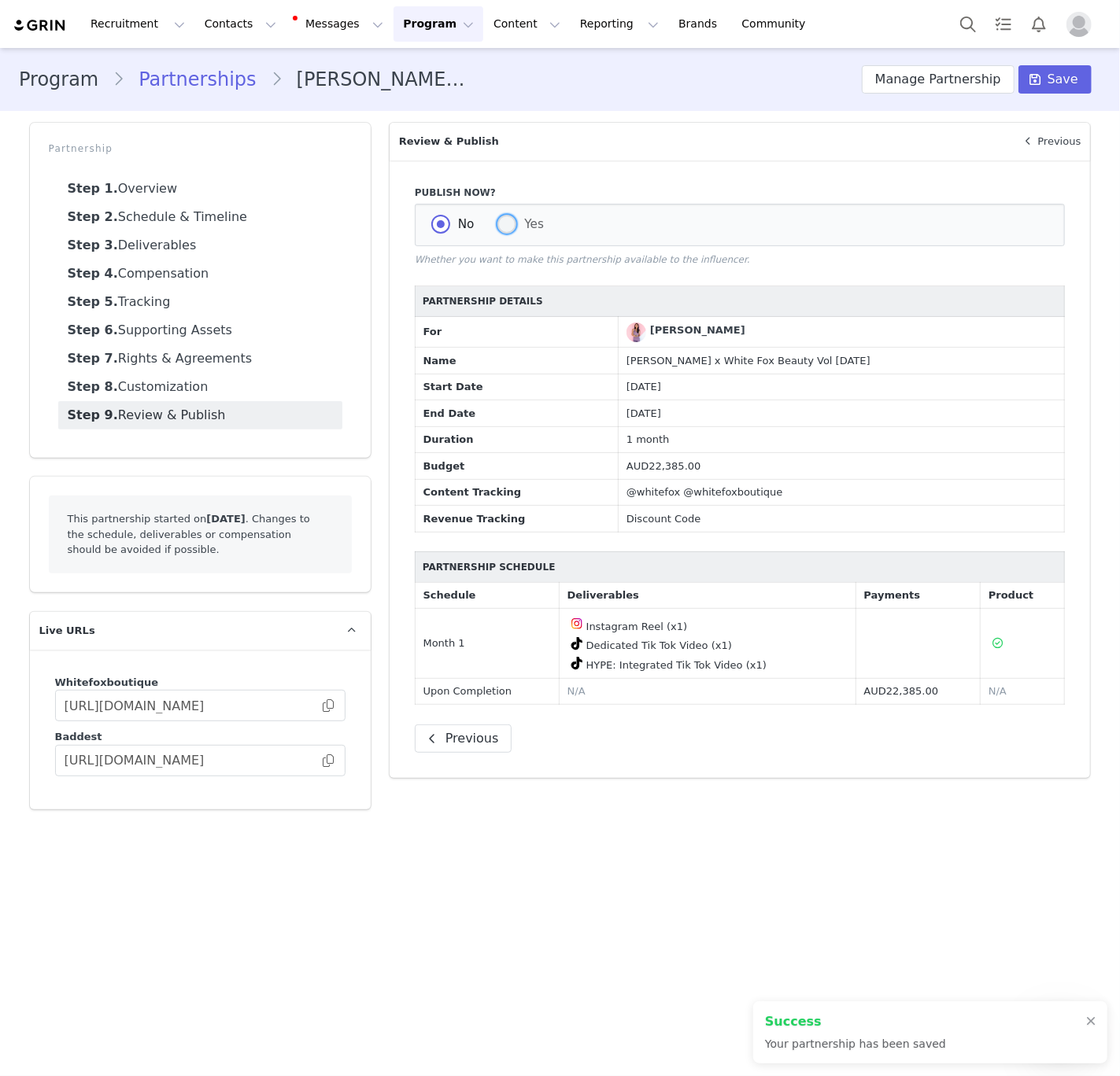
click at [530, 226] on span "Yes" at bounding box center [529, 224] width 28 height 14
click at [516, 226] on input "Yes" at bounding box center [506, 225] width 19 height 21
radio input "true"
radio input "false"
radio input "true"
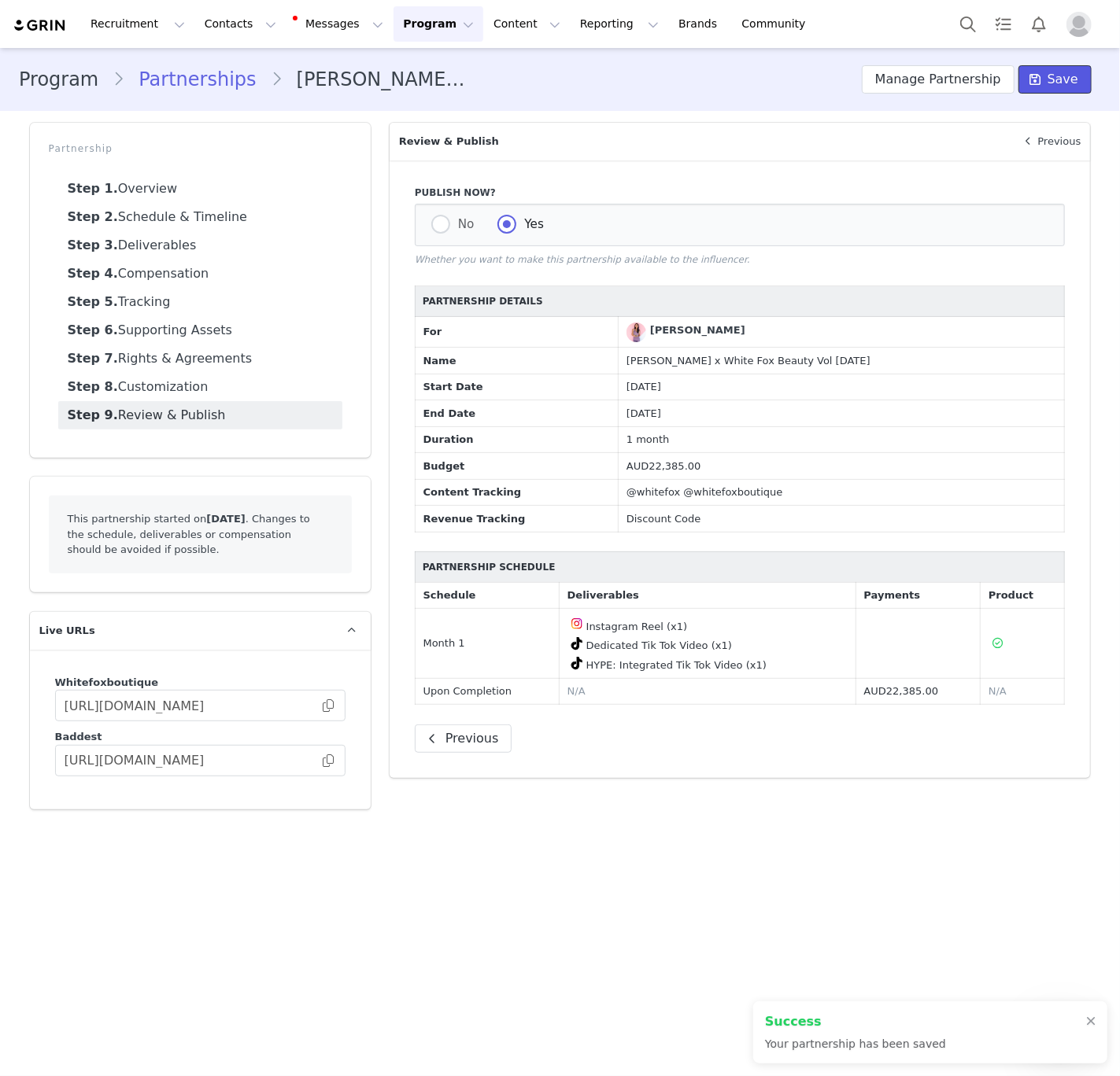
click at [1055, 83] on span "Save" at bounding box center [1063, 79] width 30 height 19
click at [228, 31] on button "Contacts Contacts" at bounding box center [240, 24] width 90 height 36
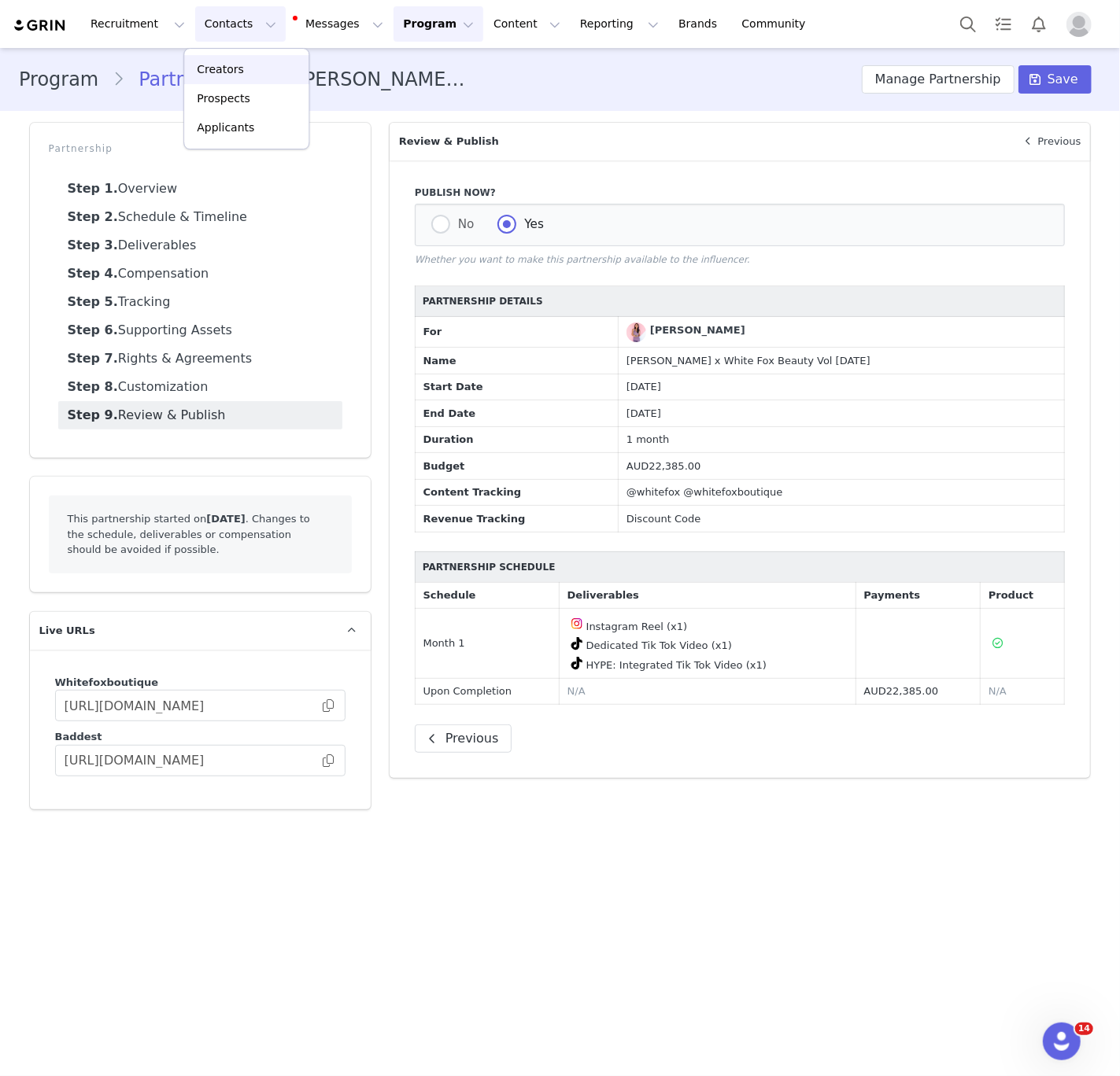
click at [228, 83] on link "Creators" at bounding box center [245, 70] width 124 height 29
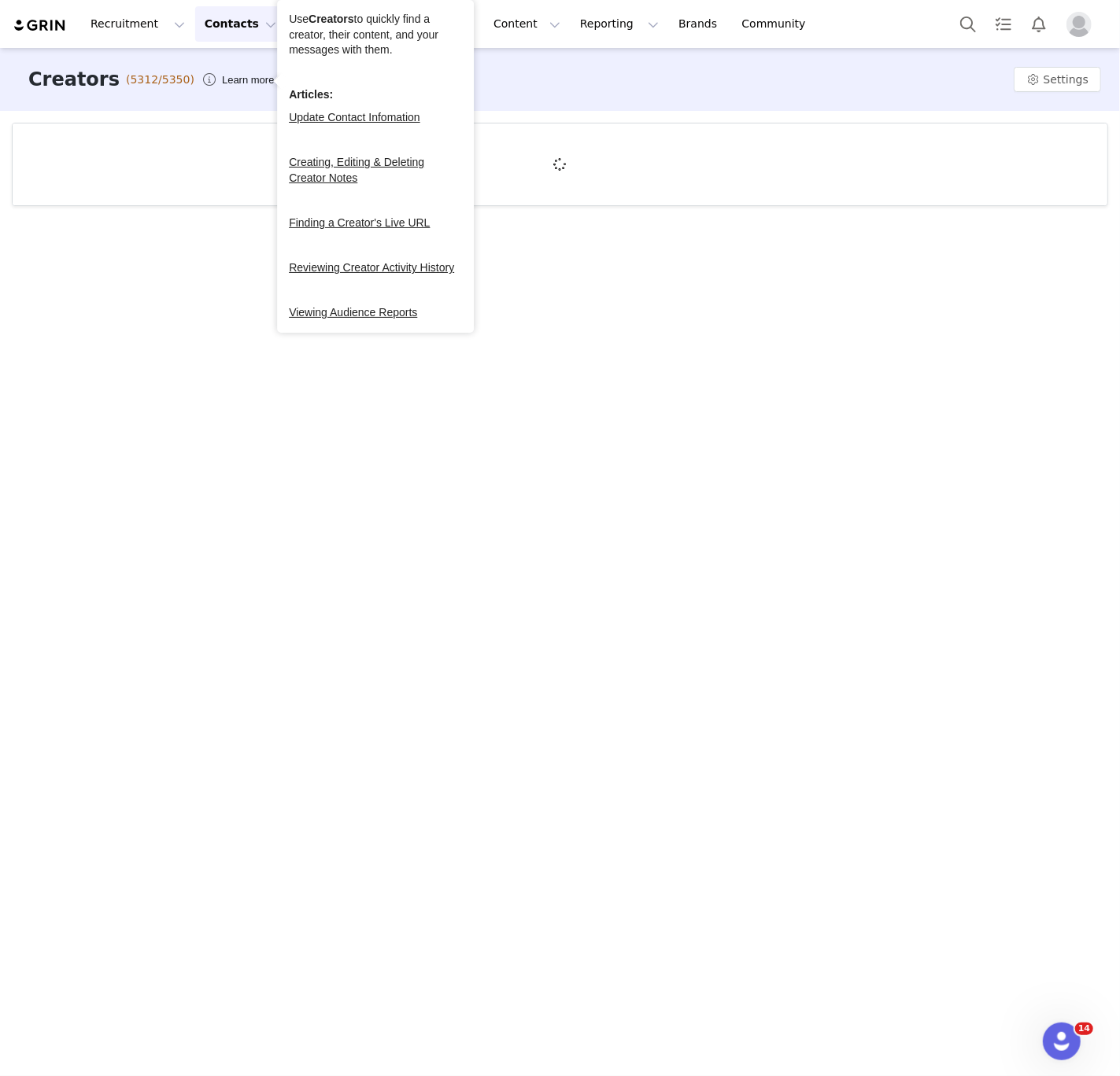
click at [228, 35] on button "Contacts Contacts" at bounding box center [240, 24] width 90 height 36
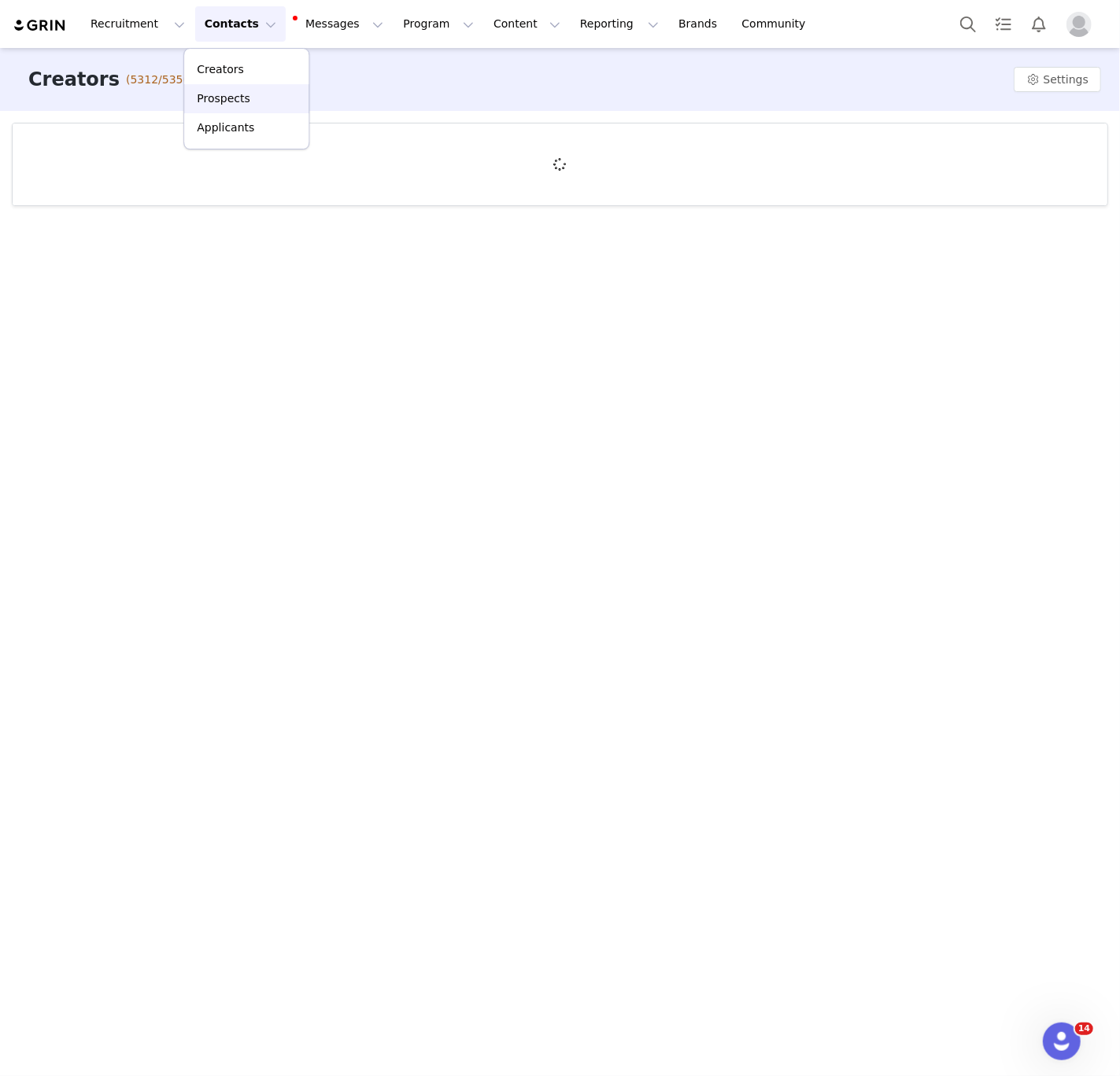
click at [224, 91] on p "Prospects" at bounding box center [222, 98] width 53 height 17
click at [129, 161] on div at bounding box center [560, 173] width 1096 height 101
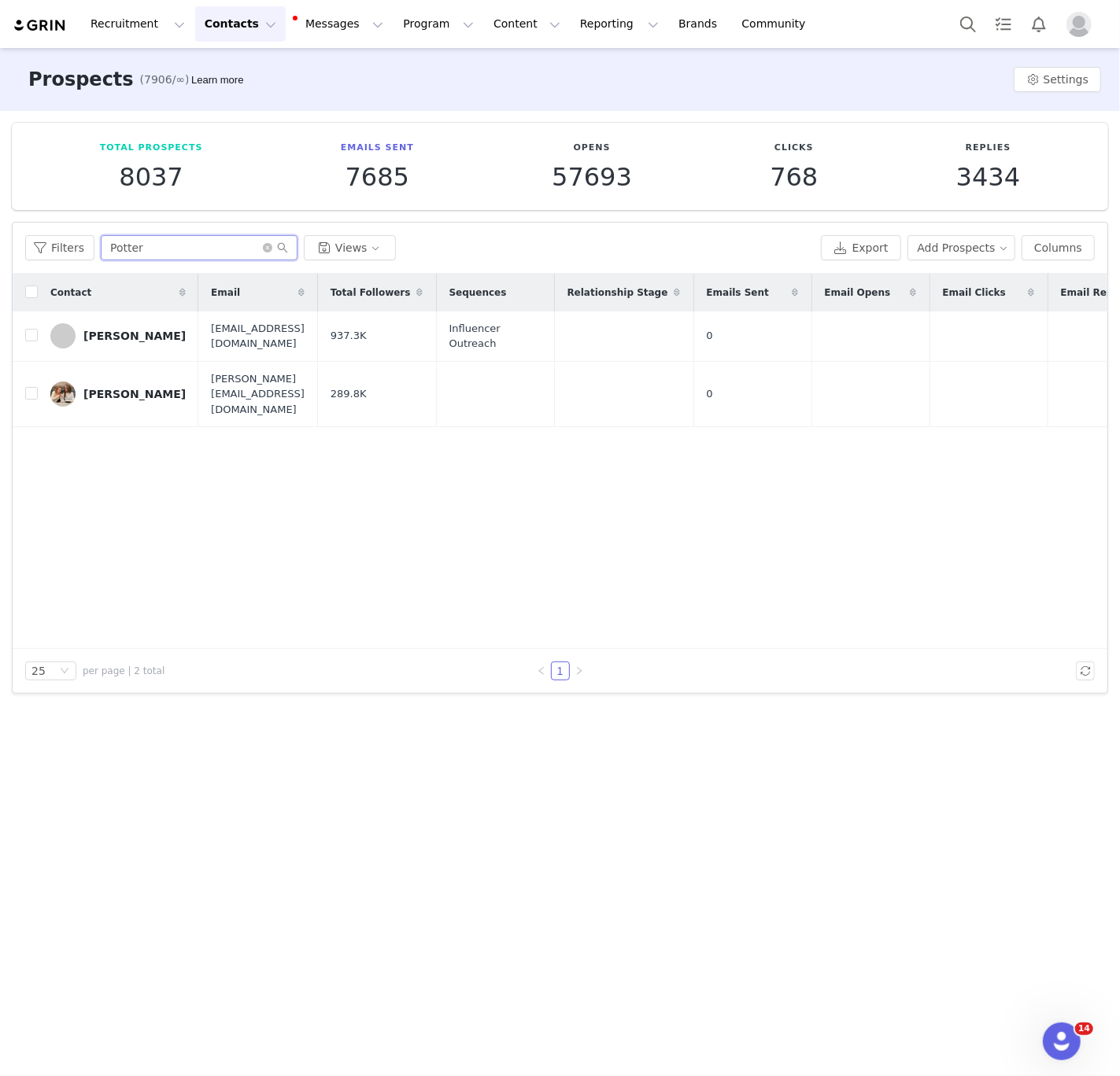
click at [168, 243] on input "Potter" at bounding box center [199, 248] width 196 height 25
paste input "Brookelle McKenzie"
type input "Brookelle McKenzie"
click at [113, 345] on link "Brookelle McKenzie" at bounding box center [118, 335] width 136 height 25
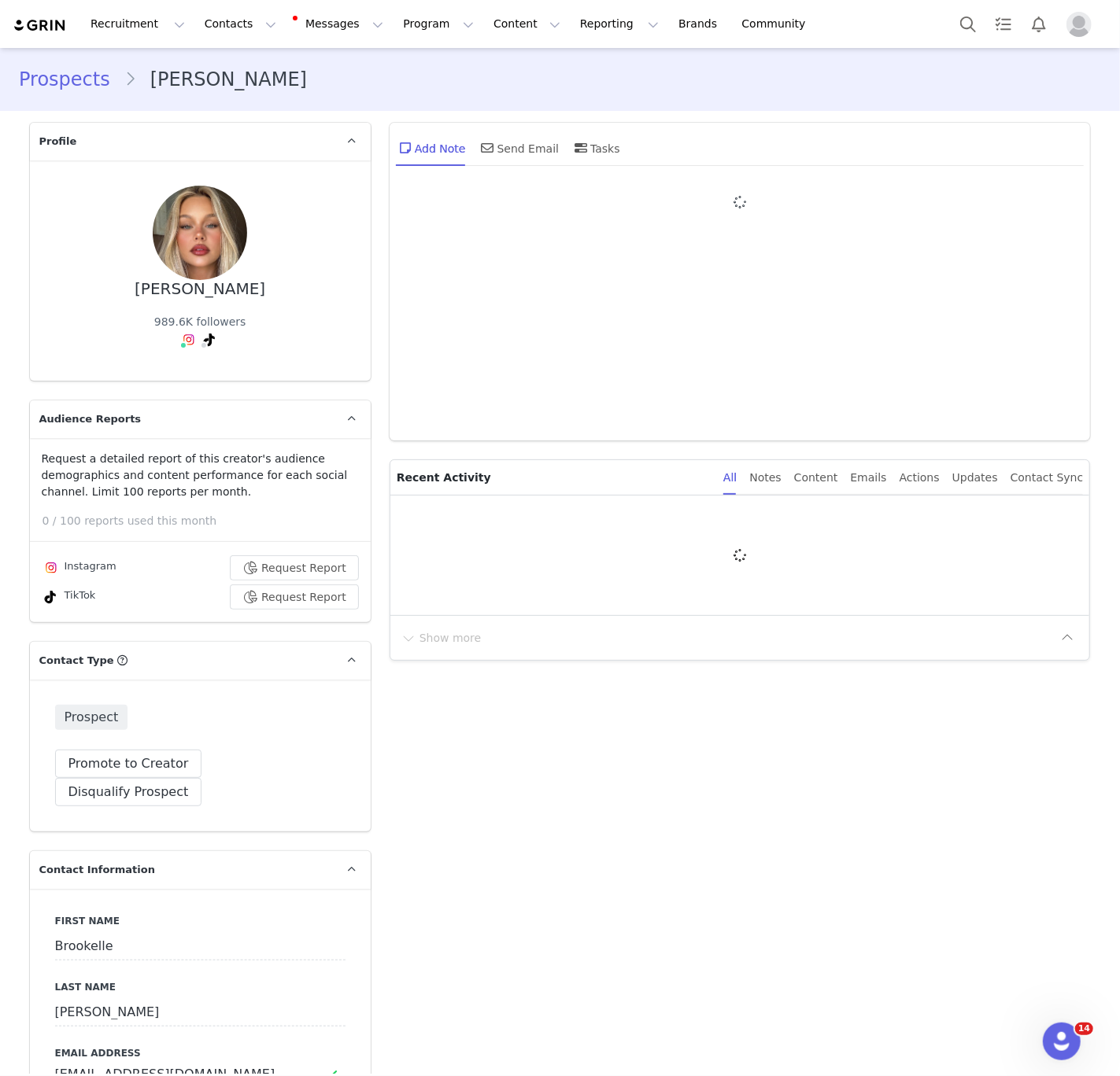
type input "+1 (United States)"
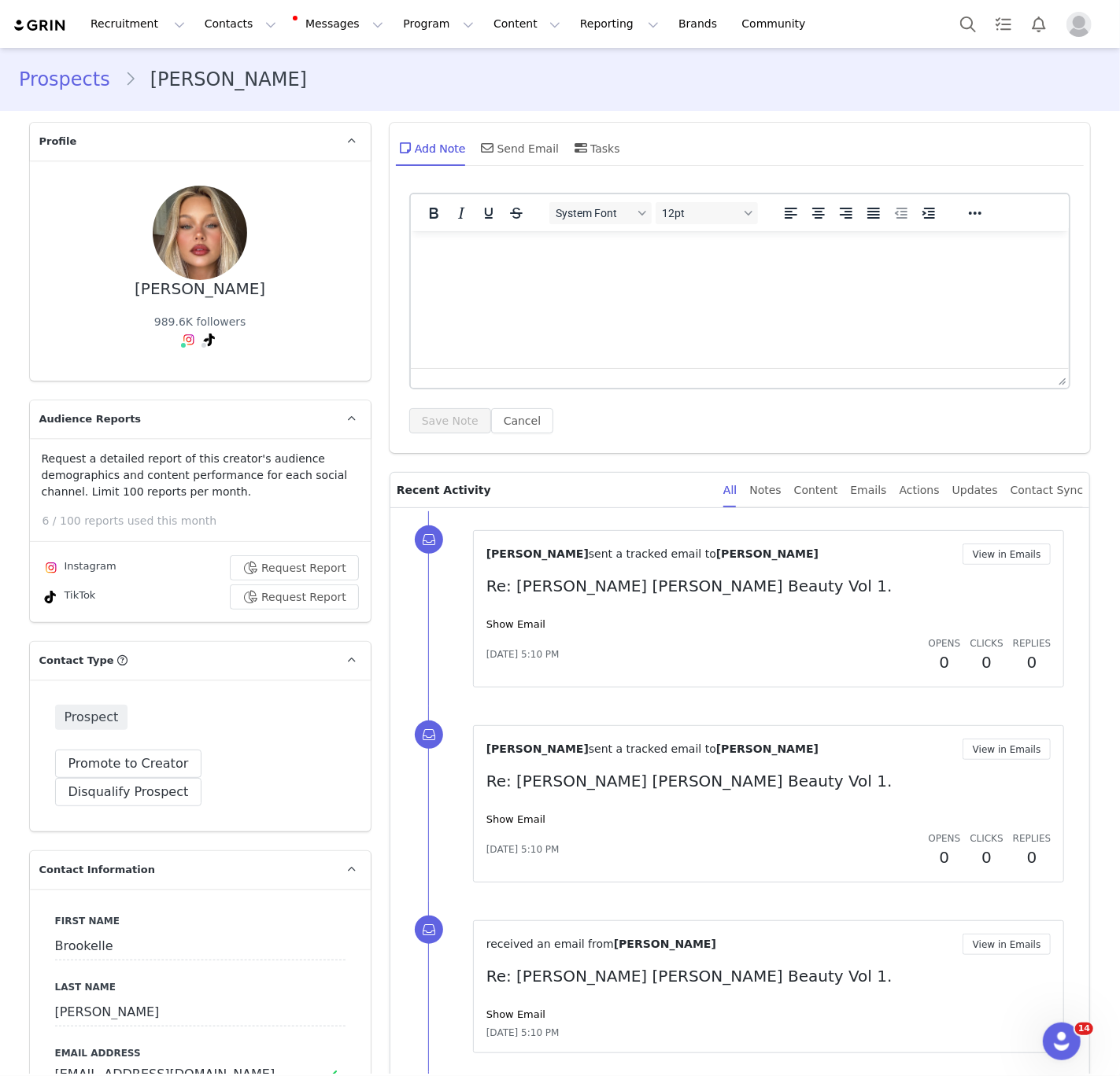
click at [203, 342] on span at bounding box center [203, 345] width 8 height 8
click at [319, 565] on button "Request Report" at bounding box center [294, 568] width 129 height 25
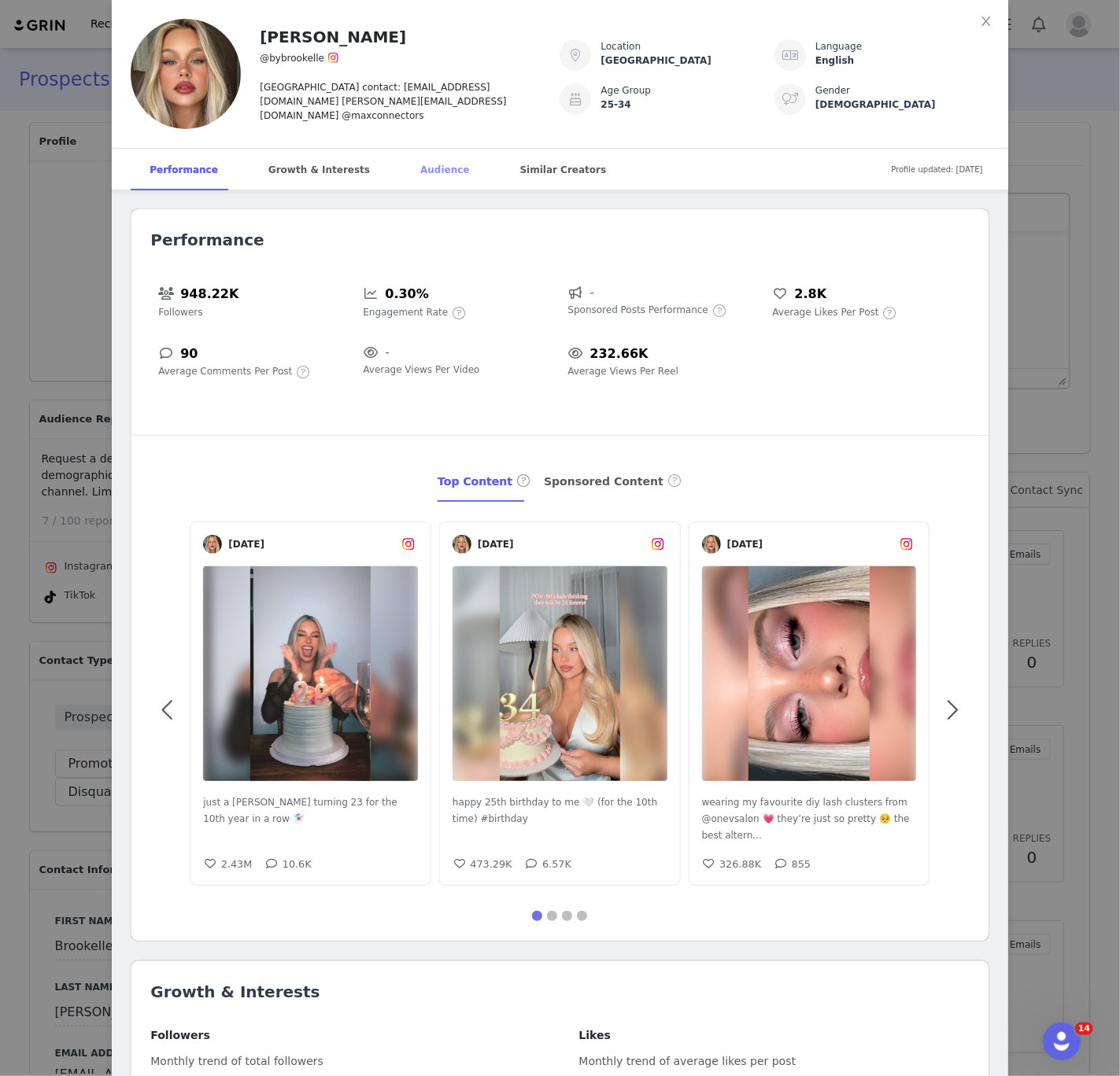
click at [411, 170] on div "Audience" at bounding box center [444, 170] width 87 height 43
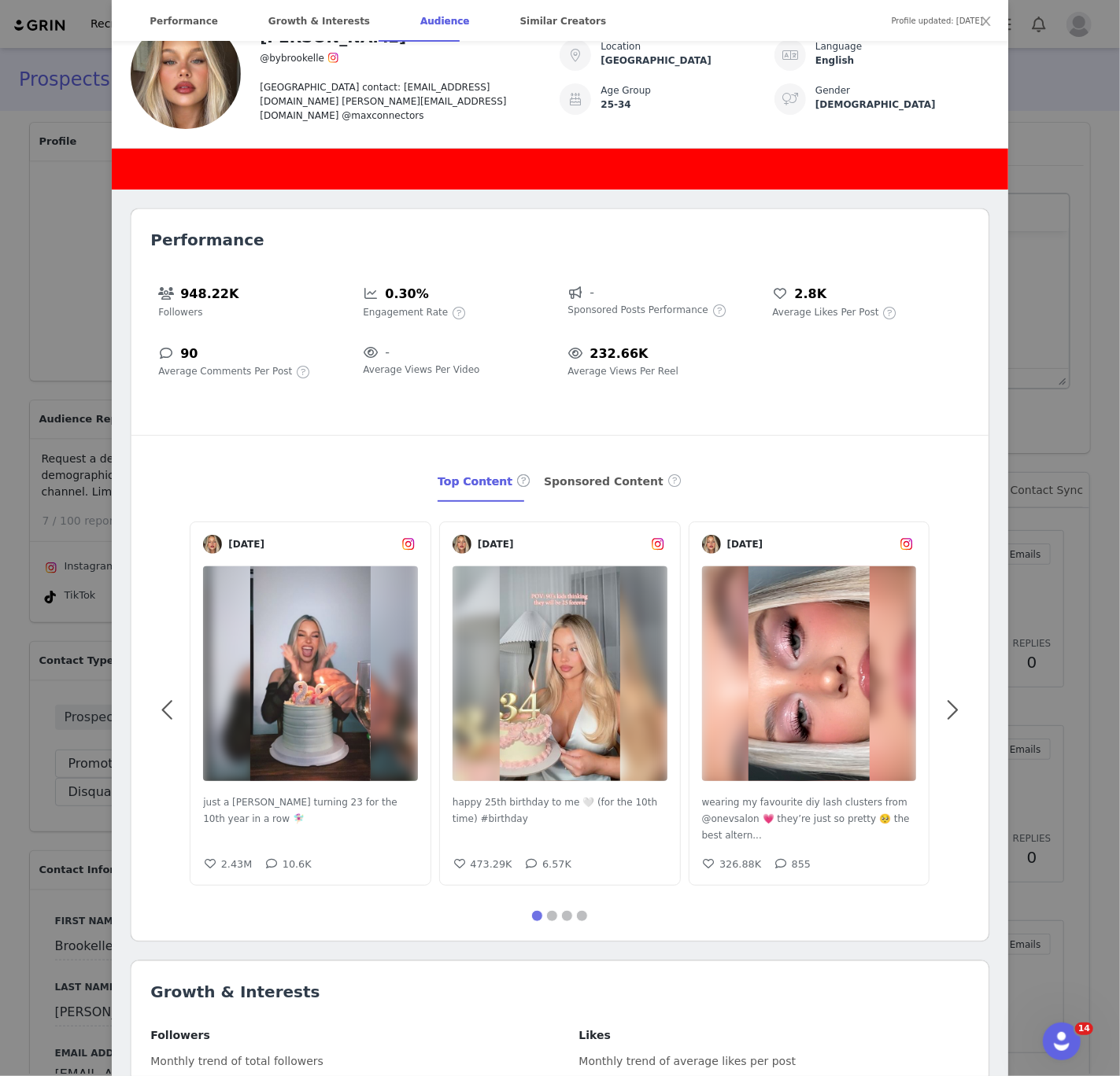
scroll to position [2159, 0]
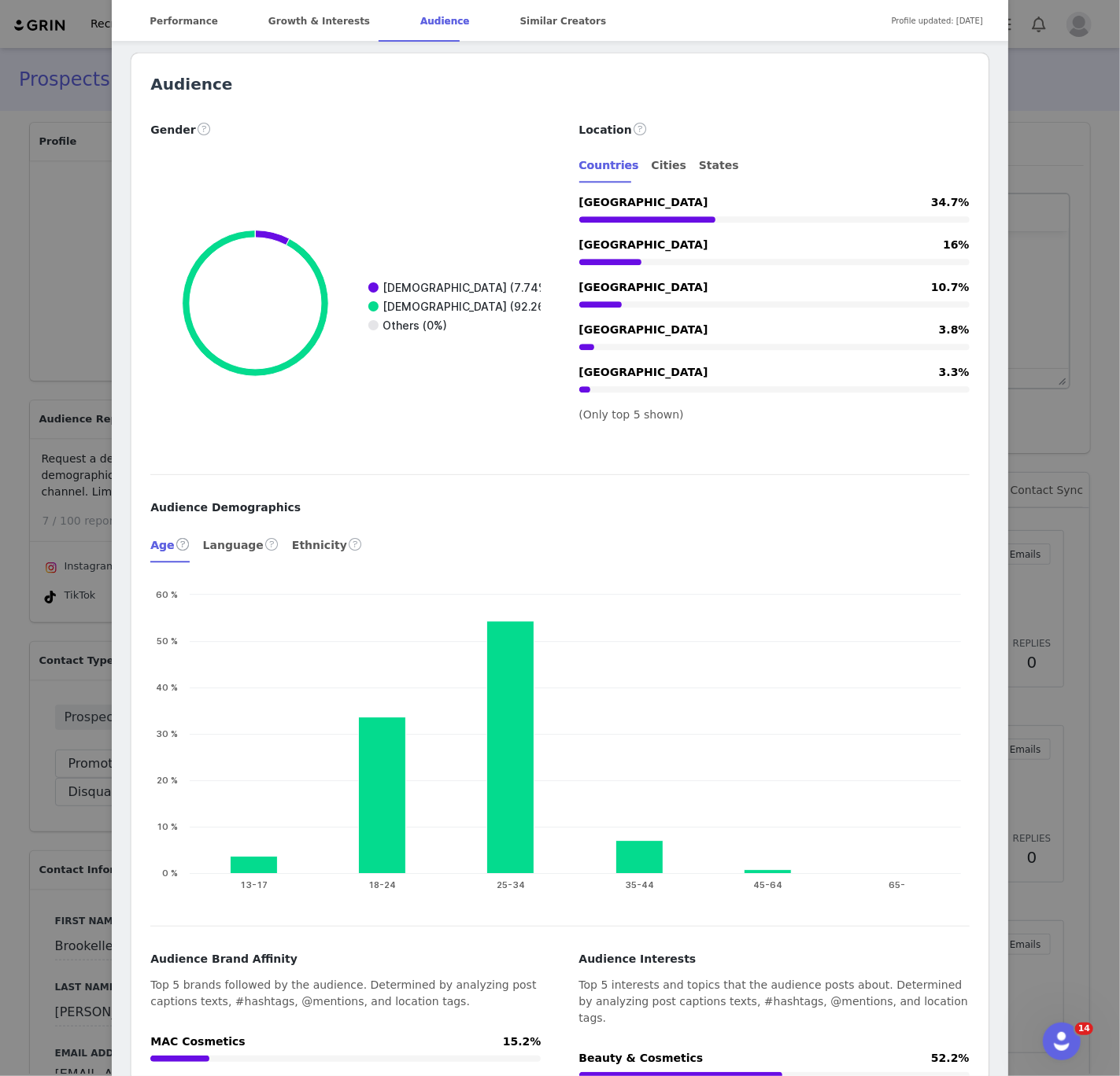
click at [1013, 100] on div "Brookelle McKenzie @bybrookelle australia contact: bybrookelle@gmail.com brooke…" at bounding box center [560, 538] width 1120 height 1076
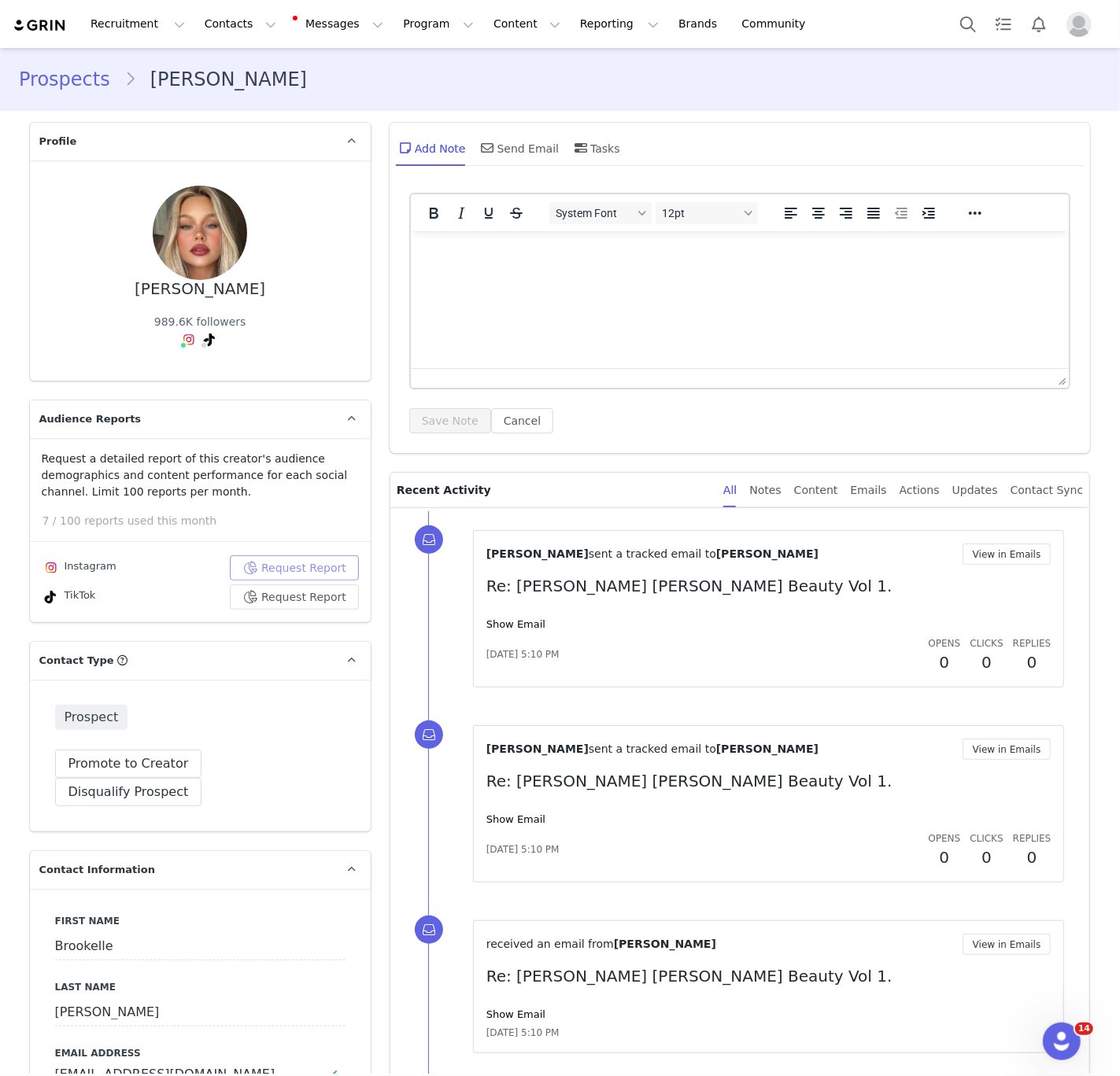
scroll to position [0, 0]
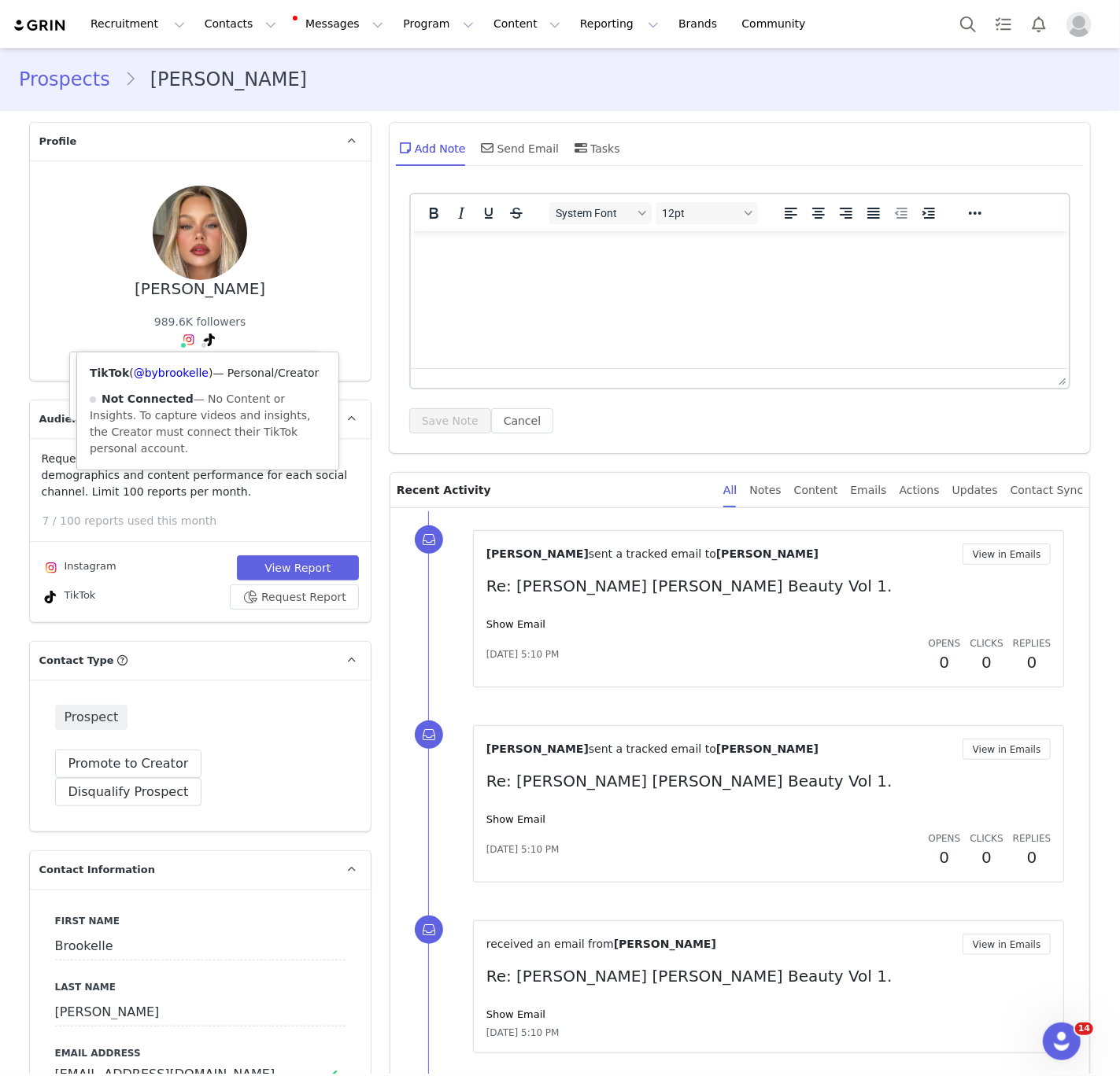
click at [211, 338] on icon at bounding box center [209, 340] width 11 height 12
click at [178, 375] on link "@bybrookelle" at bounding box center [171, 373] width 75 height 12
click at [185, 339] on img at bounding box center [189, 340] width 12 height 12
click at [175, 381] on div "Instagram ( @bybrookelle ) — Creator Connected — Account is discoverable." at bounding box center [195, 386] width 251 height 68
click at [178, 368] on link "@bybrookelle" at bounding box center [187, 373] width 75 height 12
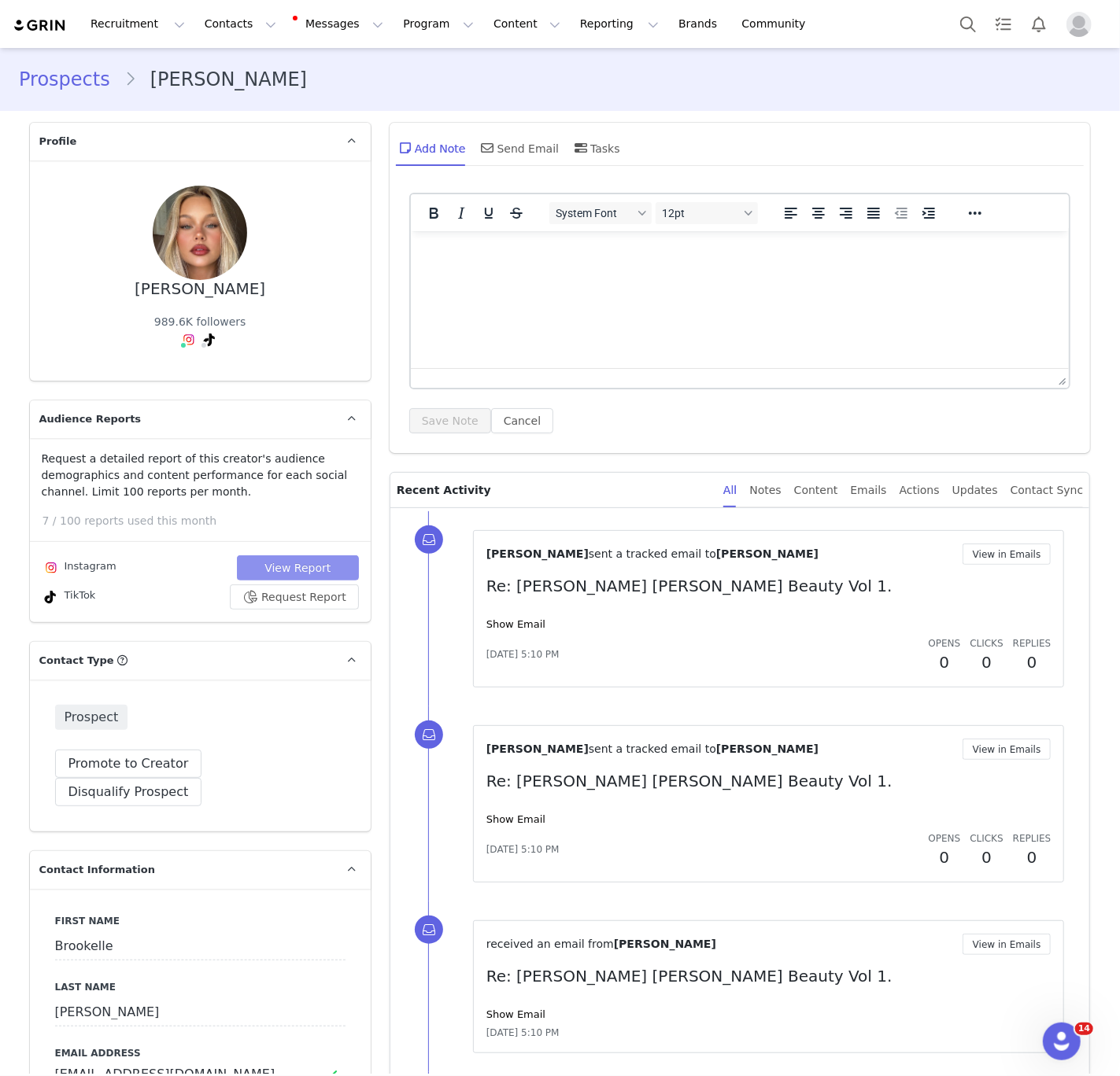
click at [268, 560] on button "View Report" at bounding box center [297, 568] width 122 height 25
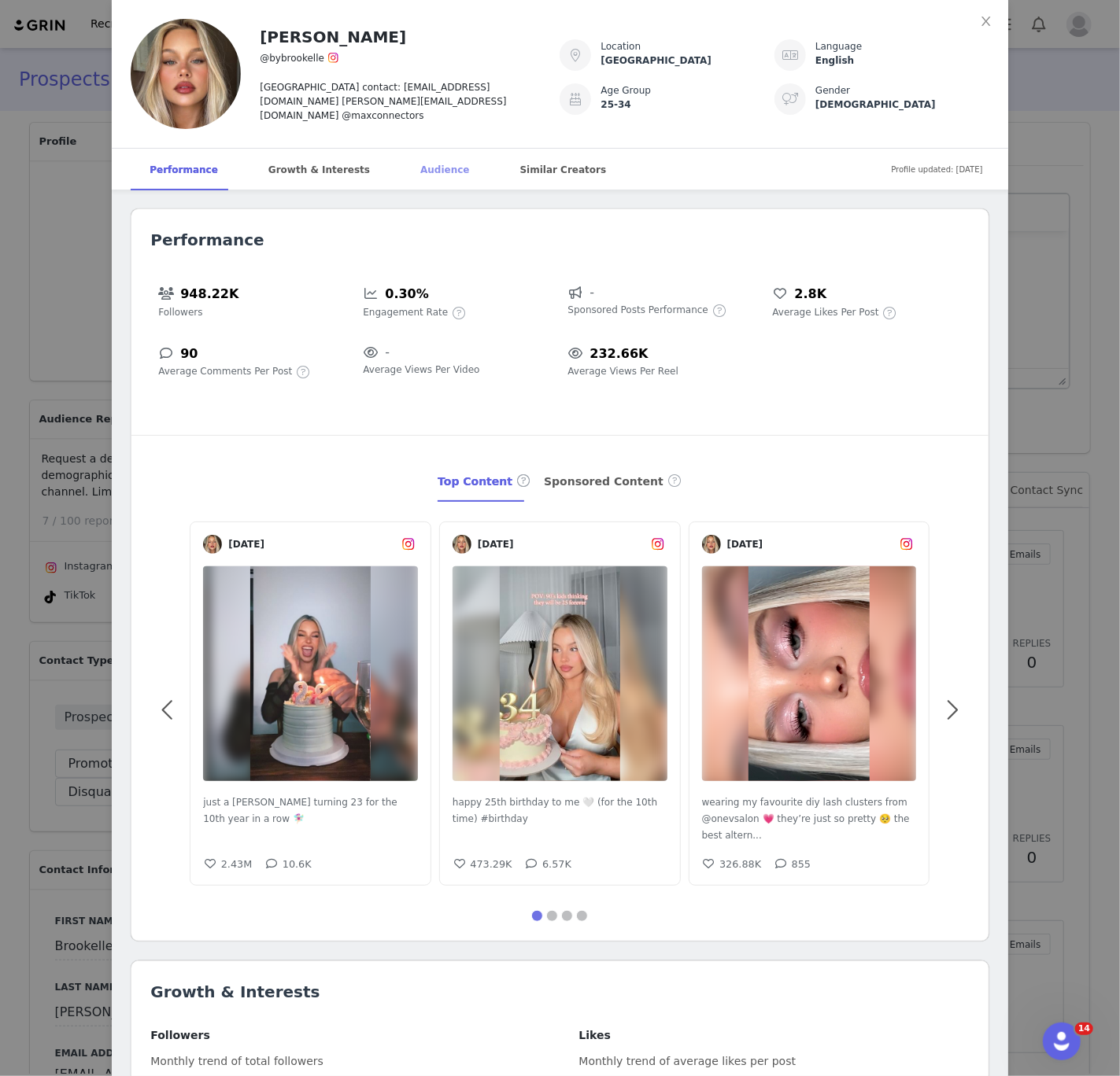
click at [419, 174] on div "Audience" at bounding box center [444, 170] width 87 height 43
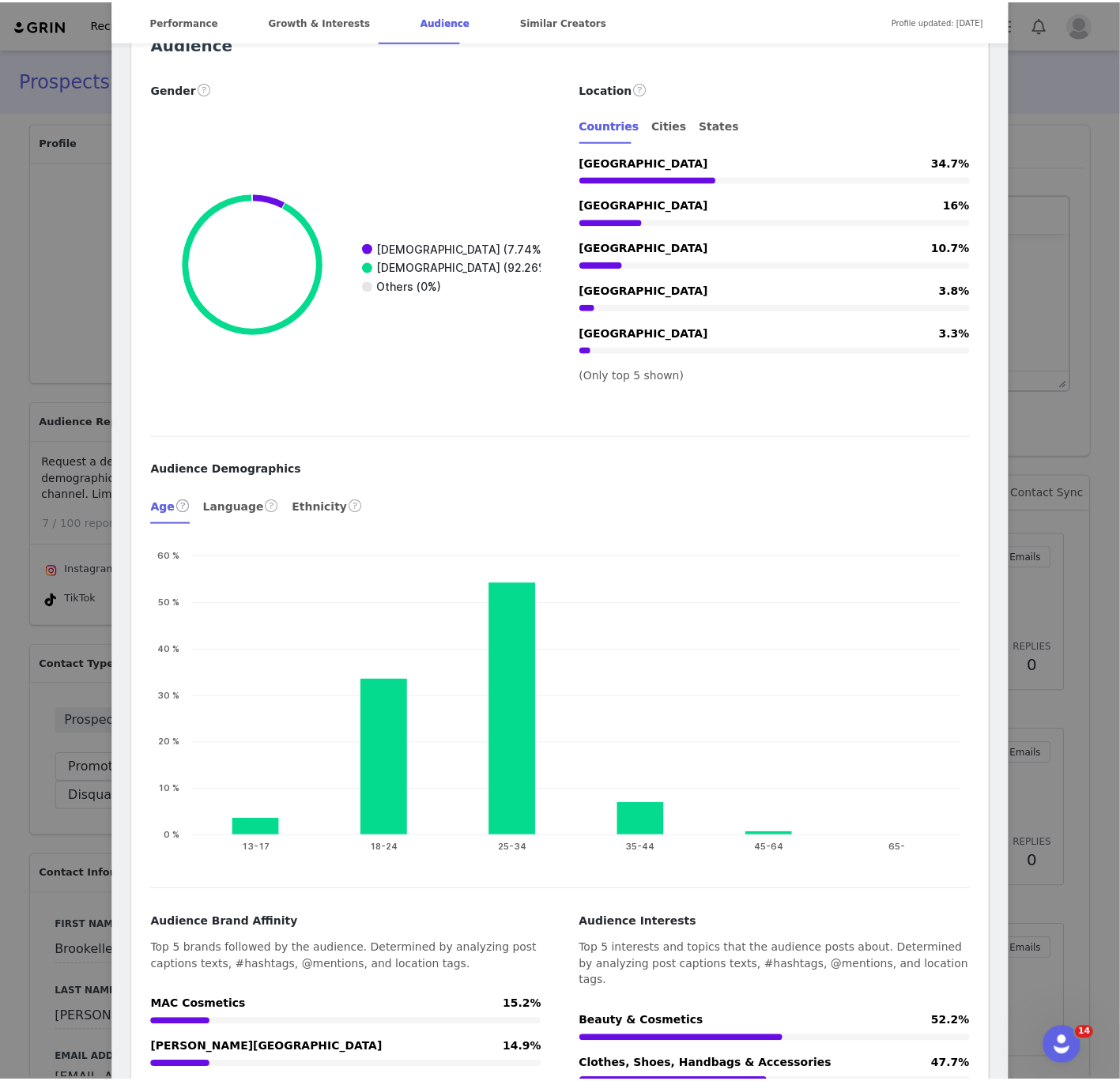
scroll to position [2409, 0]
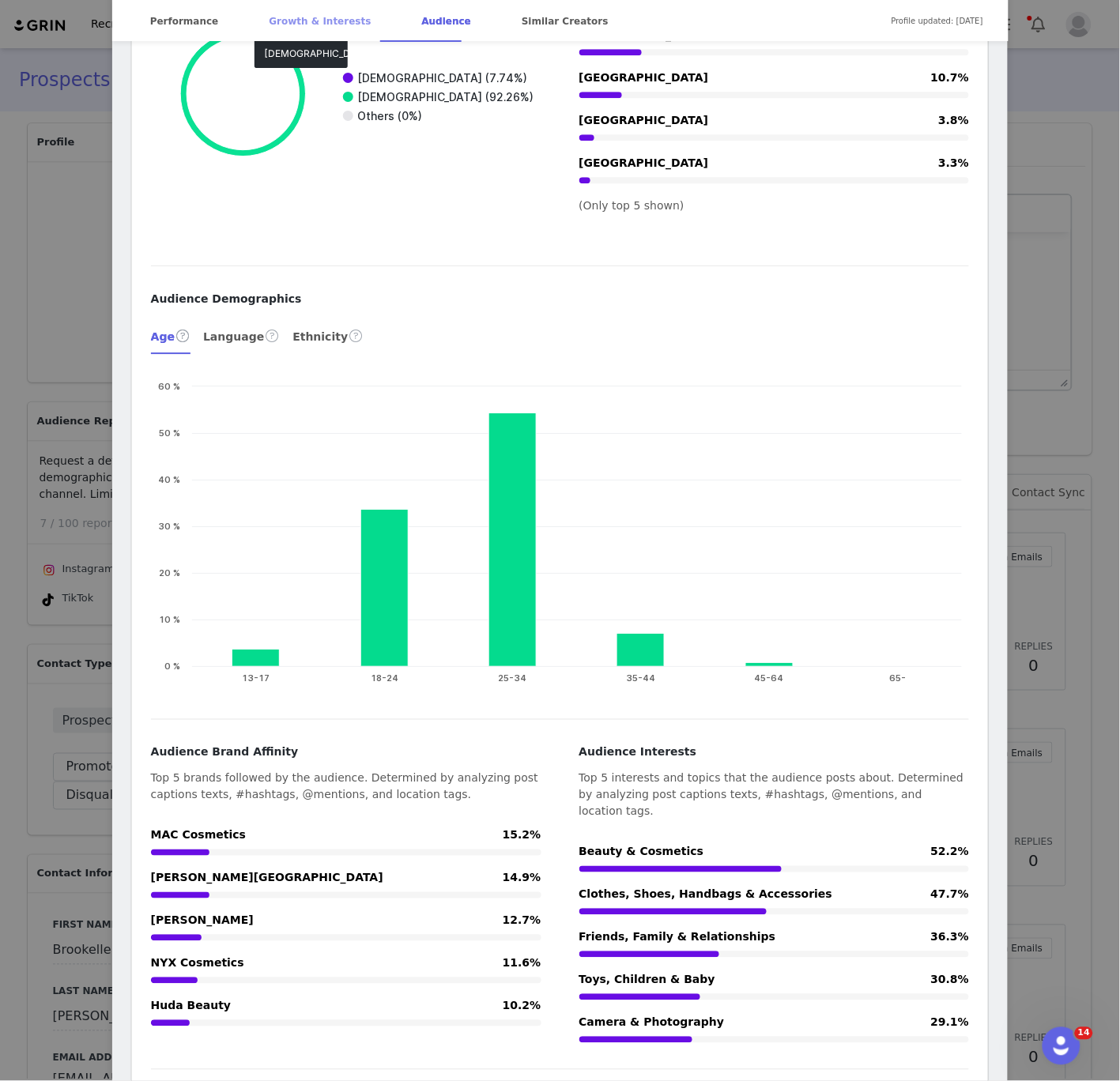
click at [300, 27] on div "Growth & Interests" at bounding box center [320, 22] width 140 height 43
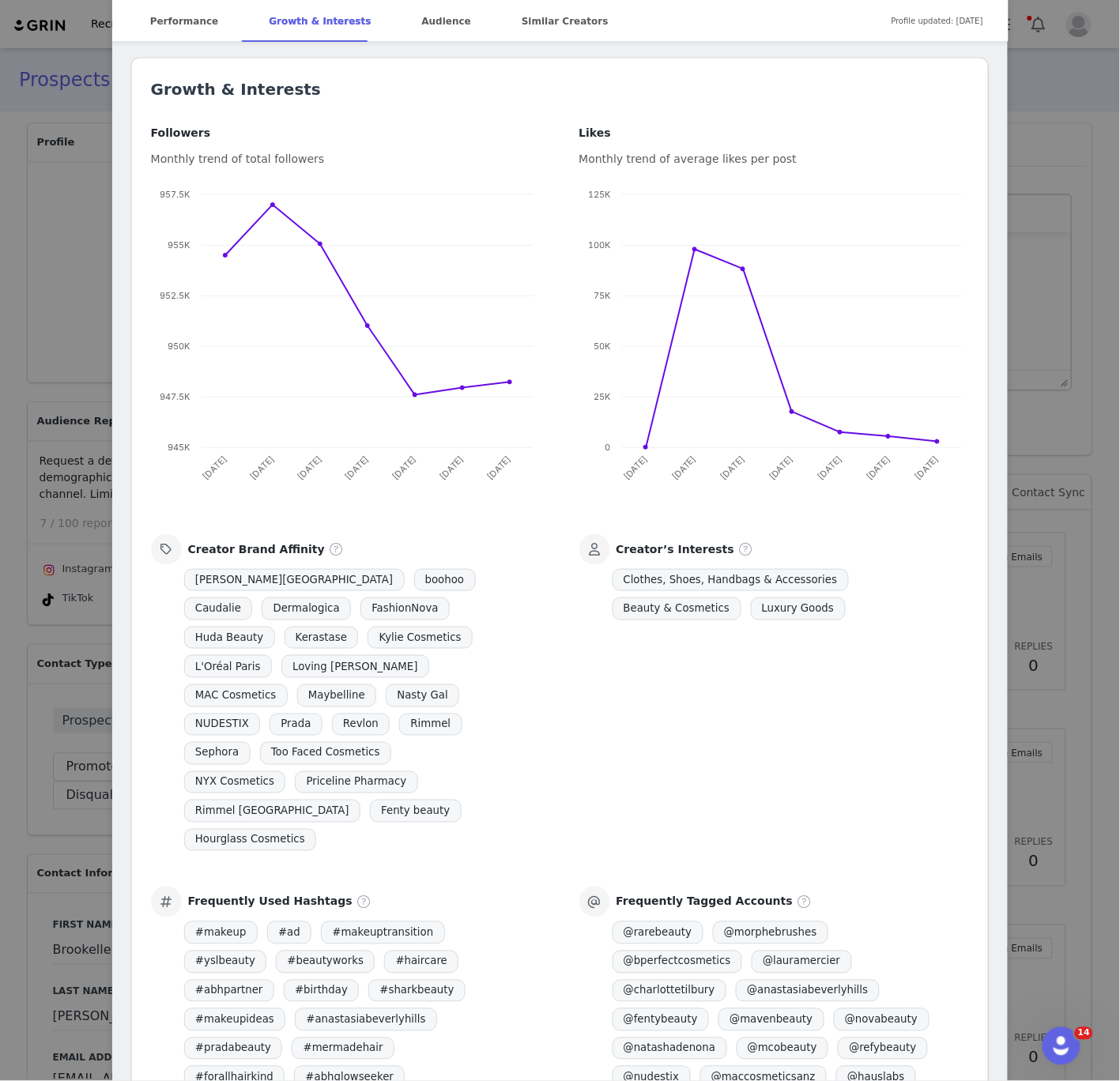
click at [39, 112] on div "Brookelle McKenzie @bybrookelle australia contact: bybrookelle@gmail.com brooke…" at bounding box center [560, 540] width 1120 height 1081
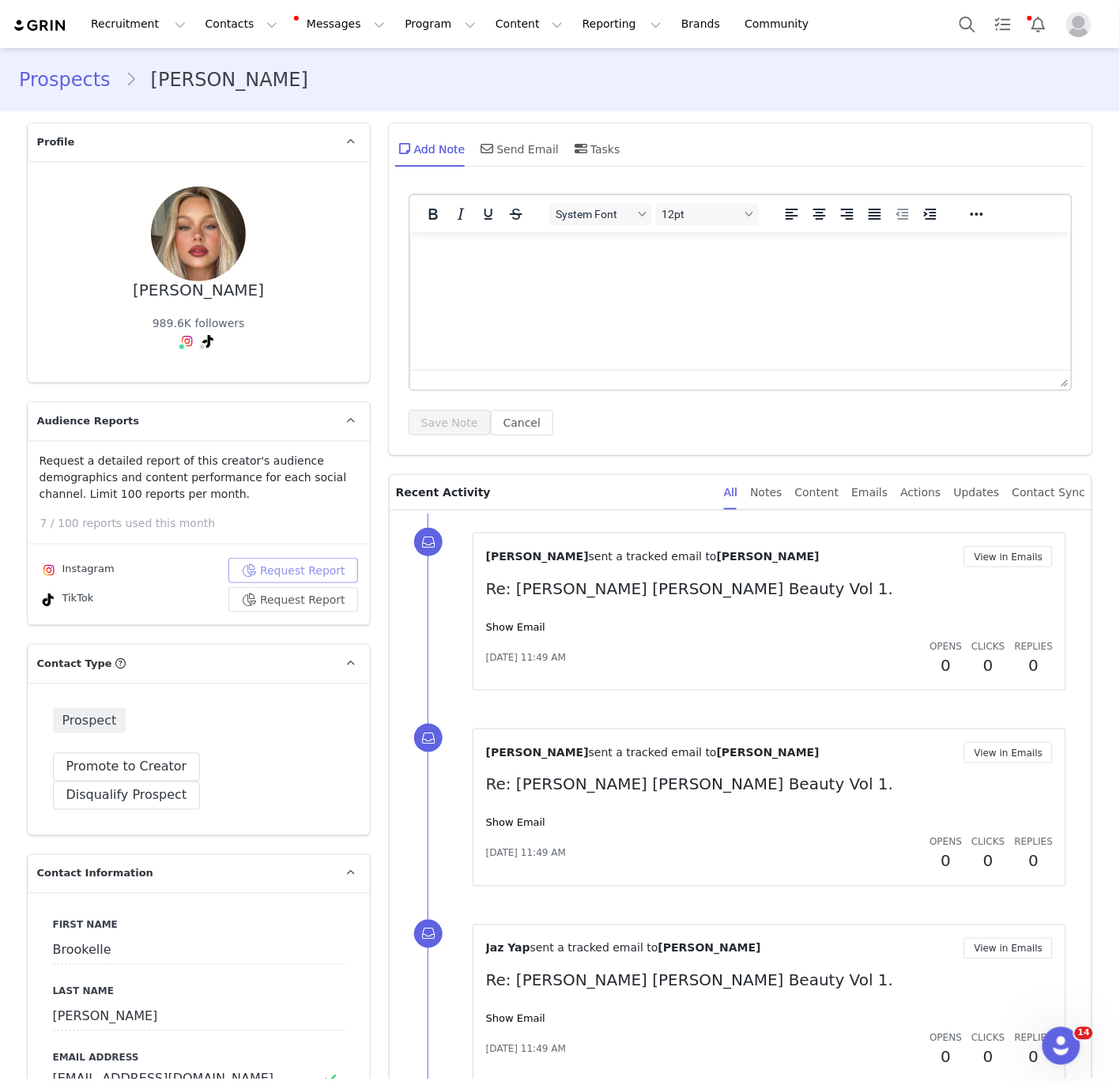
scroll to position [0, 0]
click at [209, 24] on button "Contacts Contacts" at bounding box center [241, 24] width 91 height 36
click at [213, 73] on p "Creators" at bounding box center [221, 70] width 48 height 17
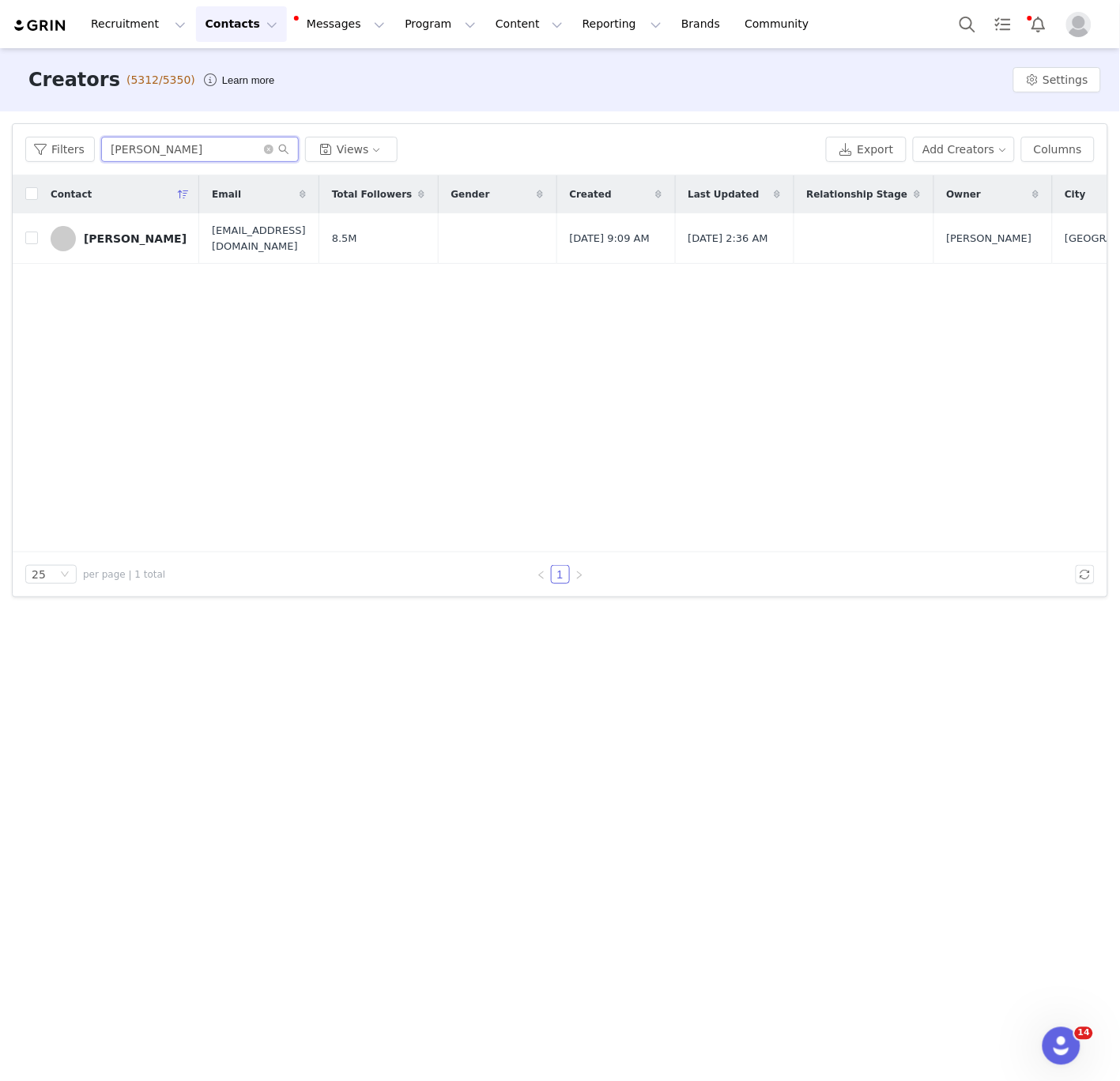
click at [148, 152] on input "kat clark" at bounding box center [200, 150] width 197 height 25
paste input "Conagh Kathleen"
type input "Conagh Kathleen"
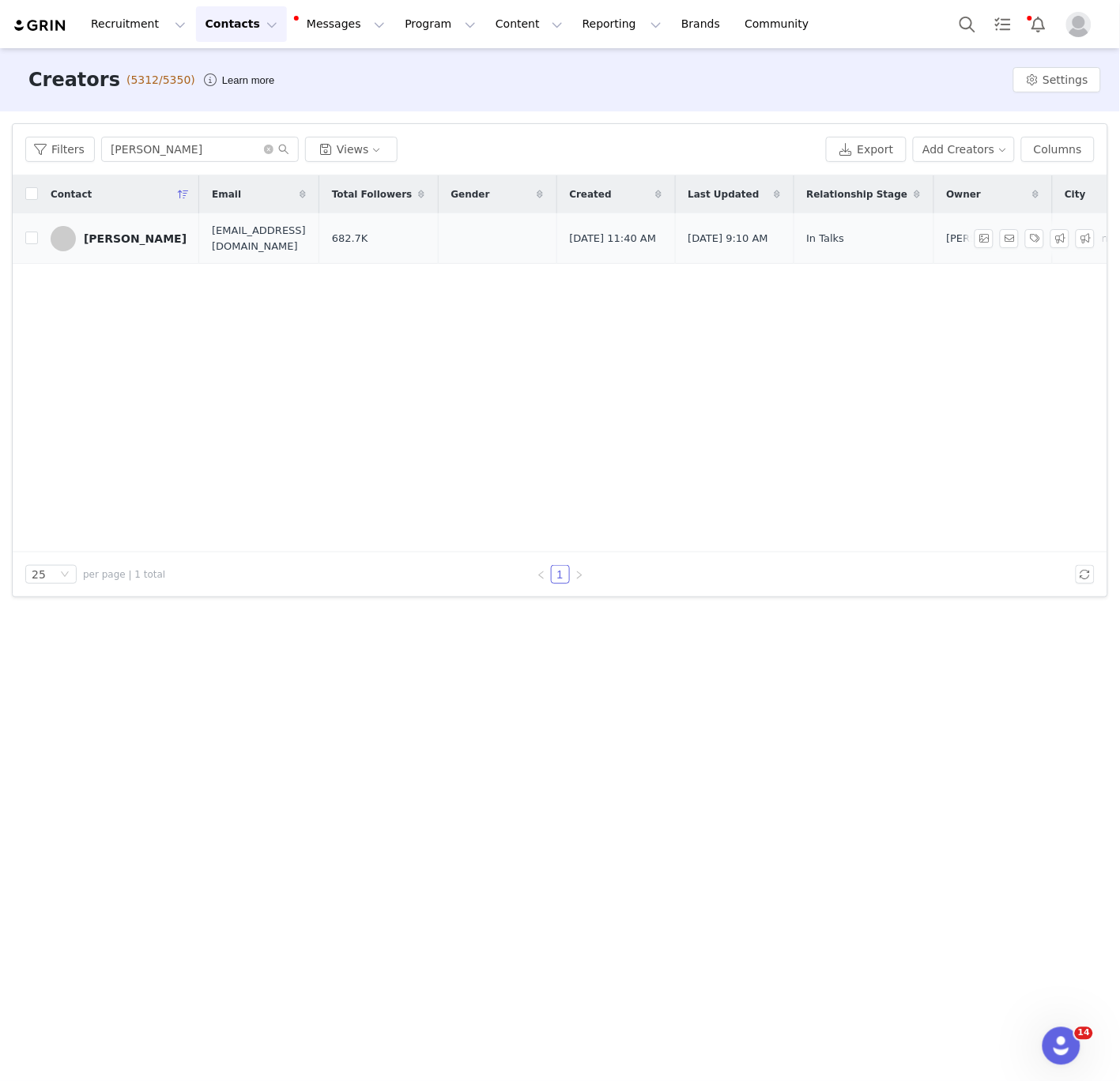
click at [138, 242] on div "Conagh Kathleen" at bounding box center [135, 238] width 103 height 13
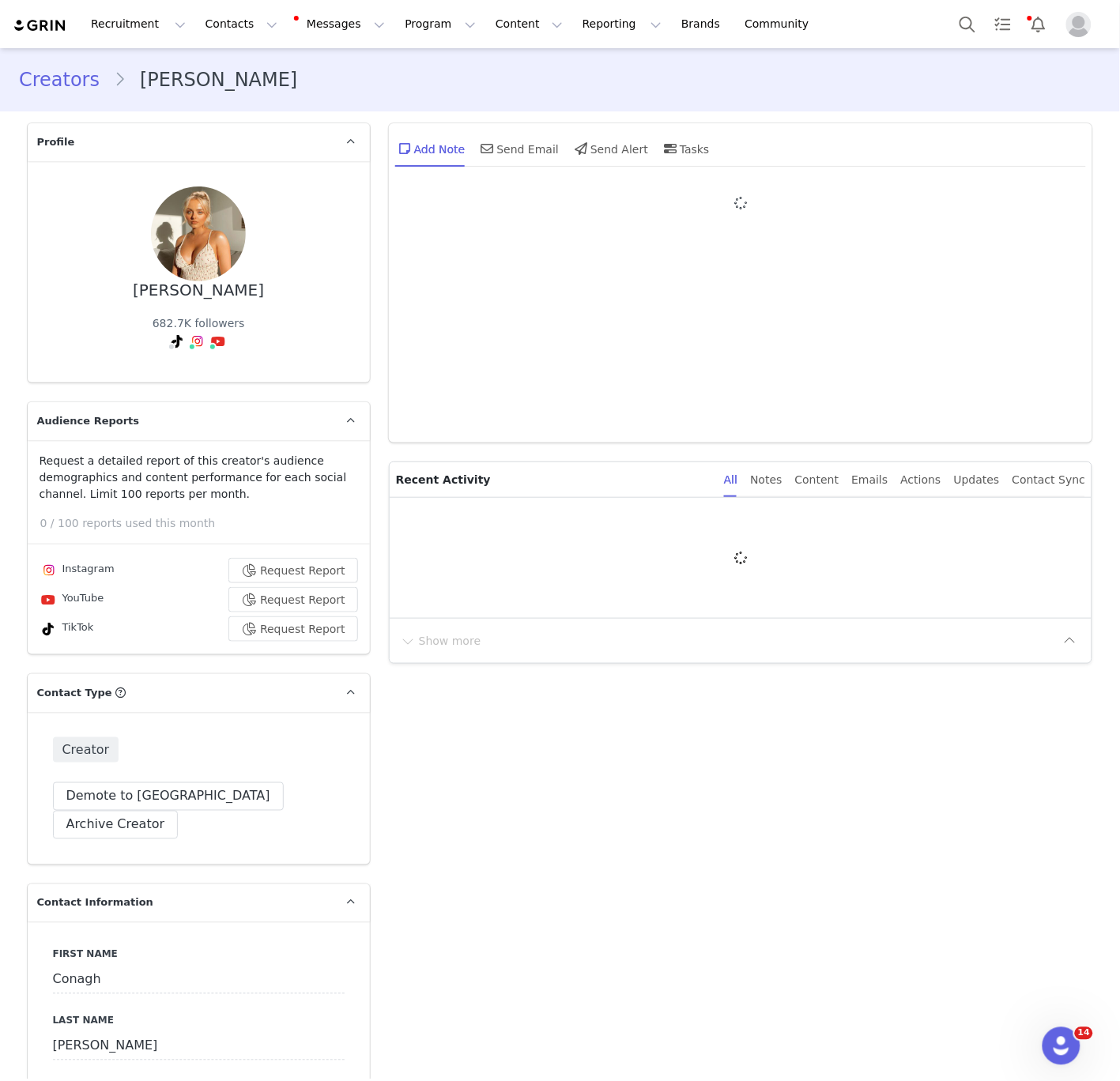
type input "+1 (United States)"
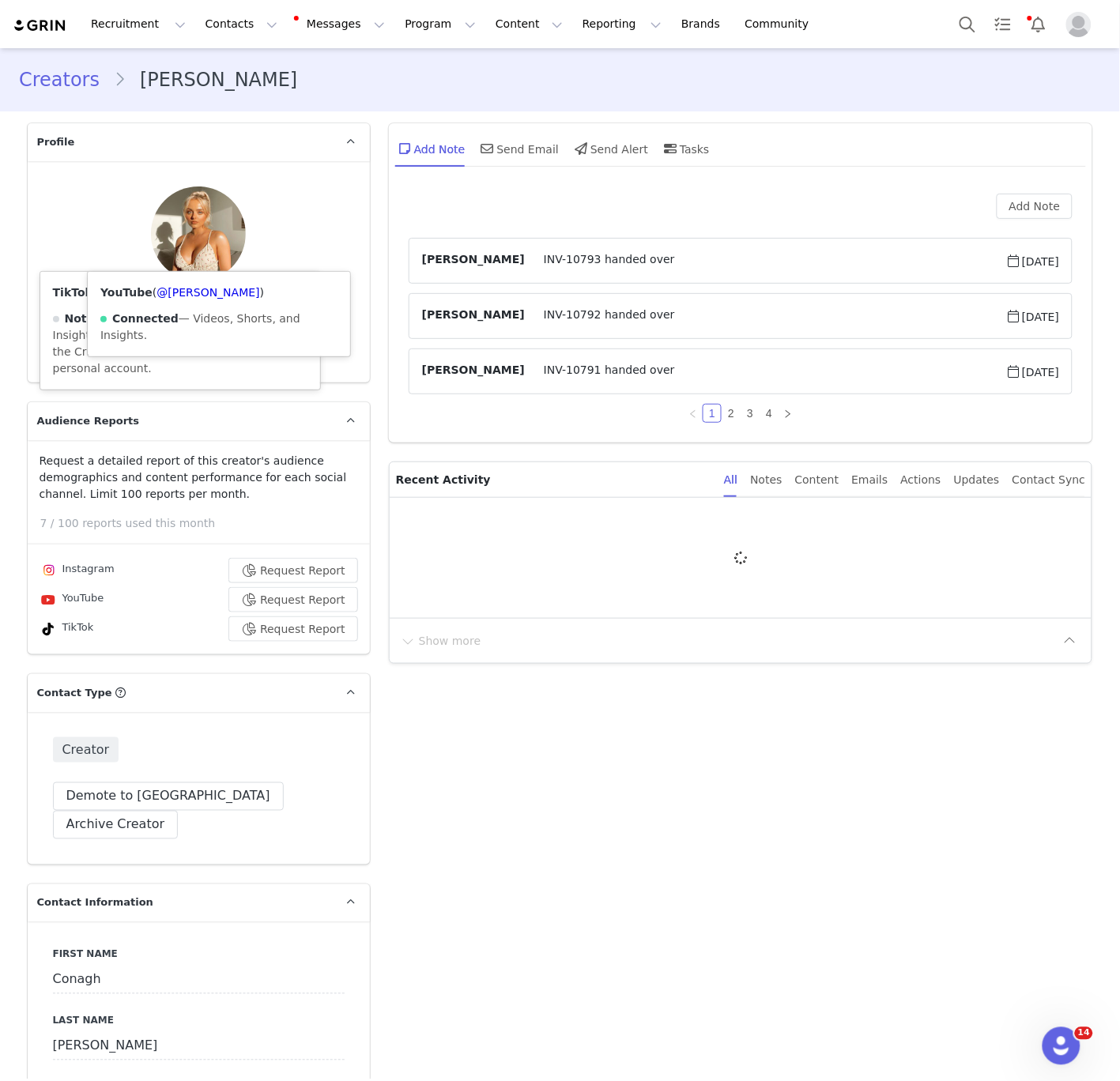
click at [217, 335] on icon at bounding box center [218, 342] width 14 height 13
click at [214, 300] on div "YouTube ( @Conagh Kathleen ) Connected — Videos, Shorts, and Insights." at bounding box center [219, 314] width 263 height 84
click at [214, 290] on link "@Conagh Kathleen" at bounding box center [208, 292] width 103 height 13
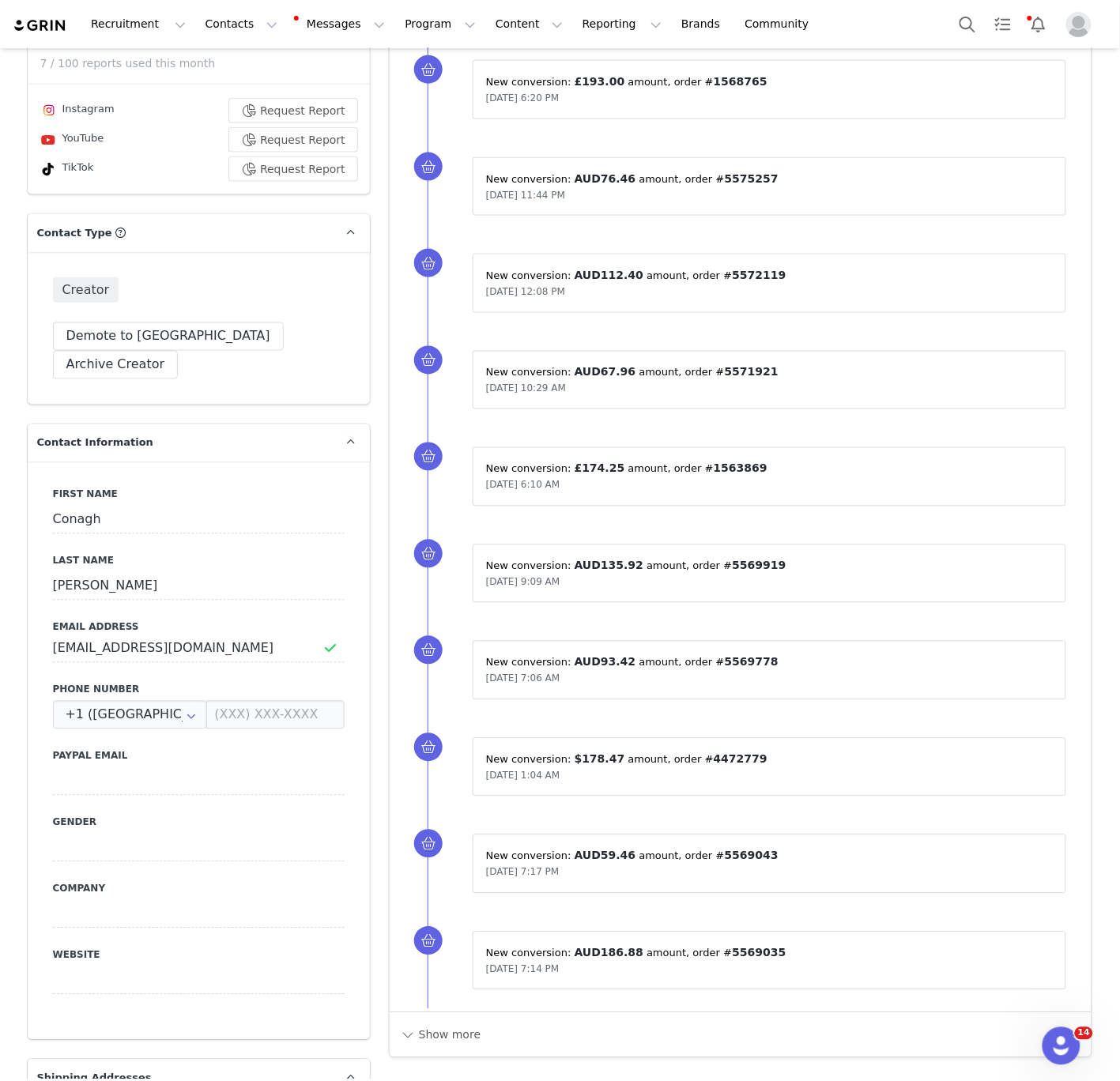
scroll to position [899, 0]
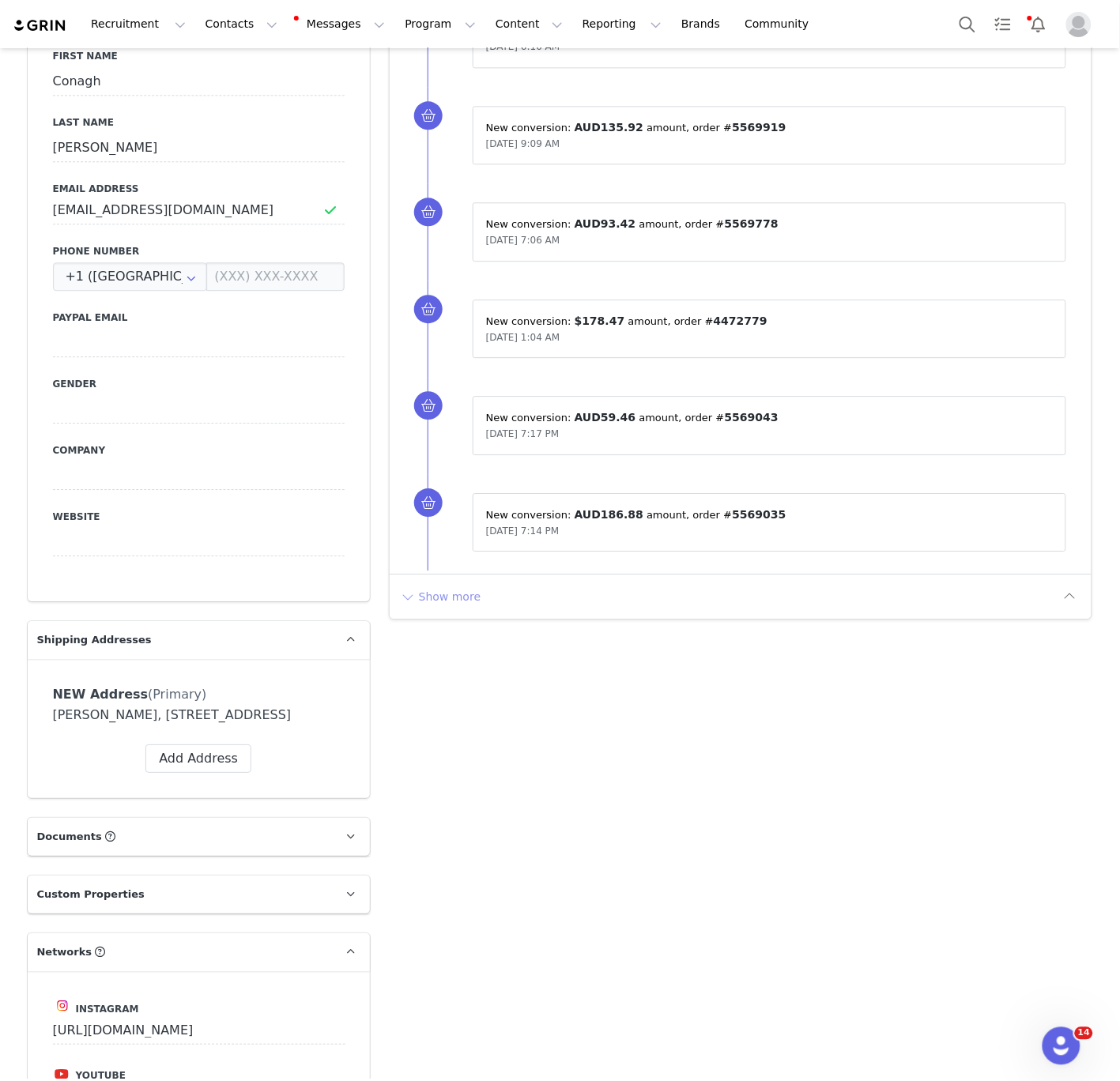
click at [446, 604] on button "Show more" at bounding box center [440, 597] width 83 height 25
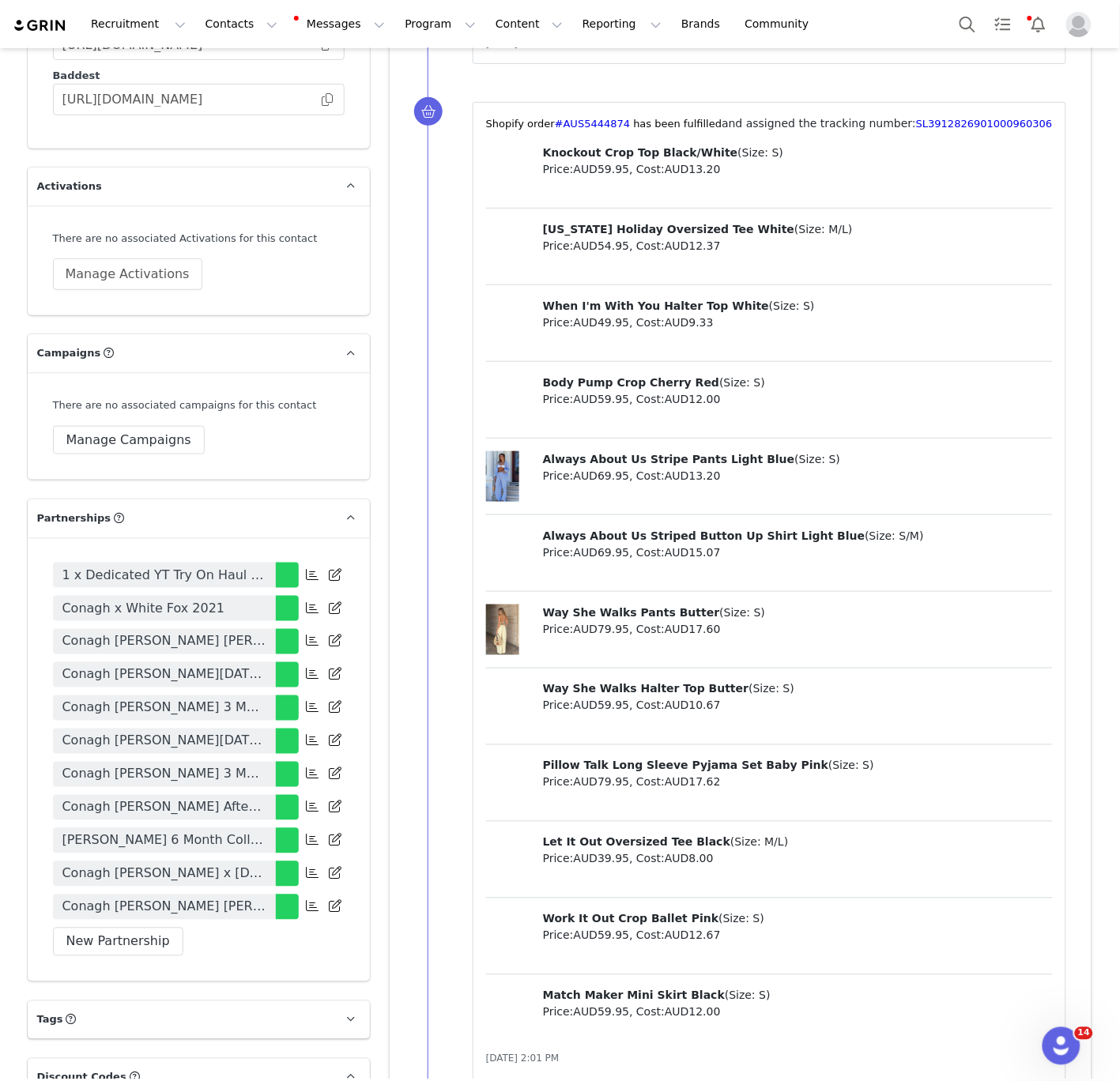
scroll to position [3370, 0]
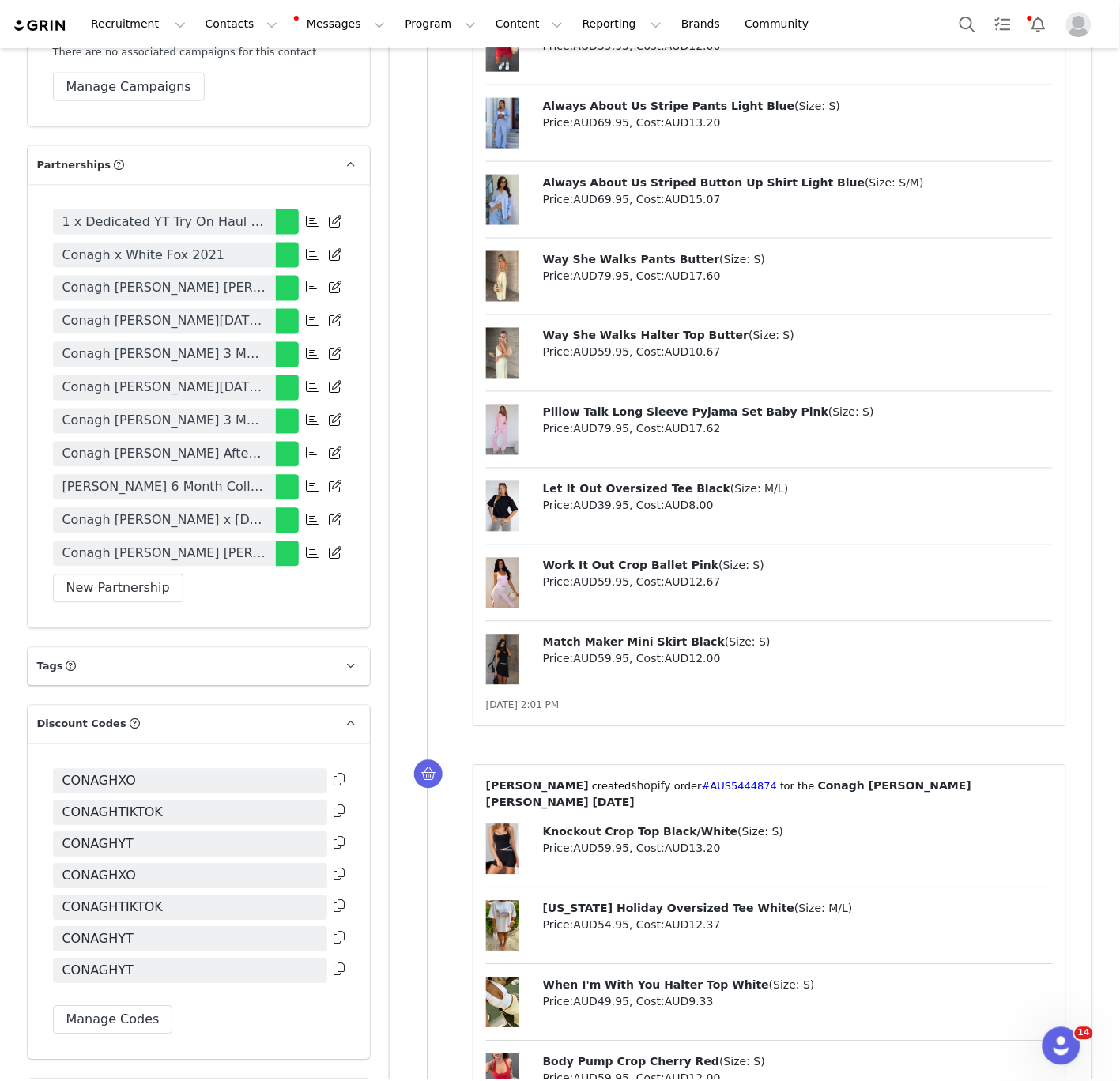
click at [210, 545] on span "Conagh Kathleen x White Fox August 2025" at bounding box center [164, 554] width 204 height 19
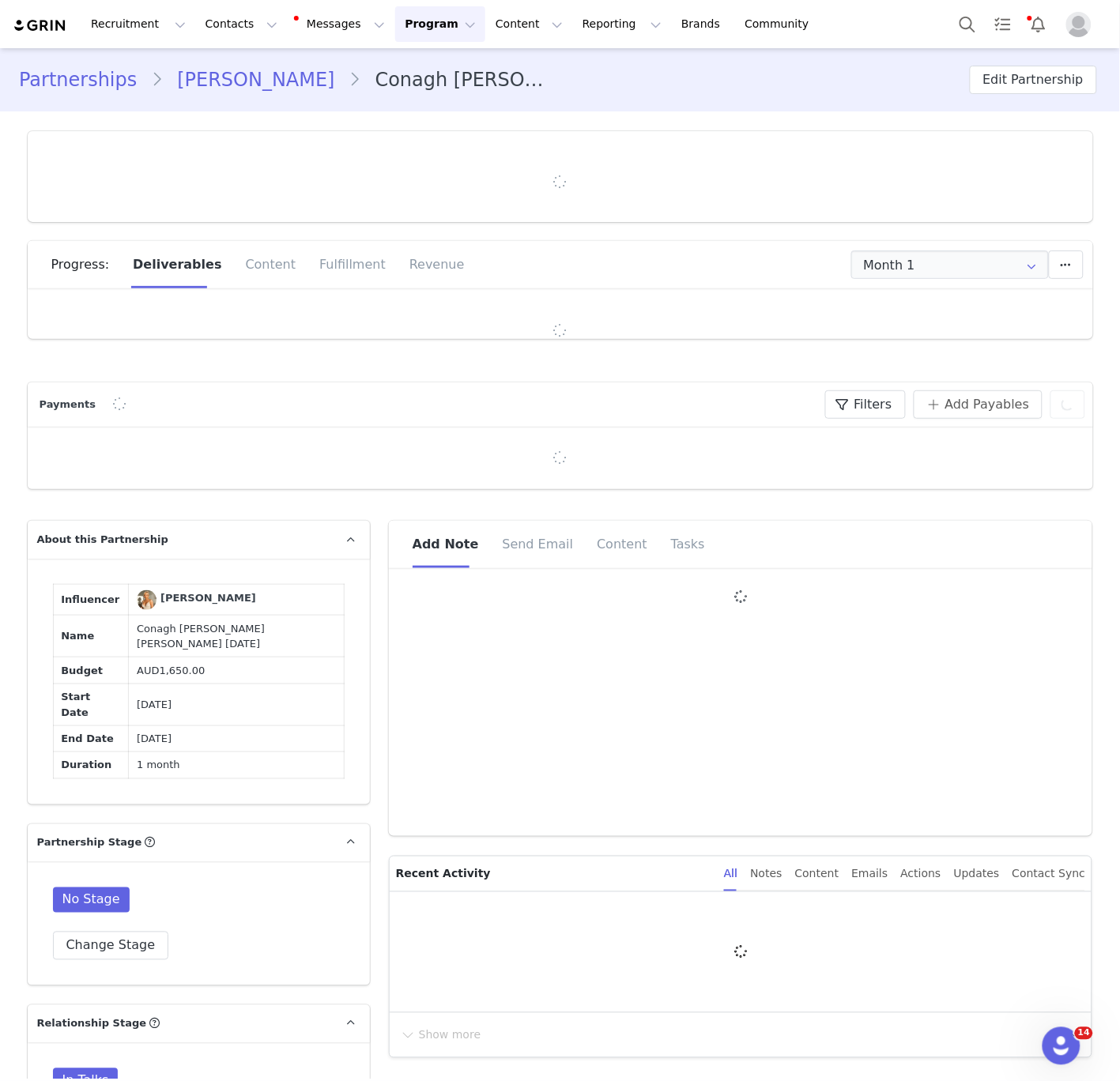
type input "+1 (United States)"
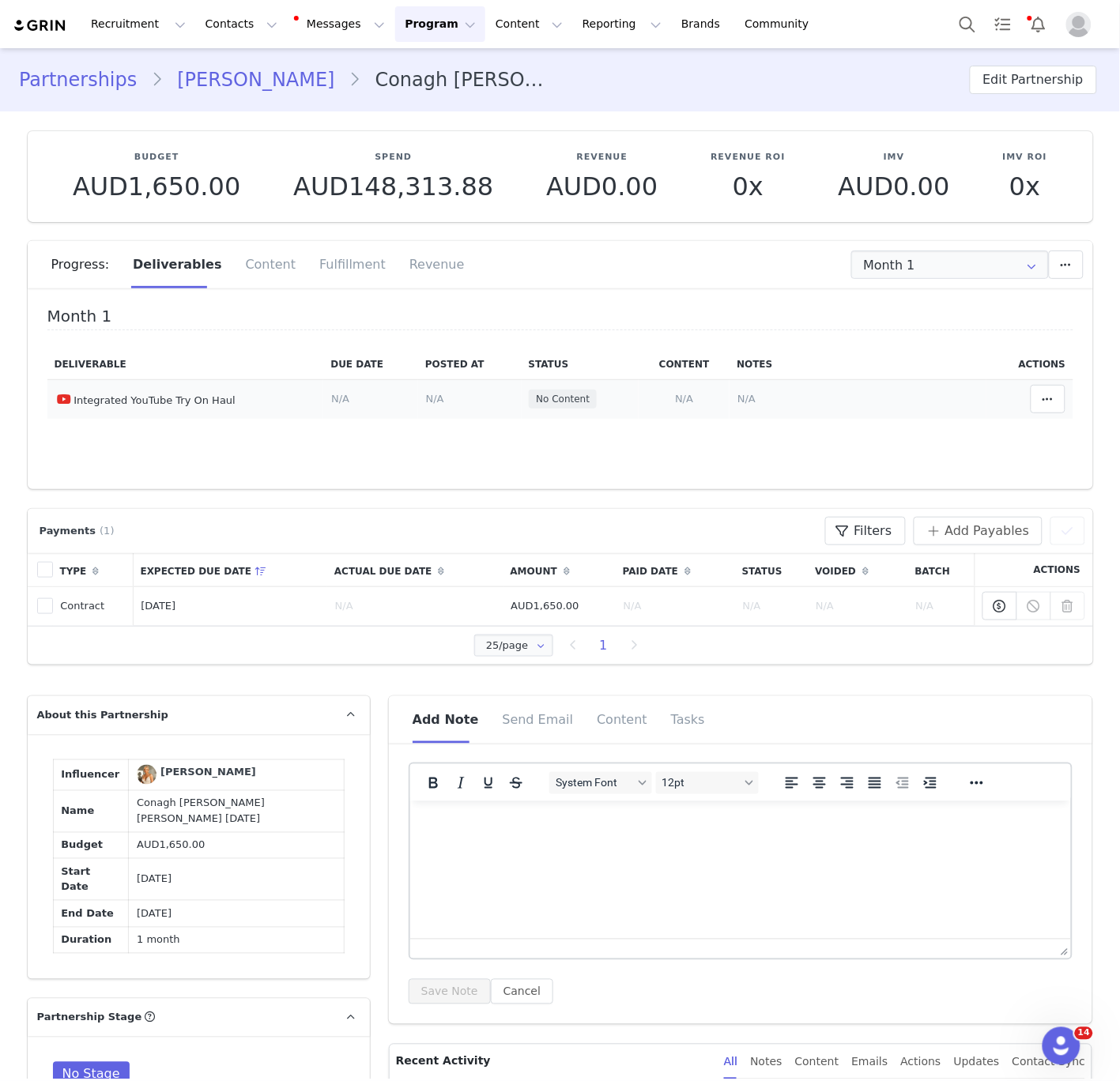
click at [679, 398] on span "N/A" at bounding box center [684, 398] width 18 height 12
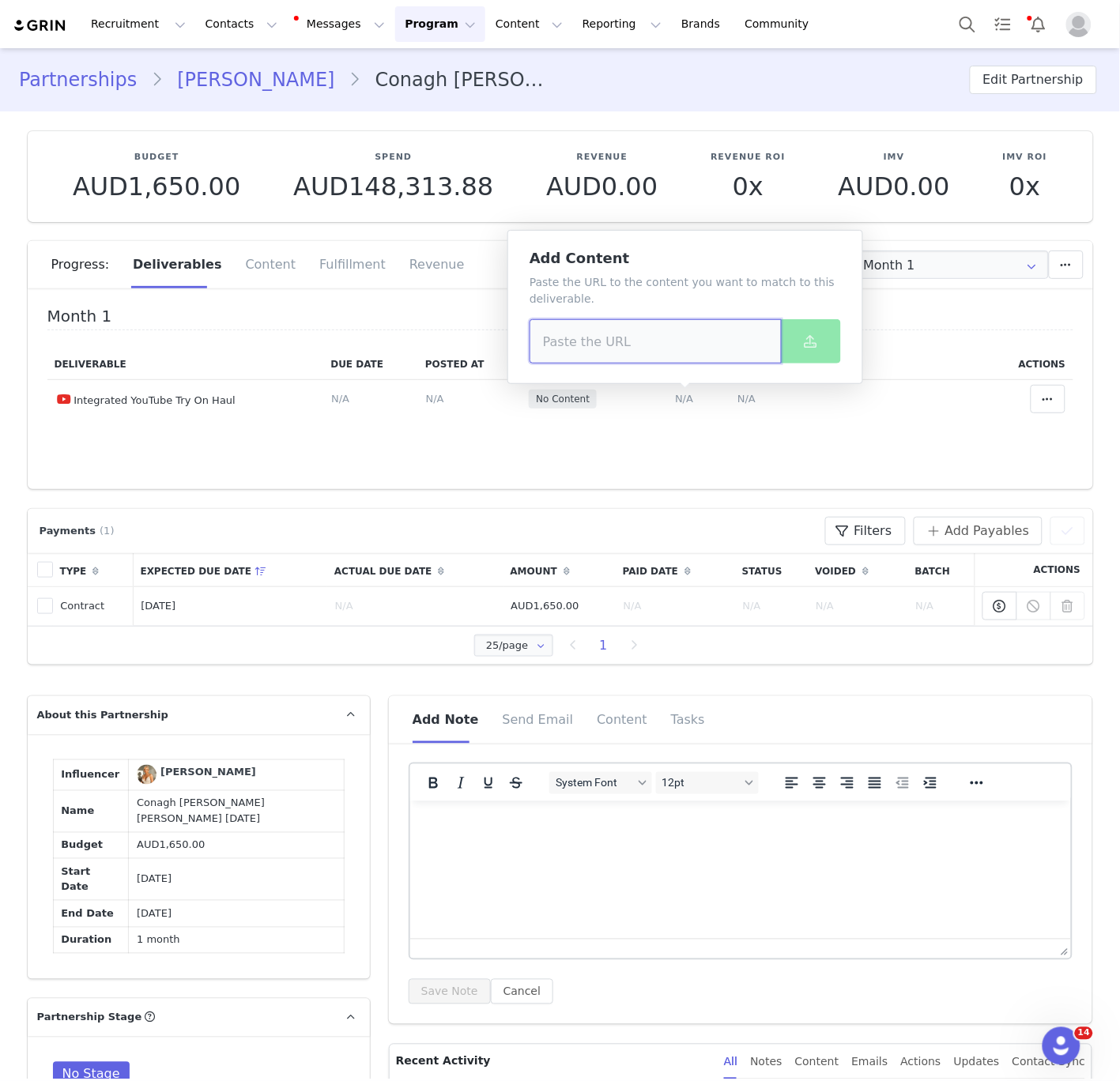
click at [679, 334] on input at bounding box center [656, 341] width 252 height 44
paste input "https://www.youtube.com/watch?v=oiHe0ya0tQs"
type input "https://www.youtube.com/watch?v=oiHe0ya0tQs"
click at [786, 344] on button at bounding box center [811, 341] width 60 height 44
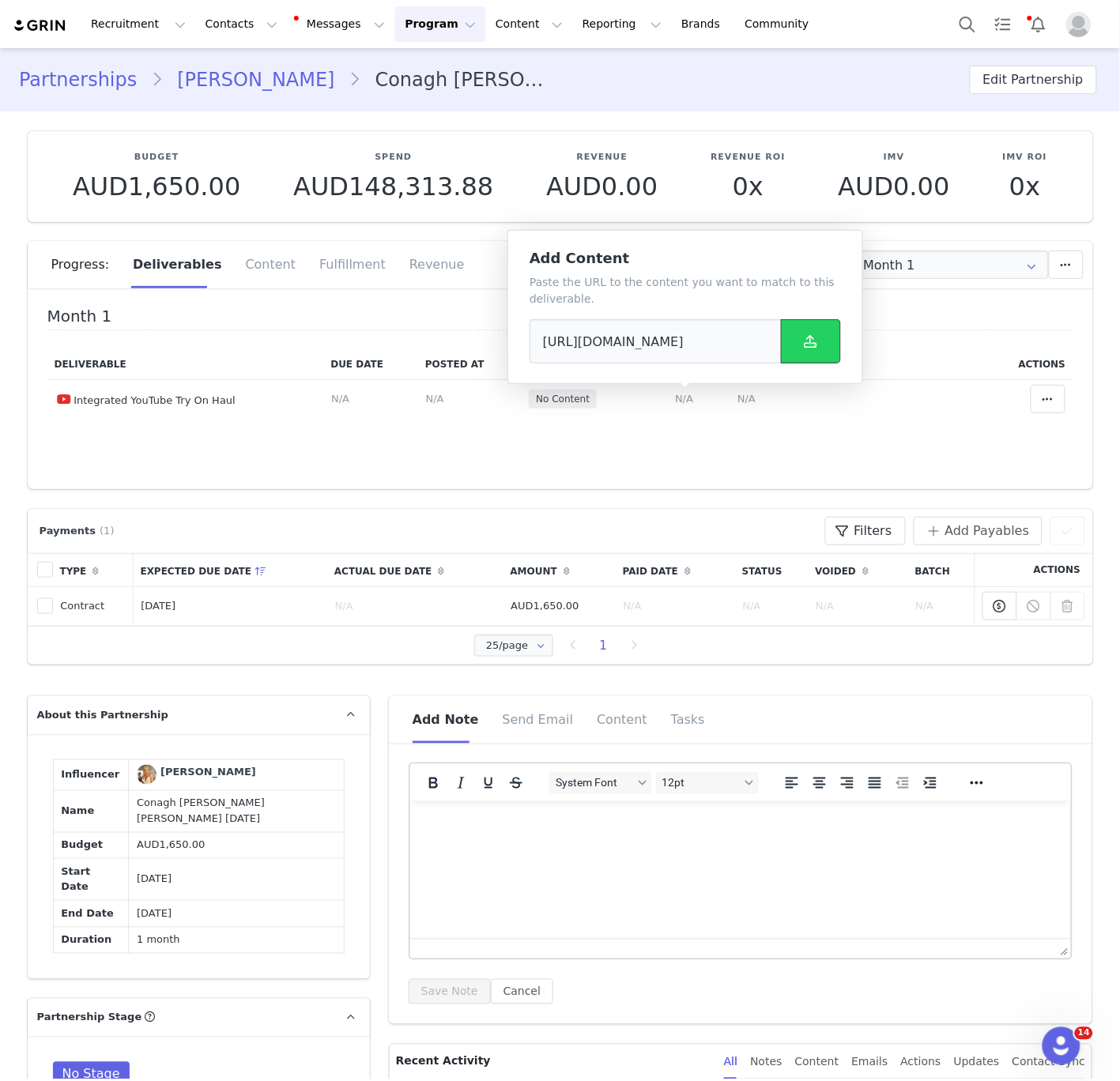
scroll to position [0, 0]
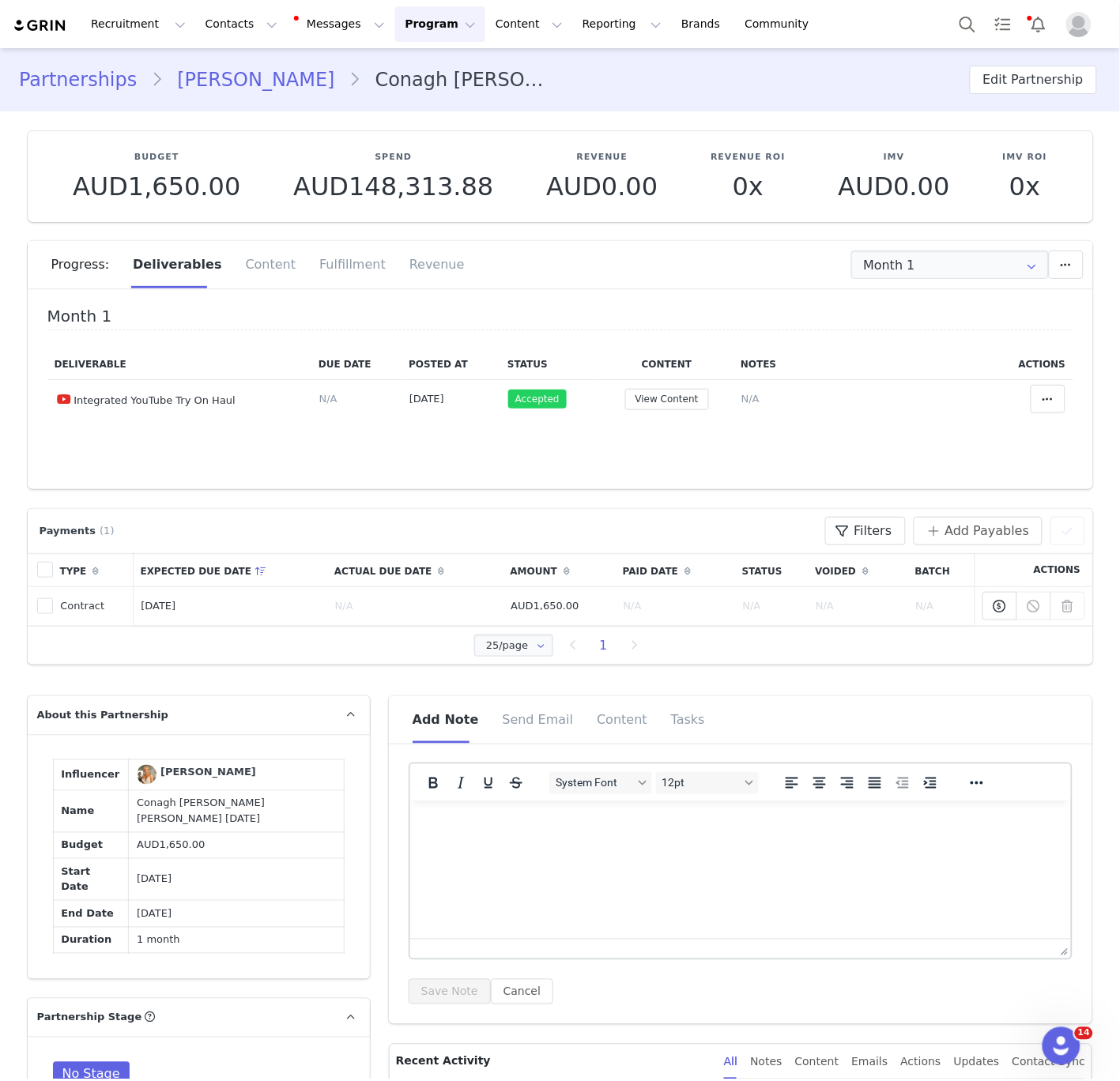
click at [247, 82] on link "Conagh Kathleen" at bounding box center [256, 80] width 186 height 29
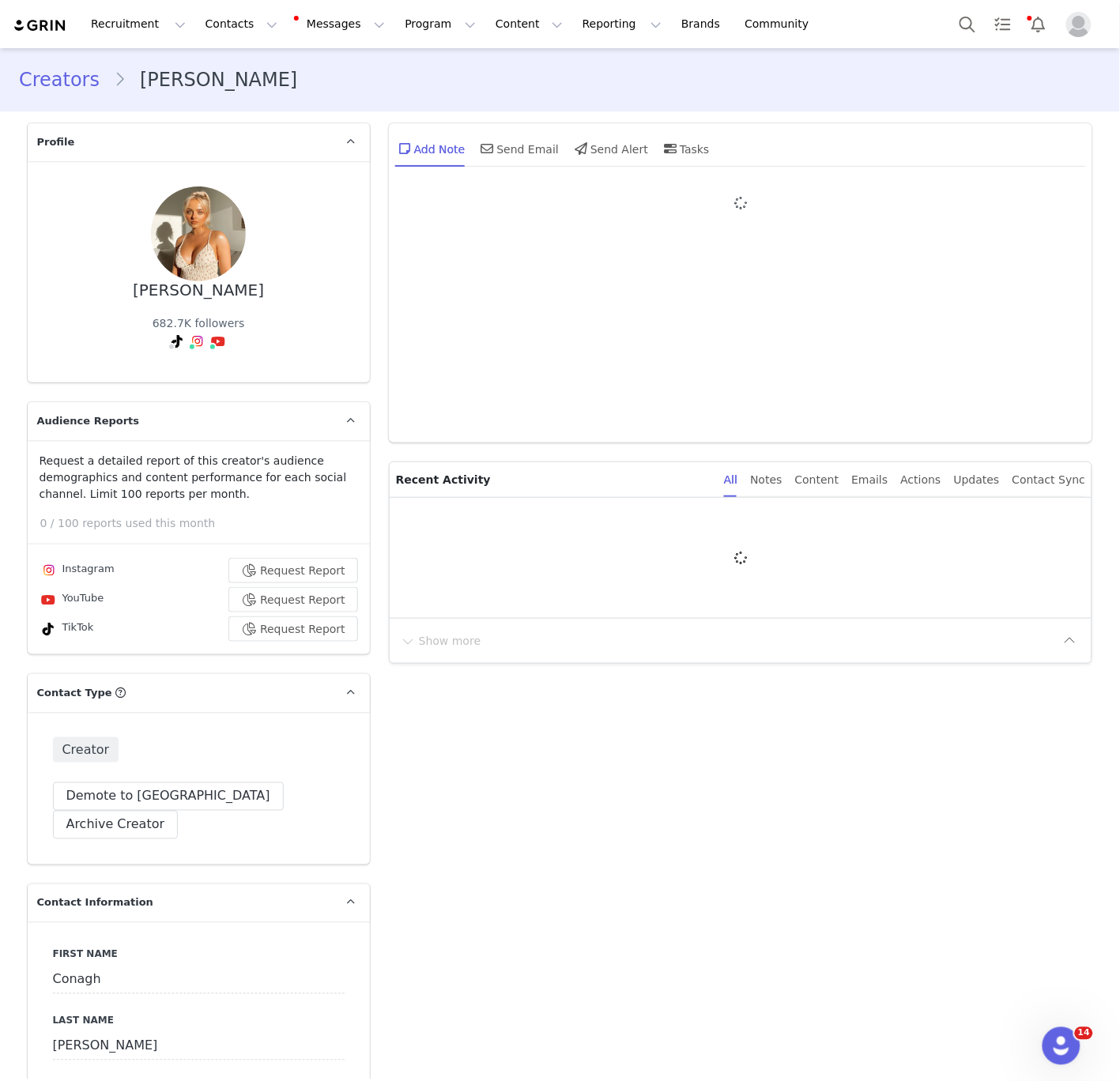
type input "+1 (United States)"
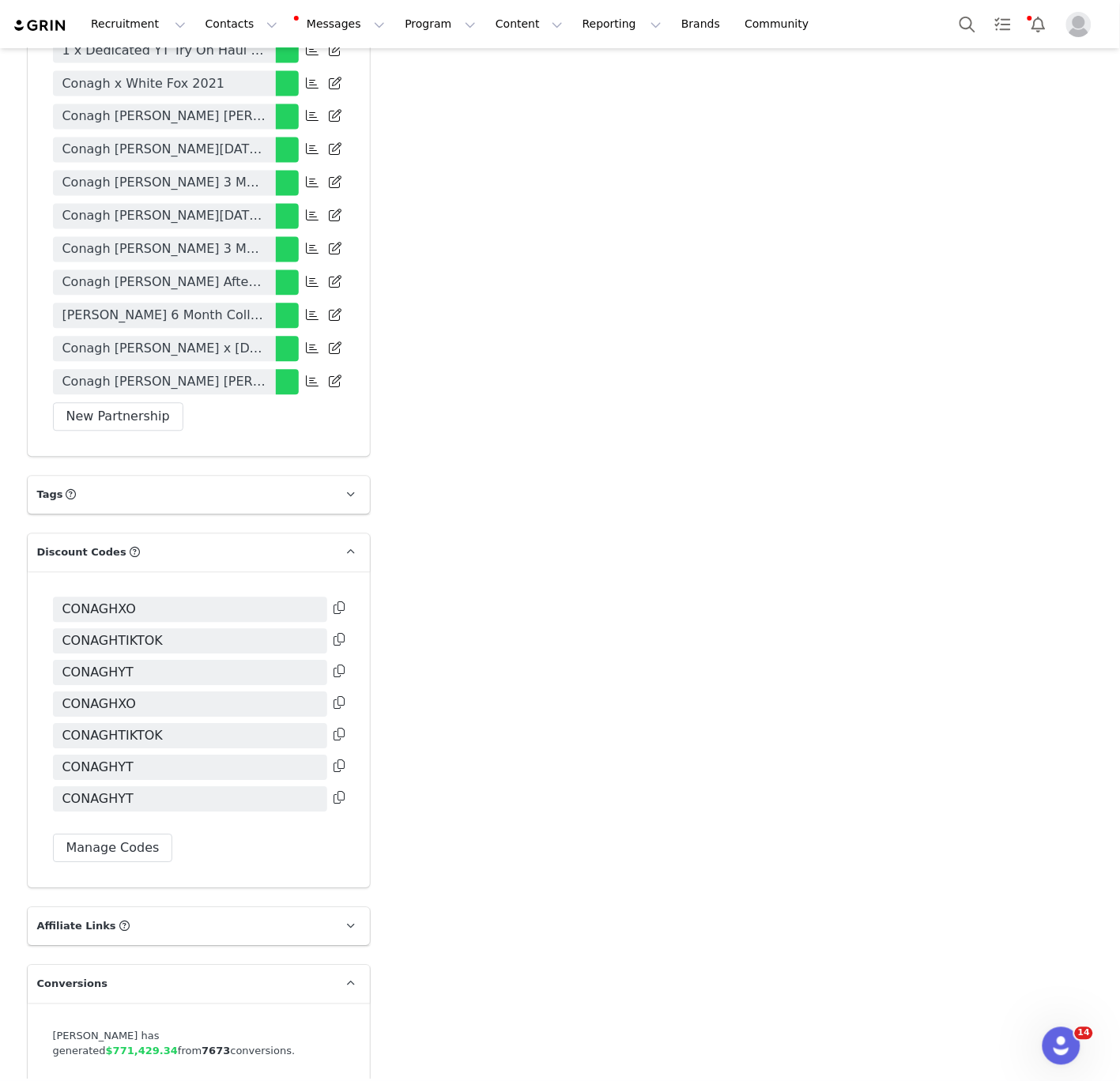
scroll to position [3638, 0]
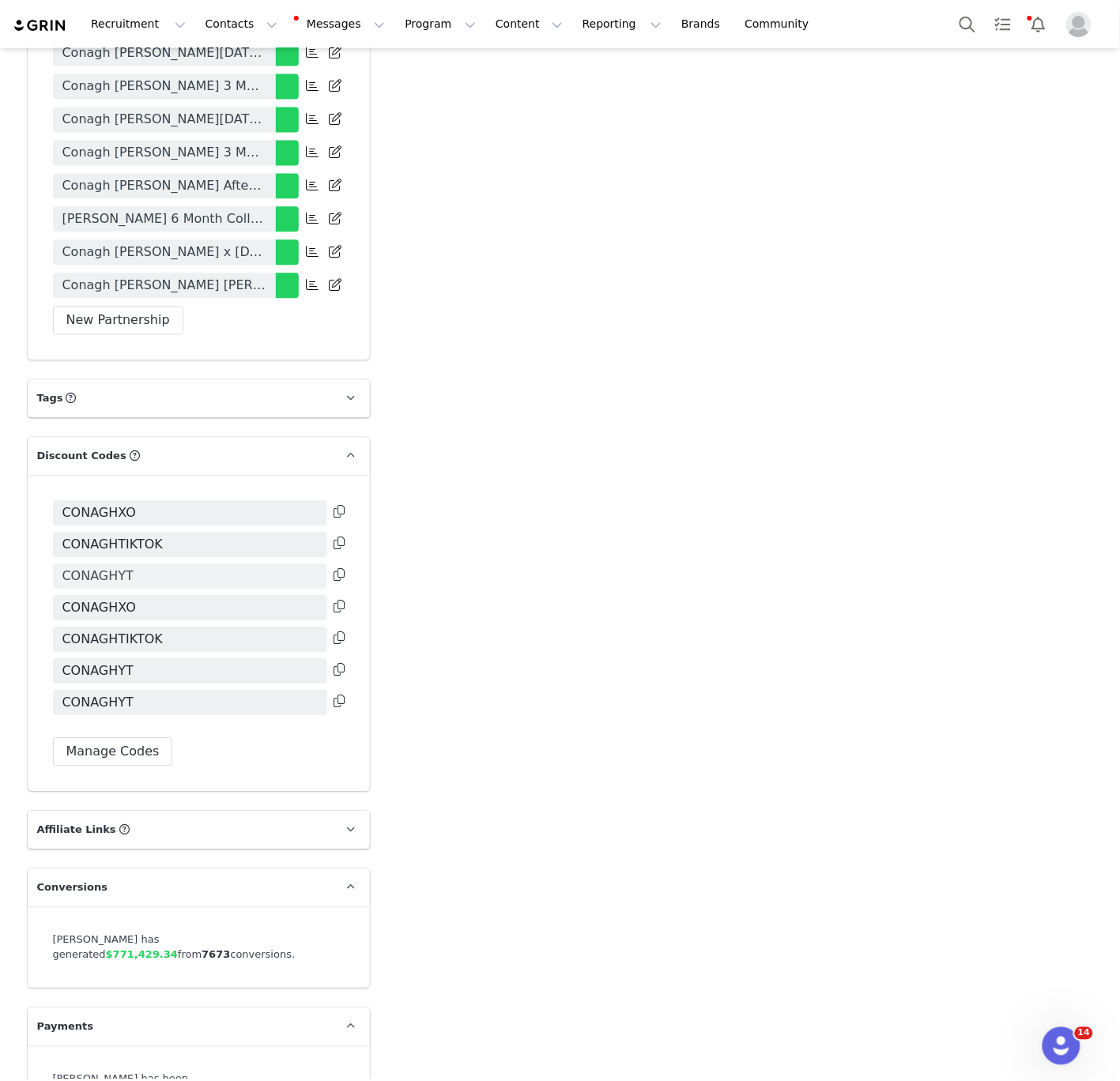
click at [98, 567] on span "CONAGHYT" at bounding box center [98, 576] width 71 height 19
click at [96, 567] on span "CONAGHYT" at bounding box center [98, 576] width 71 height 19
copy span "CONAGHYT"
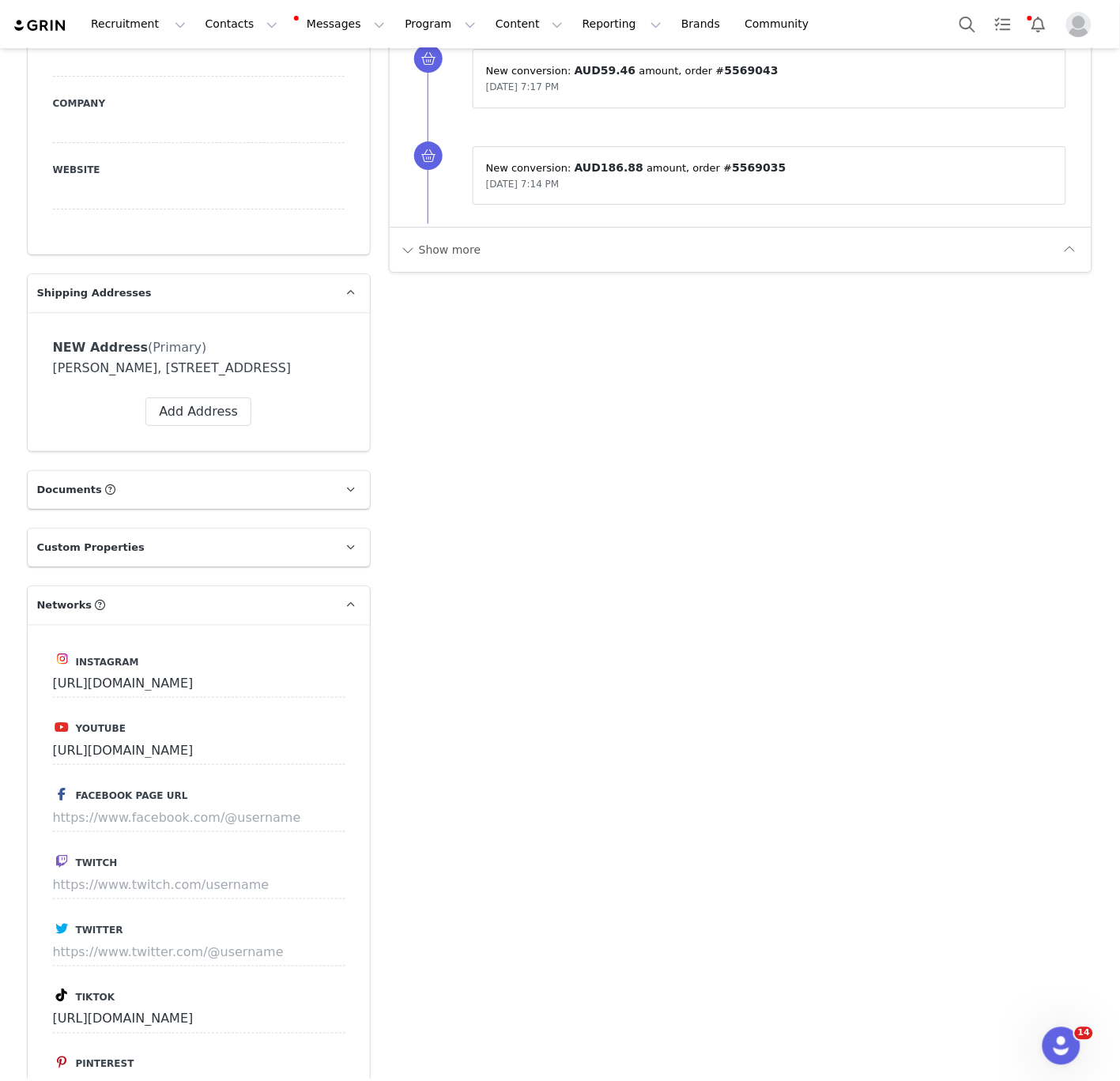
scroll to position [809, 0]
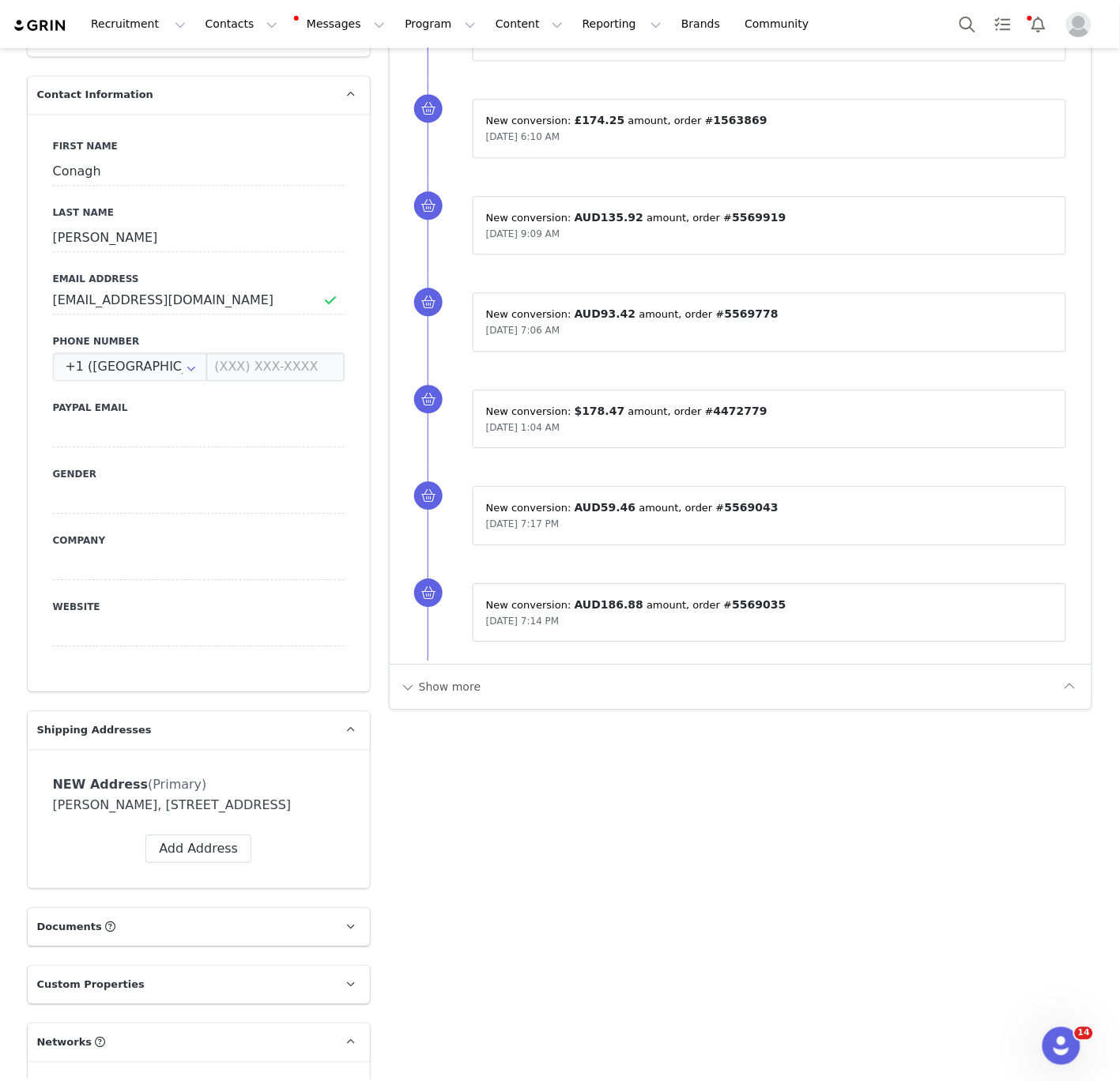
click at [464, 670] on div "Show more" at bounding box center [742, 687] width 703 height 45
click at [498, 678] on div "Show more" at bounding box center [728, 687] width 658 height 25
click at [440, 704] on div "Show more" at bounding box center [742, 687] width 703 height 45
click at [439, 690] on button "Show more" at bounding box center [440, 687] width 83 height 25
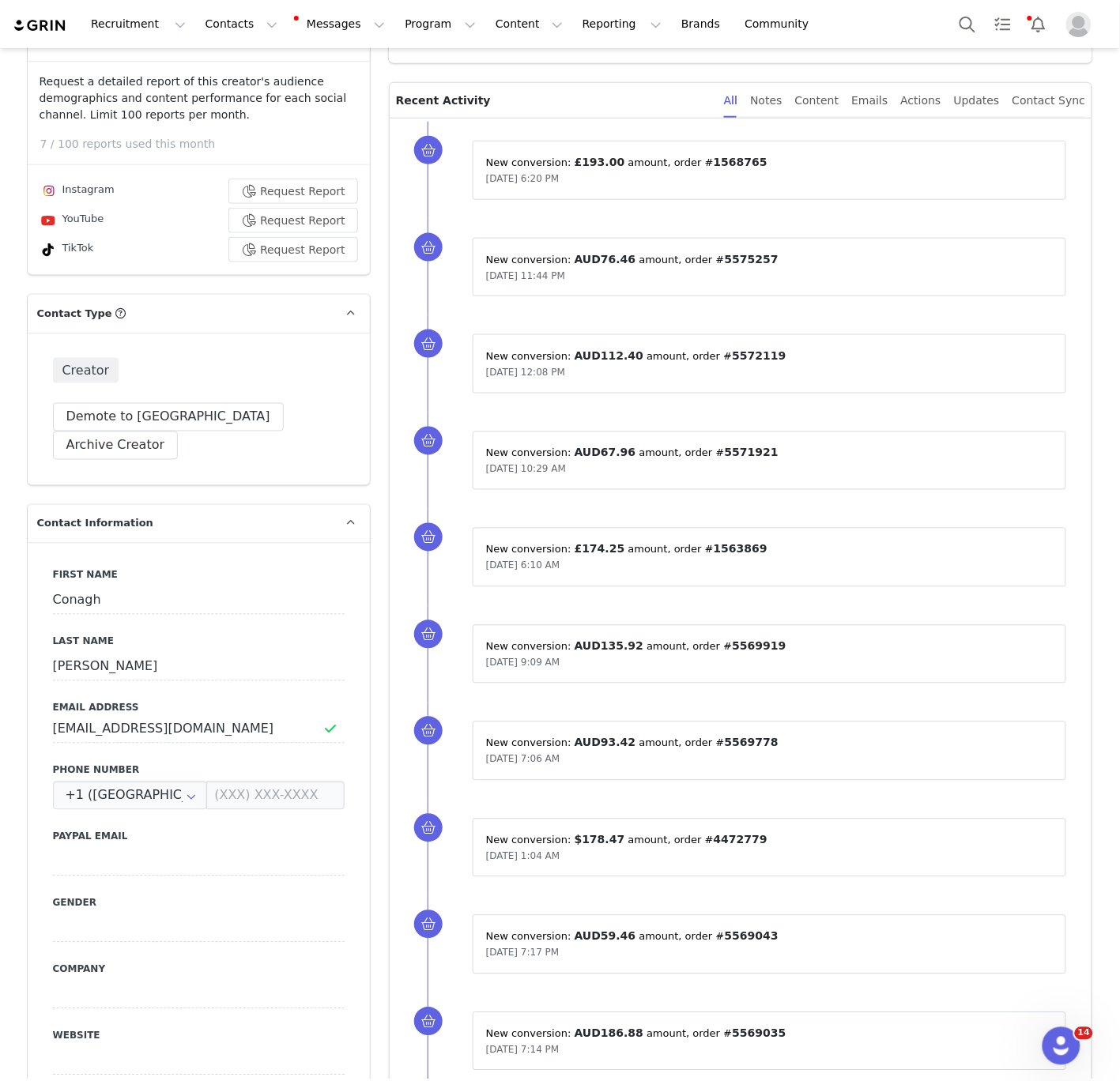
scroll to position [364, 0]
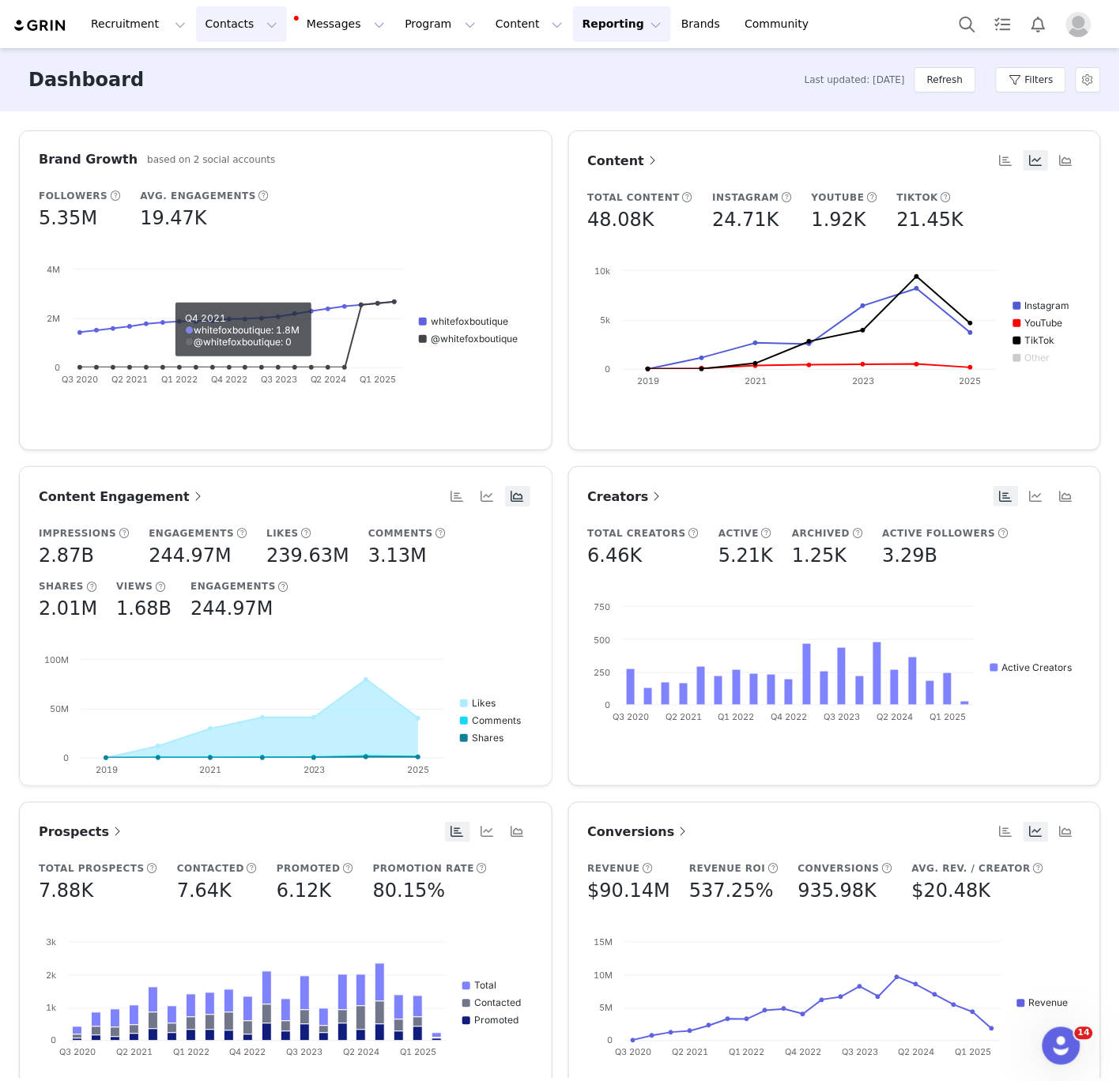
click at [231, 28] on button "Contacts Contacts" at bounding box center [241, 24] width 91 height 36
click at [225, 70] on p "Creators" at bounding box center [221, 70] width 48 height 17
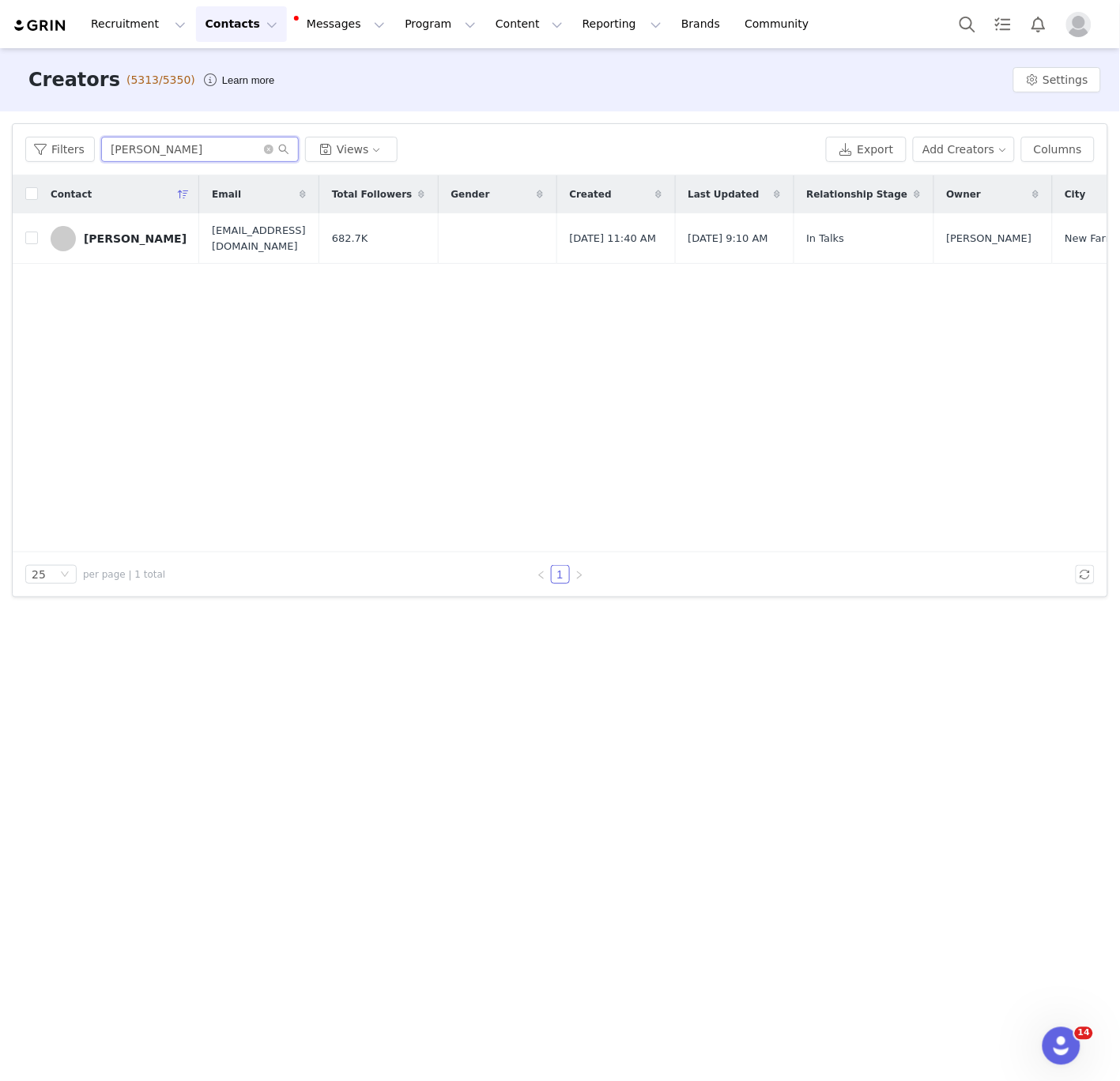
click at [151, 152] on input "Conagh Kathleen" at bounding box center [200, 150] width 197 height 25
paste input "Aaliyah Steedman (Grace)"
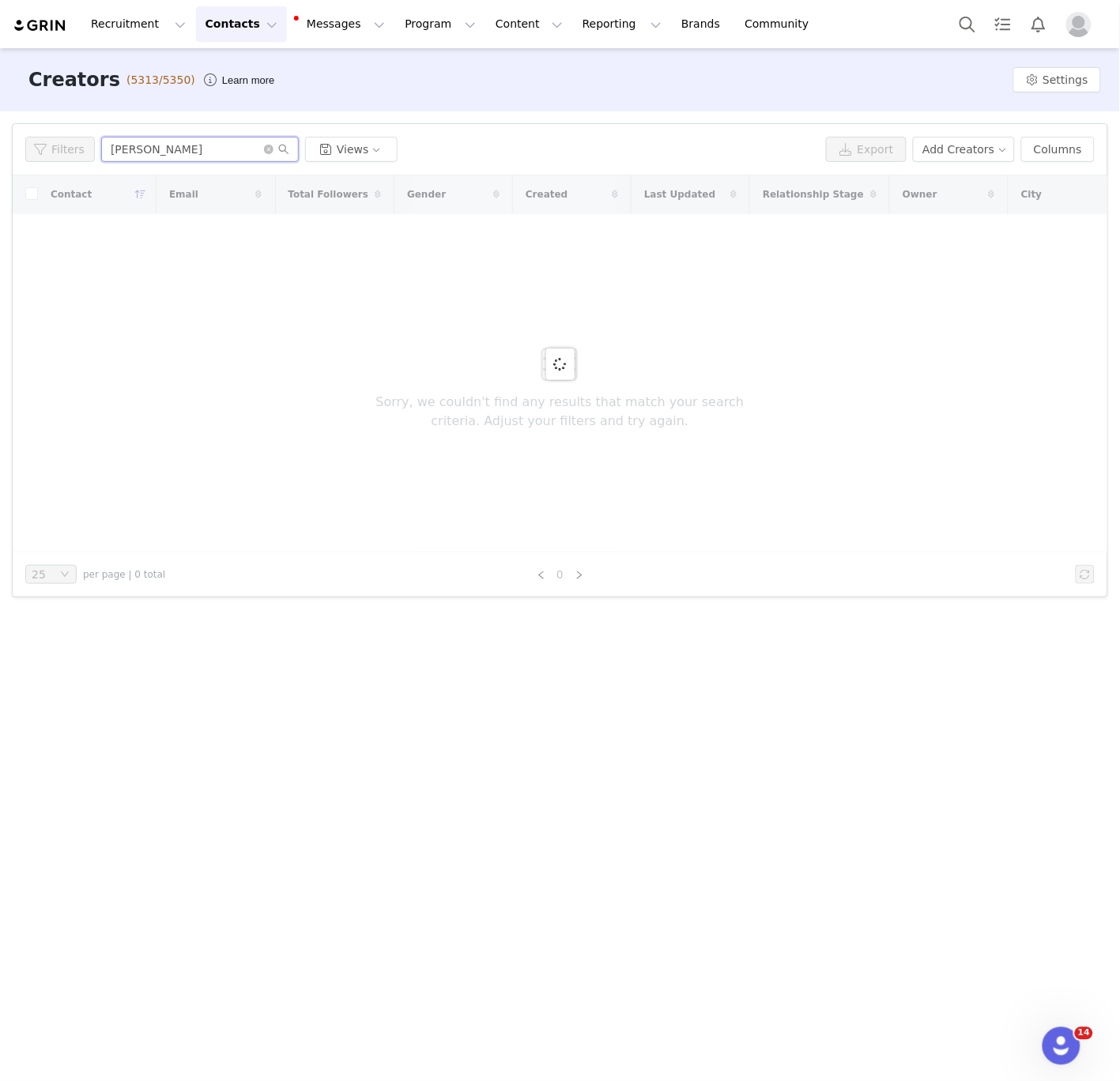
type input "Aaliyah Steedman"
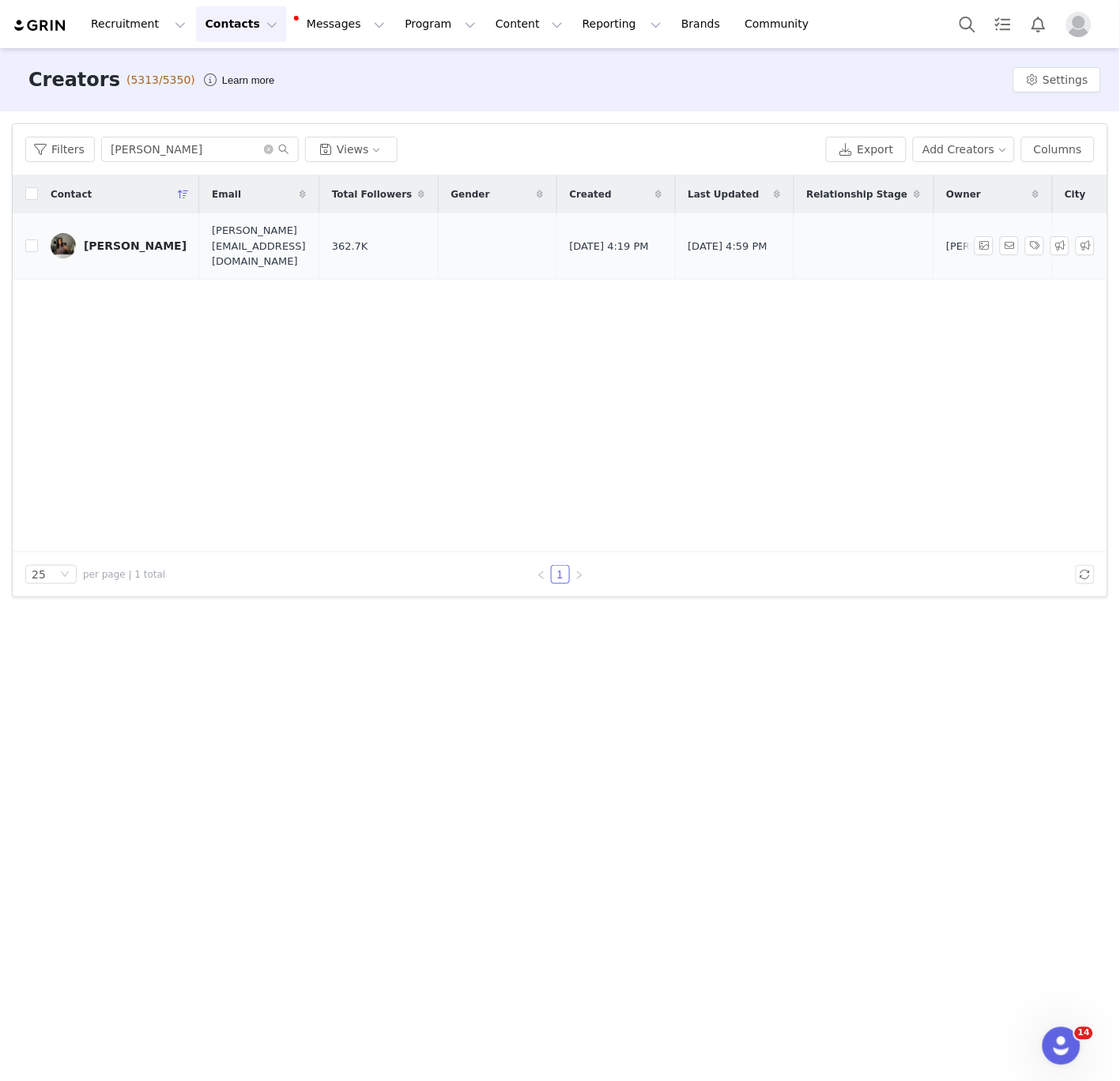
click at [94, 243] on div "Aaliyah Steedman" at bounding box center [135, 246] width 103 height 13
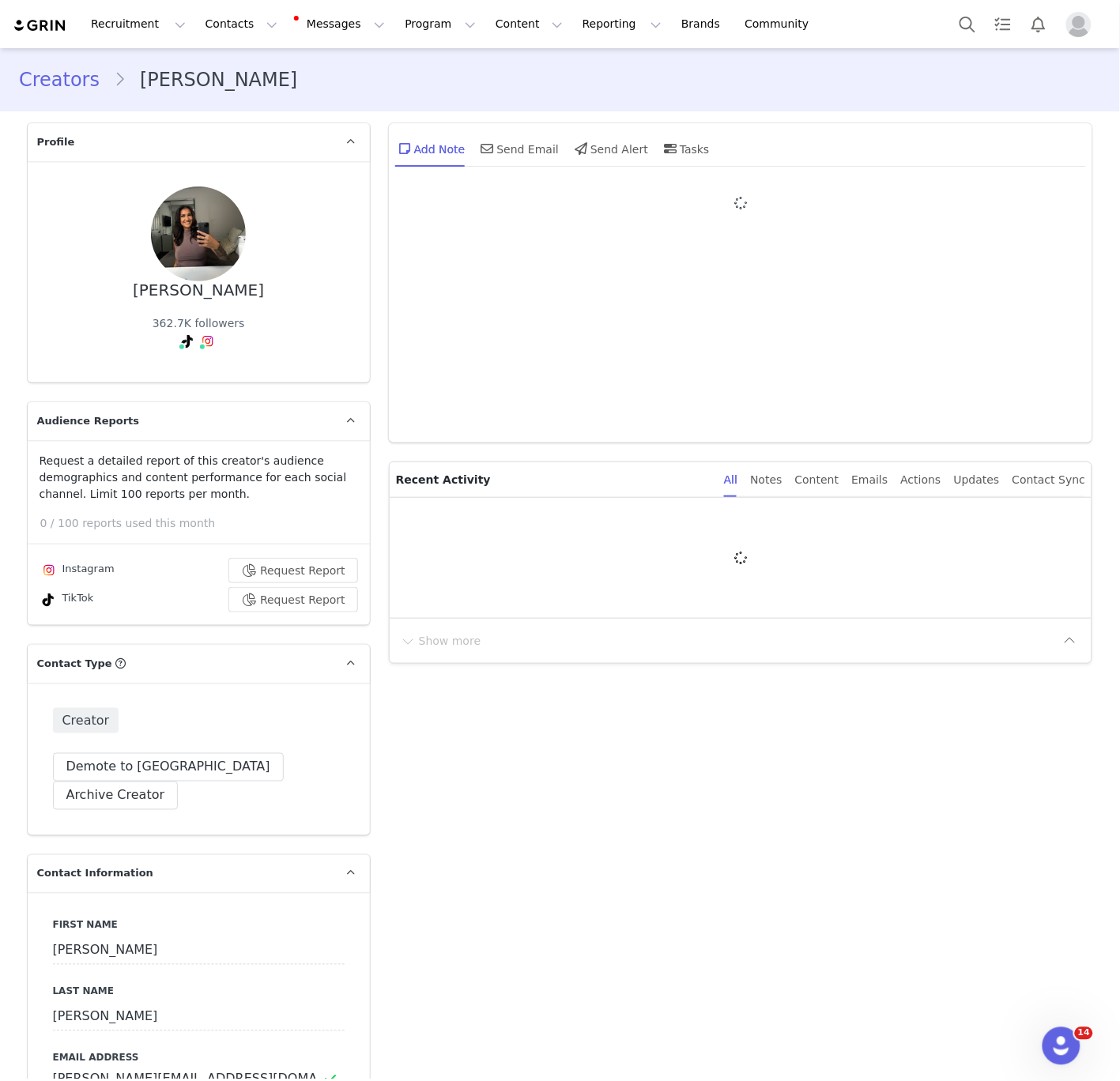
type input "+1 (United States)"
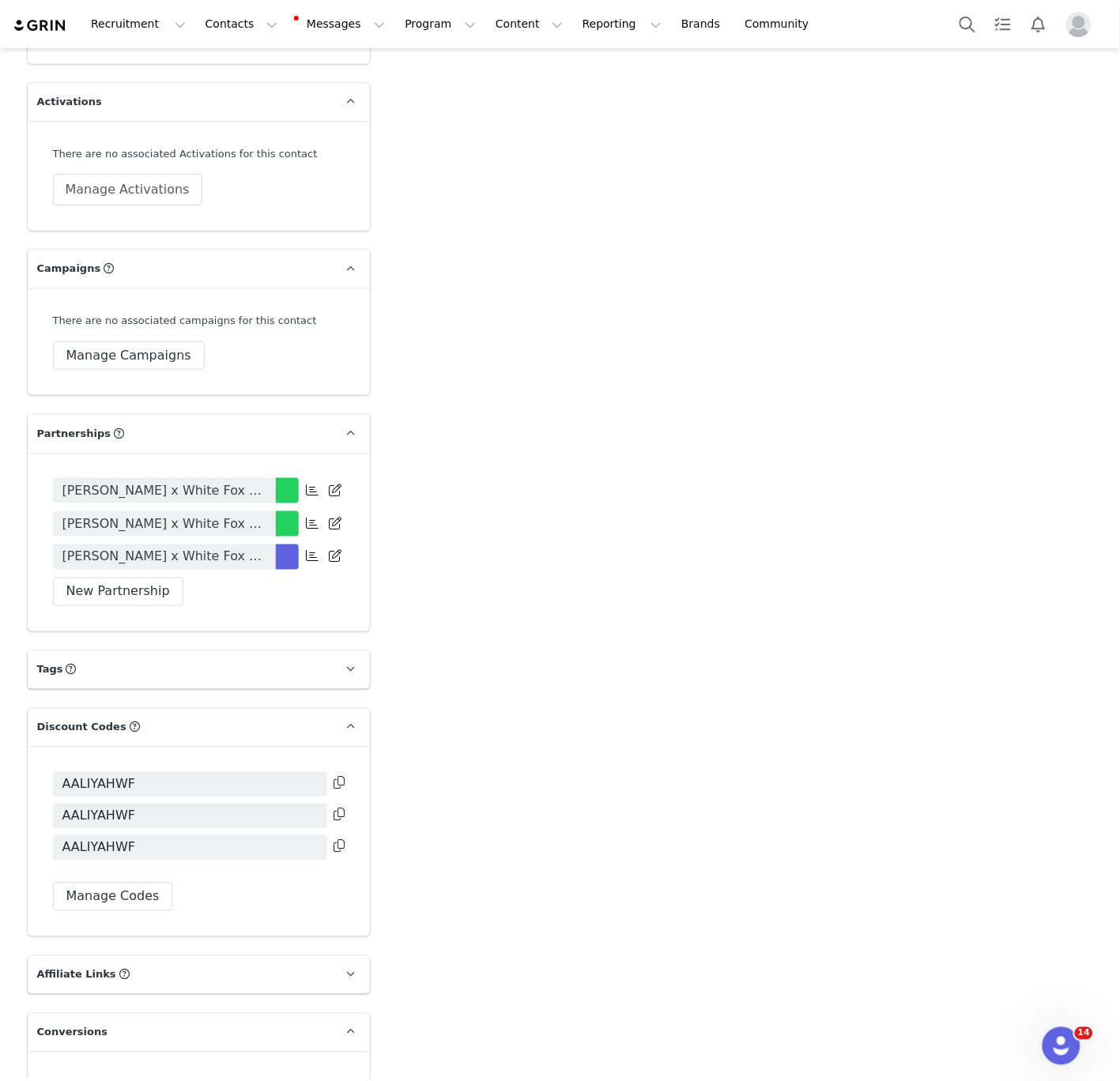
scroll to position [3283, 0]
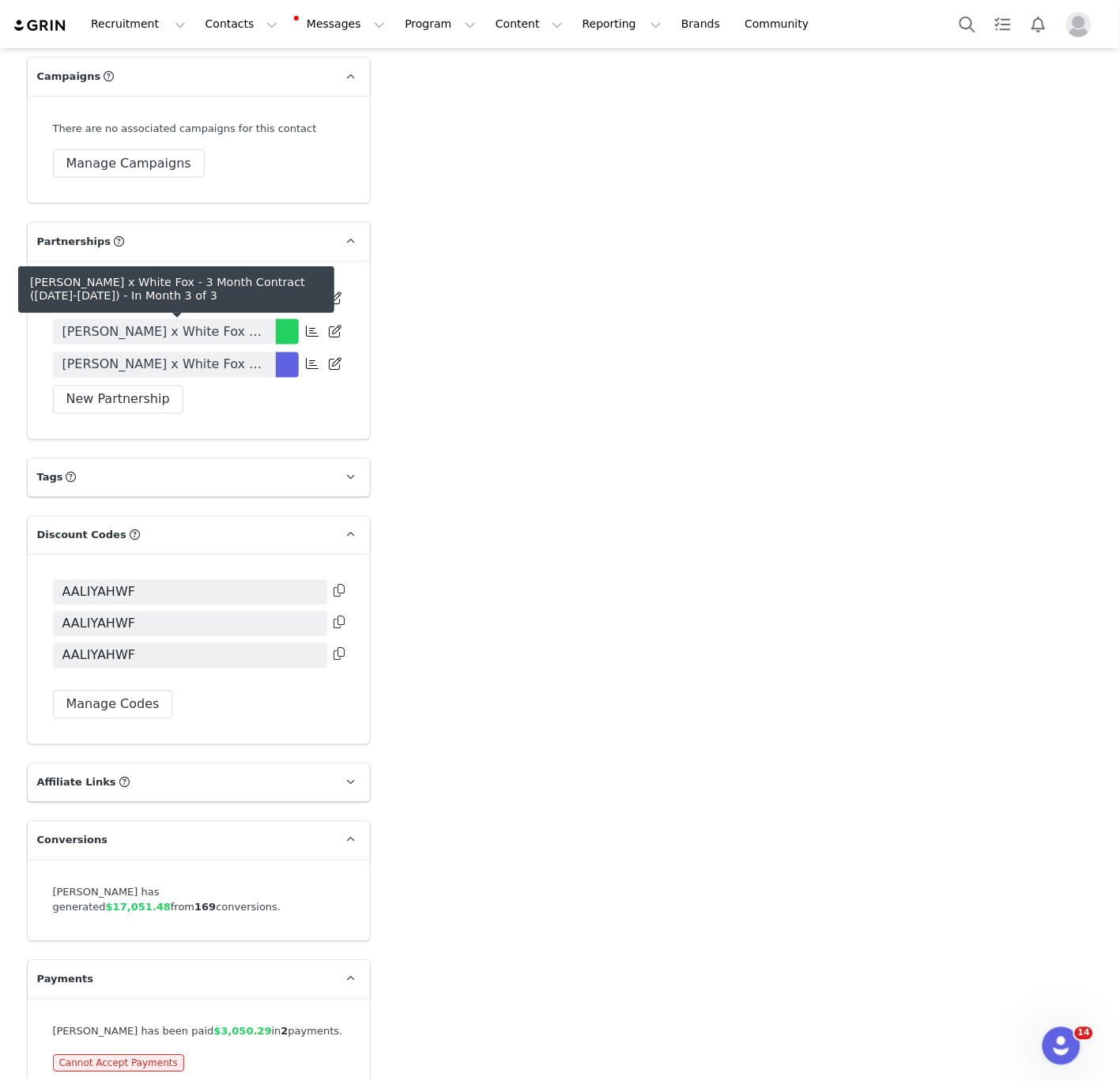
click at [221, 356] on span "Aaliyah Steedman x White Fox - 3 Month Contract (July-September 2025)" at bounding box center [164, 365] width 204 height 19
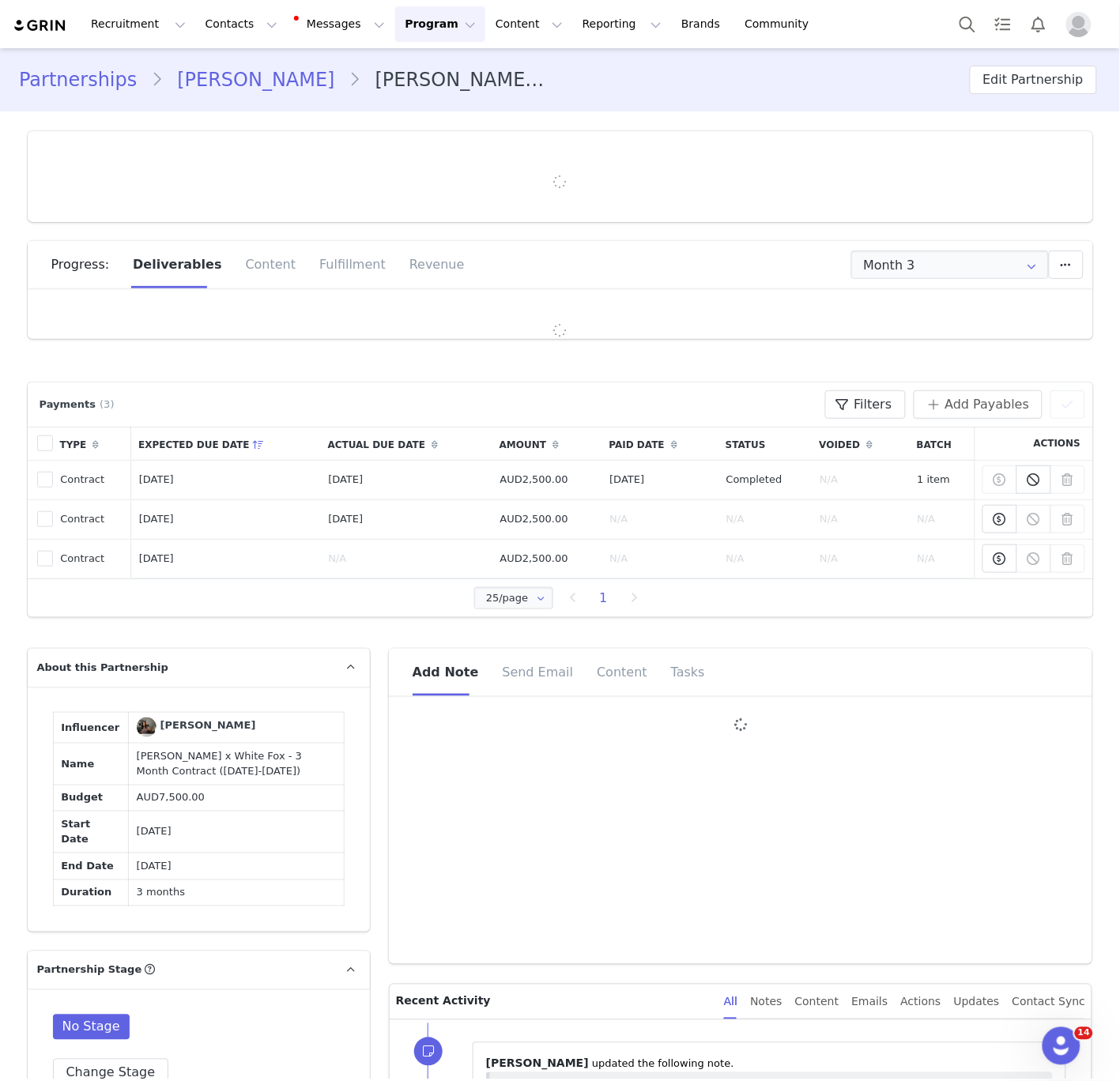
type input "+1 (United States)"
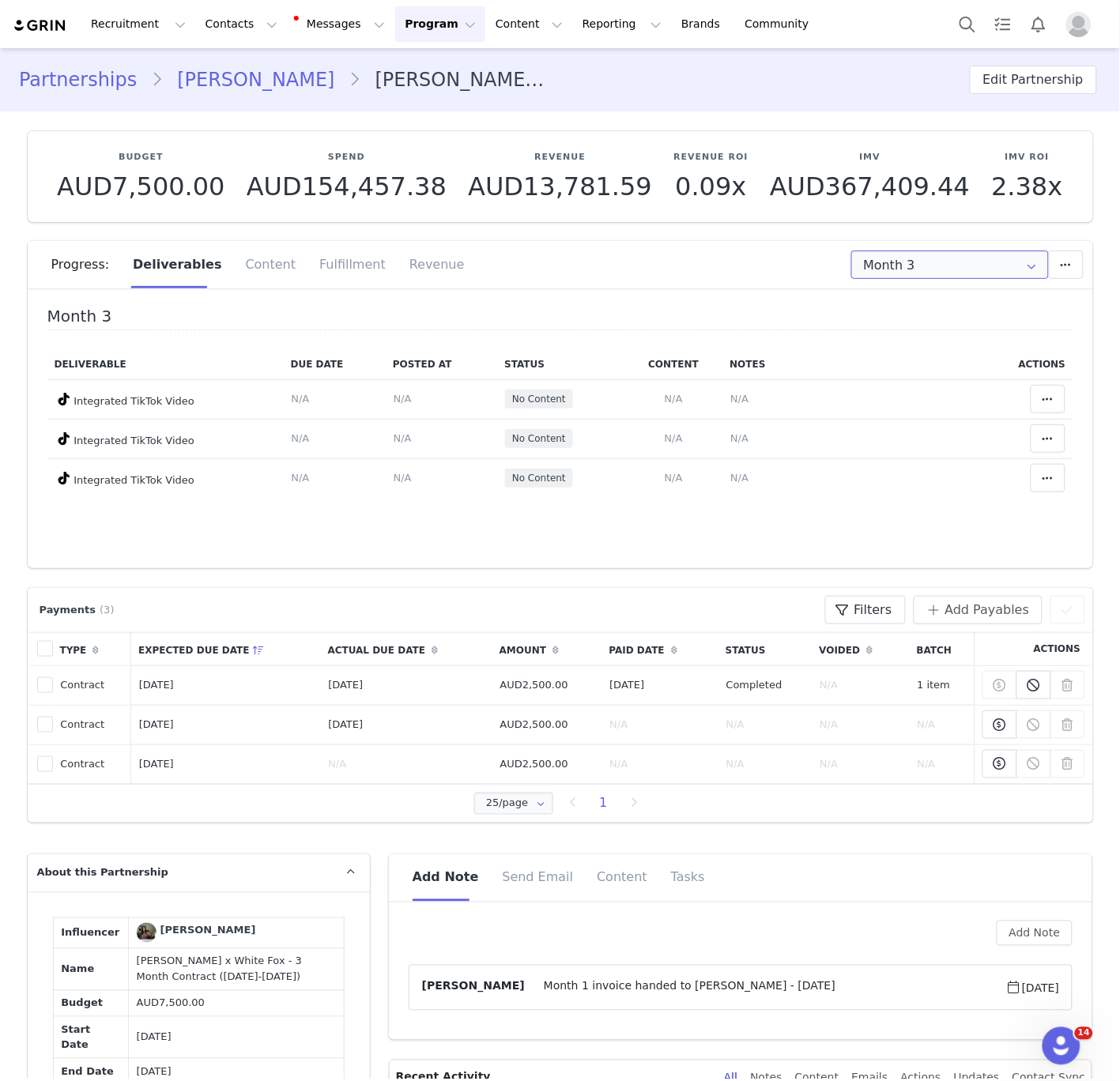
click at [899, 273] on input "Month 3" at bounding box center [951, 265] width 197 height 29
click at [904, 327] on span "Month 2" at bounding box center [890, 333] width 45 height 27
type input "Month 2"
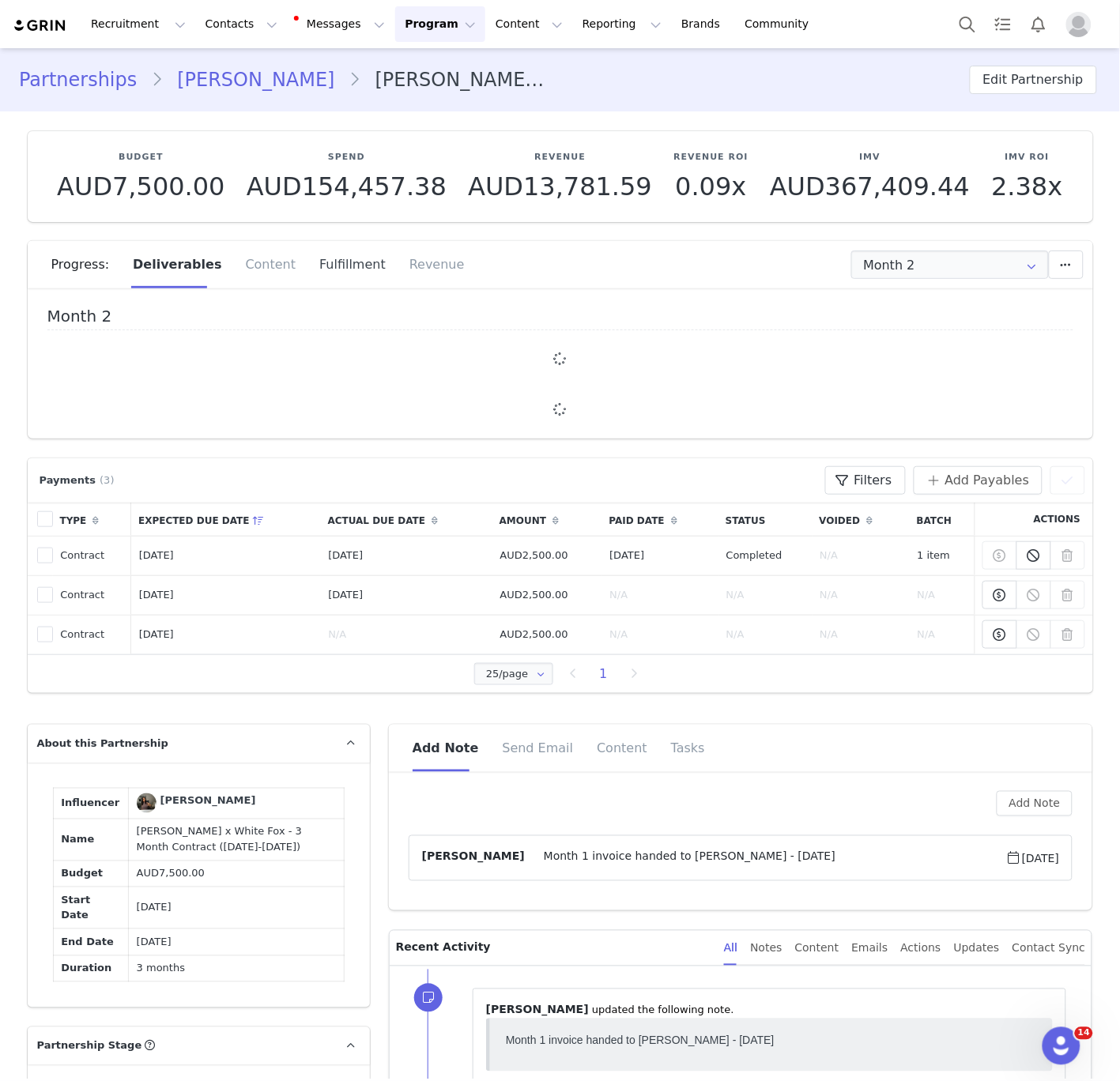
click at [331, 261] on div "Fulfillment" at bounding box center [352, 264] width 91 height 48
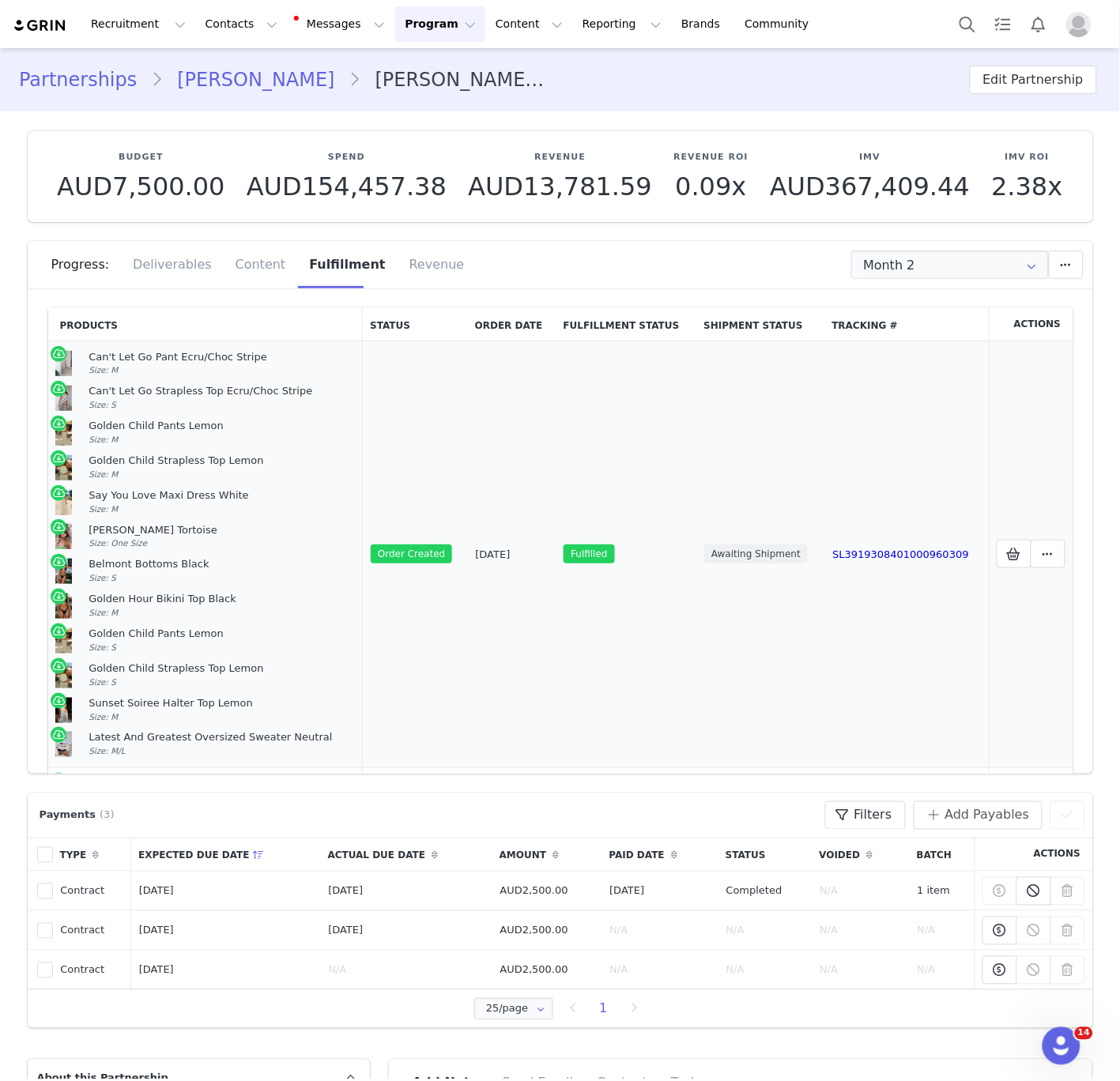
scroll to position [160, 0]
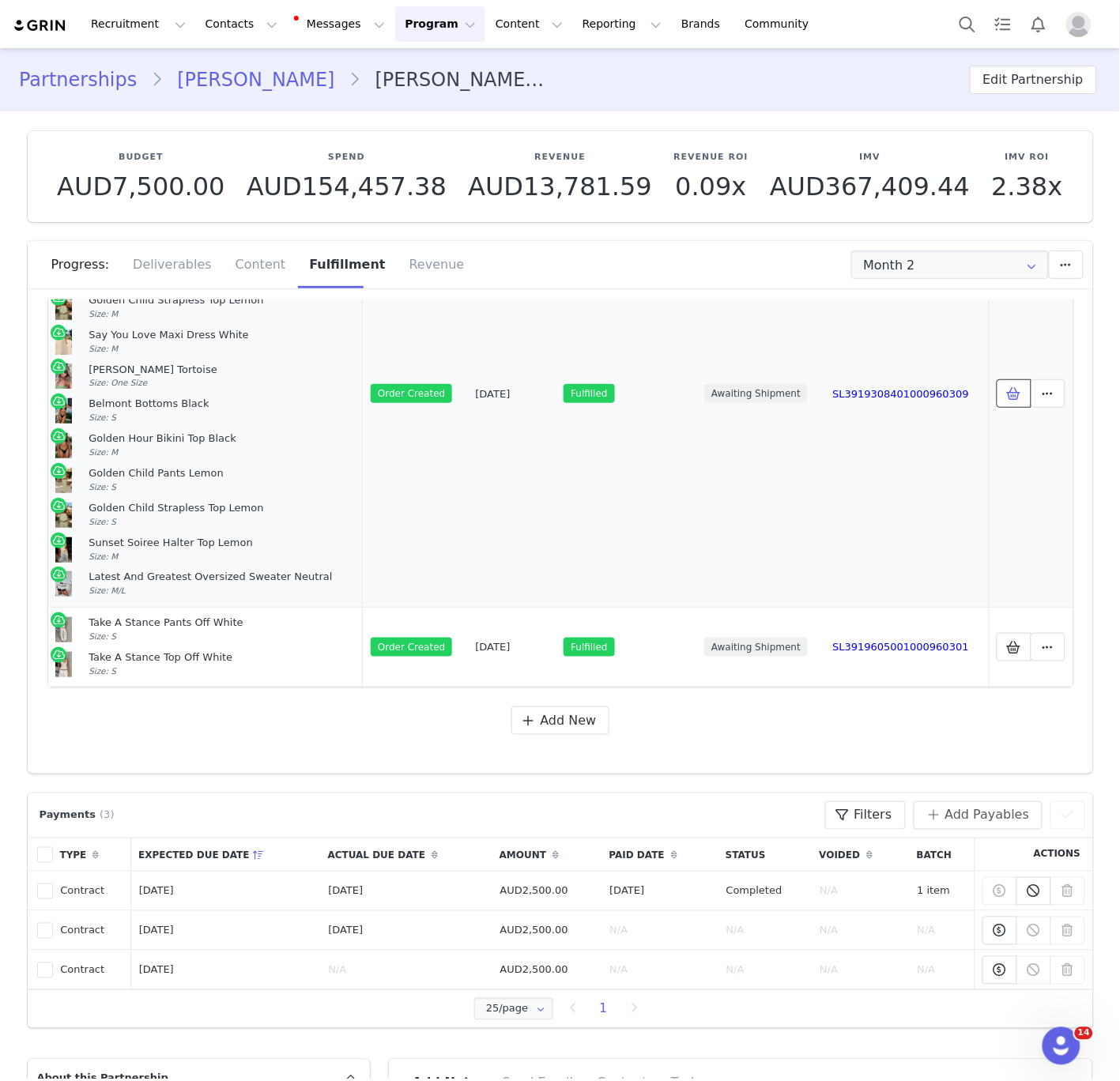
click at [1016, 394] on icon at bounding box center [1014, 393] width 14 height 13
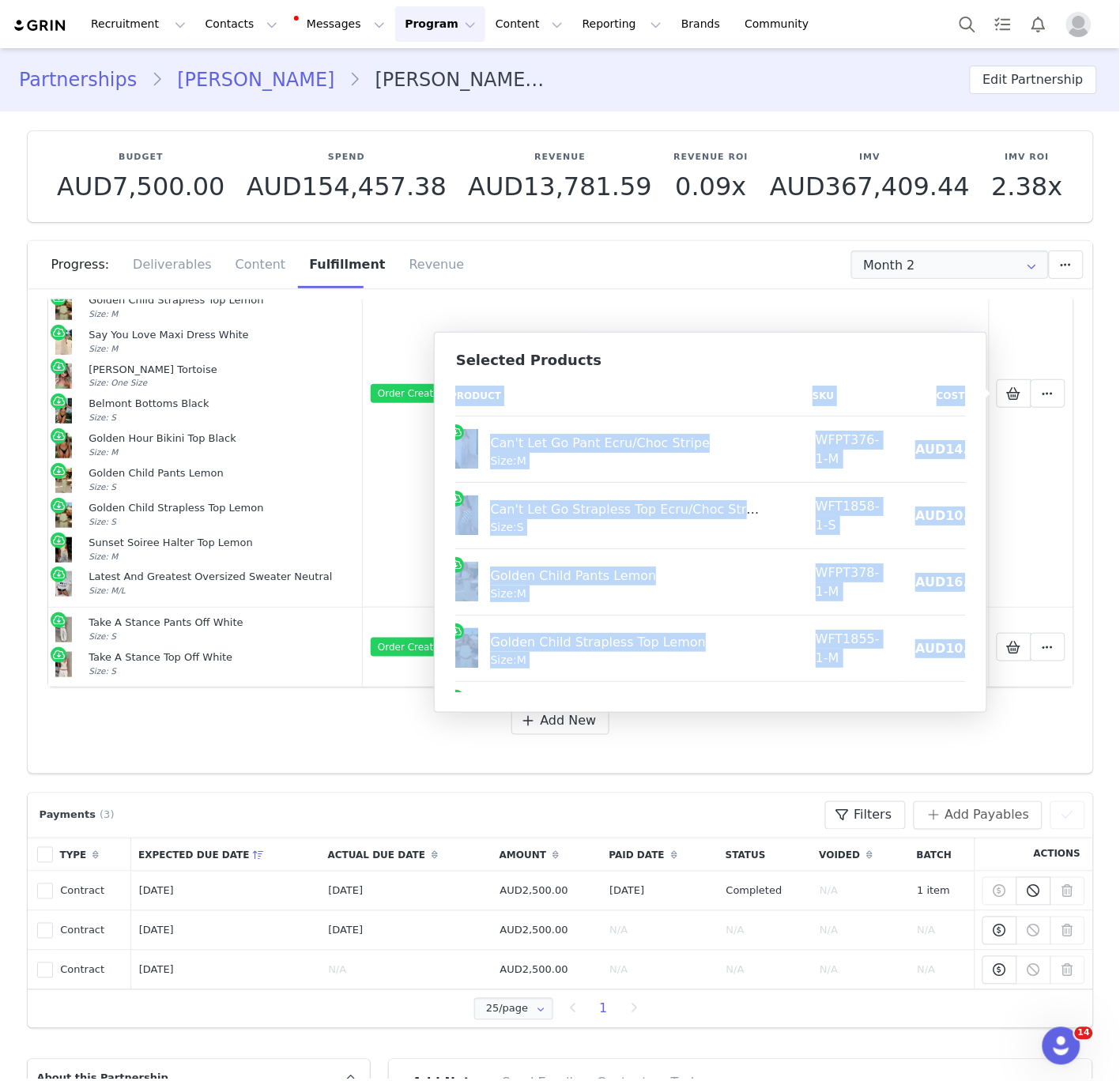
scroll to position [0, 0]
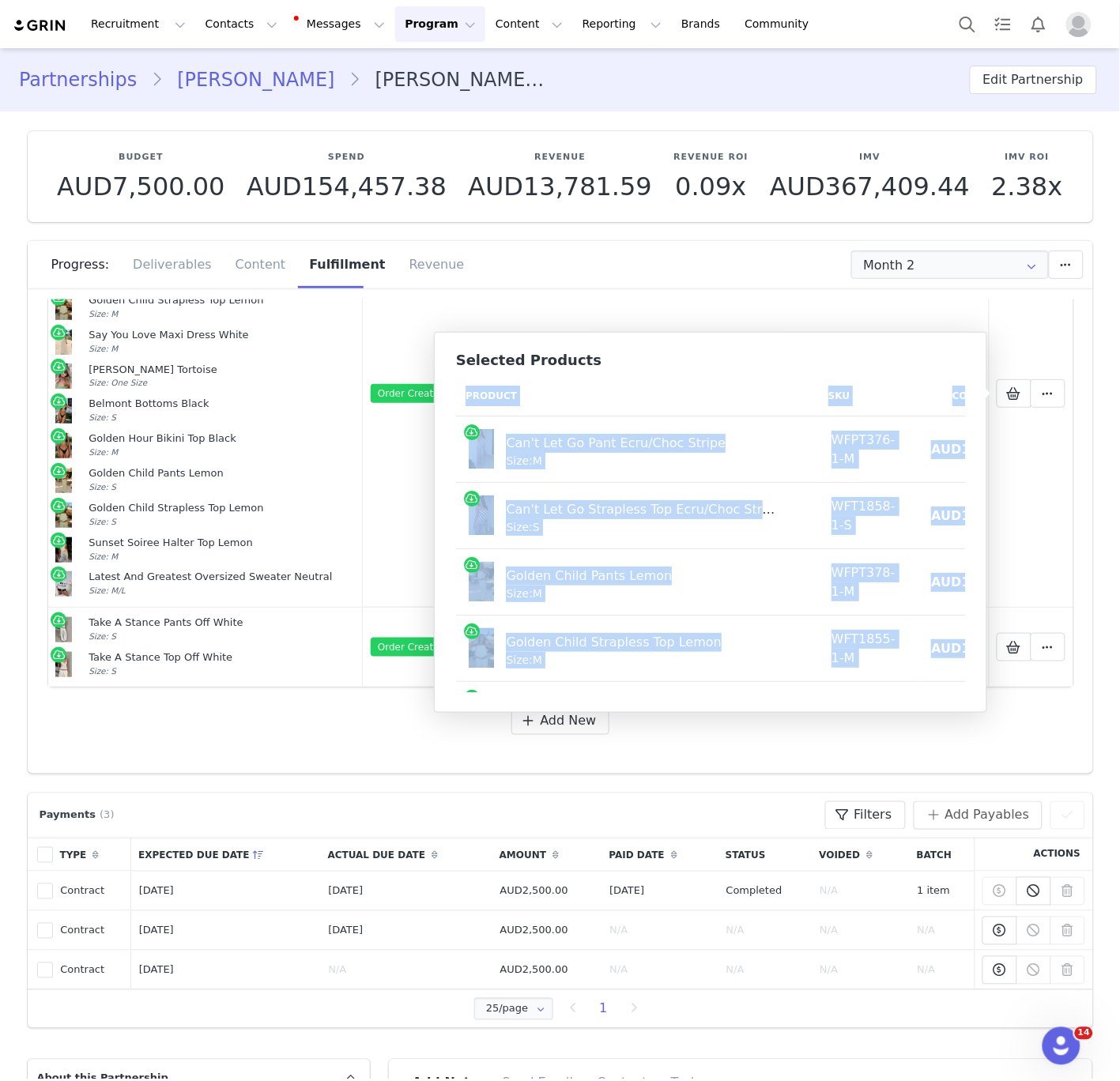
drag, startPoint x: 955, startPoint y: 665, endPoint x: 443, endPoint y: 396, distance: 578.4
click at [443, 396] on div "Selected Products Product SKU Cost Price Can't Let Go Pant Ecru/Choc Stripe Siz…" at bounding box center [710, 522] width 553 height 381
copy table "Product SKU Cost Price Can't Let Go Pant Ecru/Choc Stripe Size: M WFPT376-1-M A…"
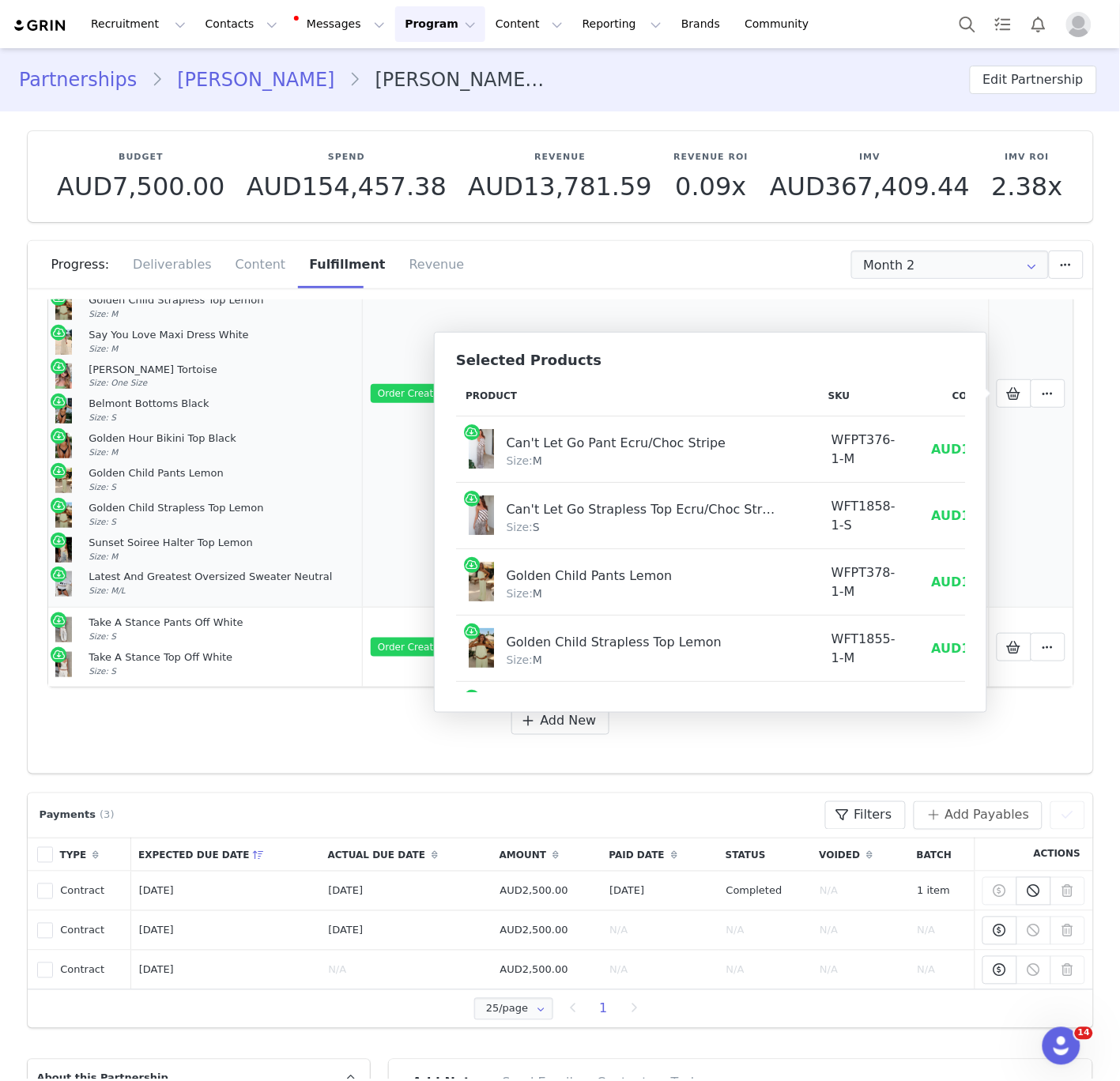
click at [266, 412] on div "Belmont Bottoms Black Size: S" at bounding box center [221, 411] width 266 height 27
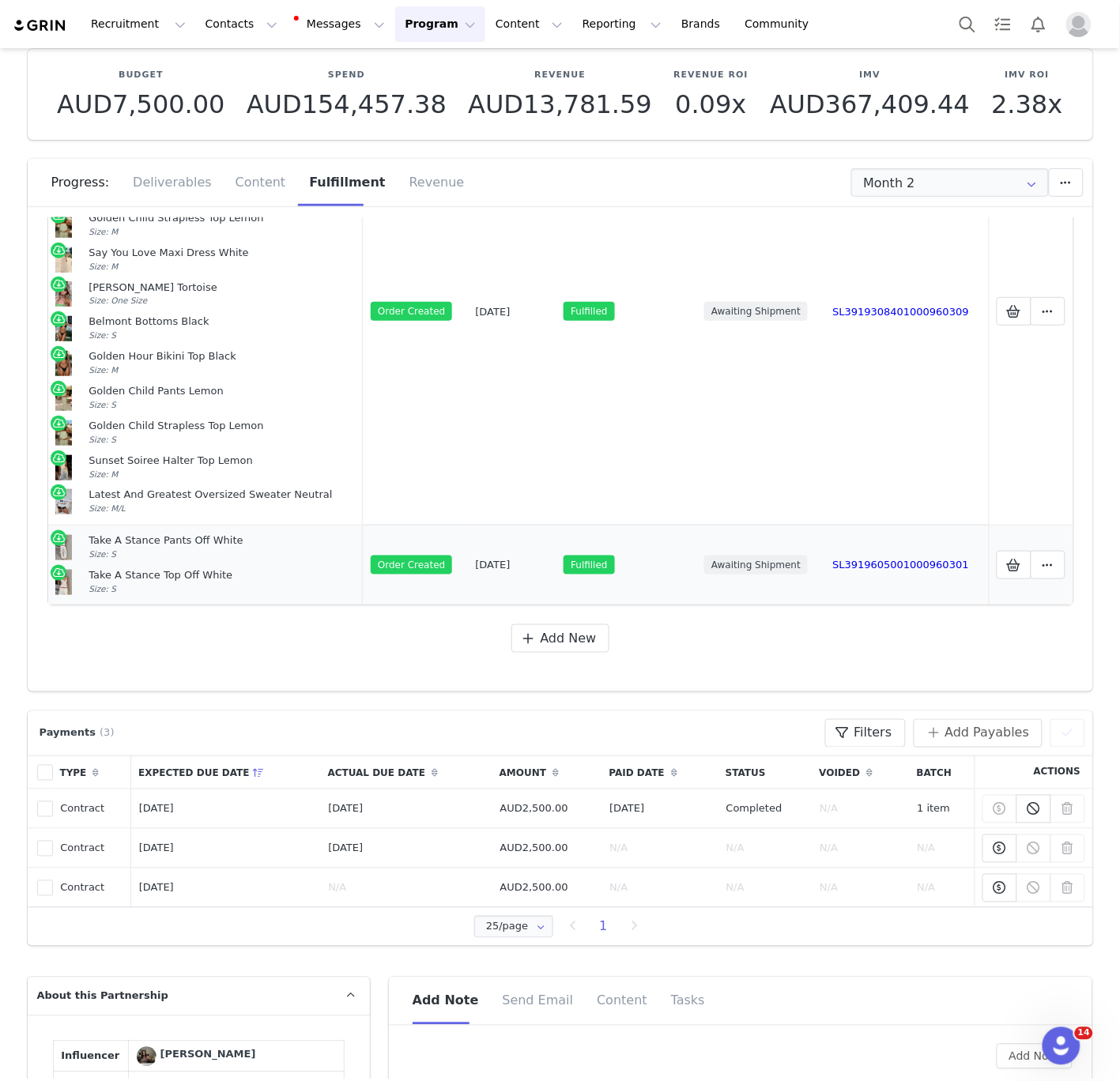
scroll to position [248, 0]
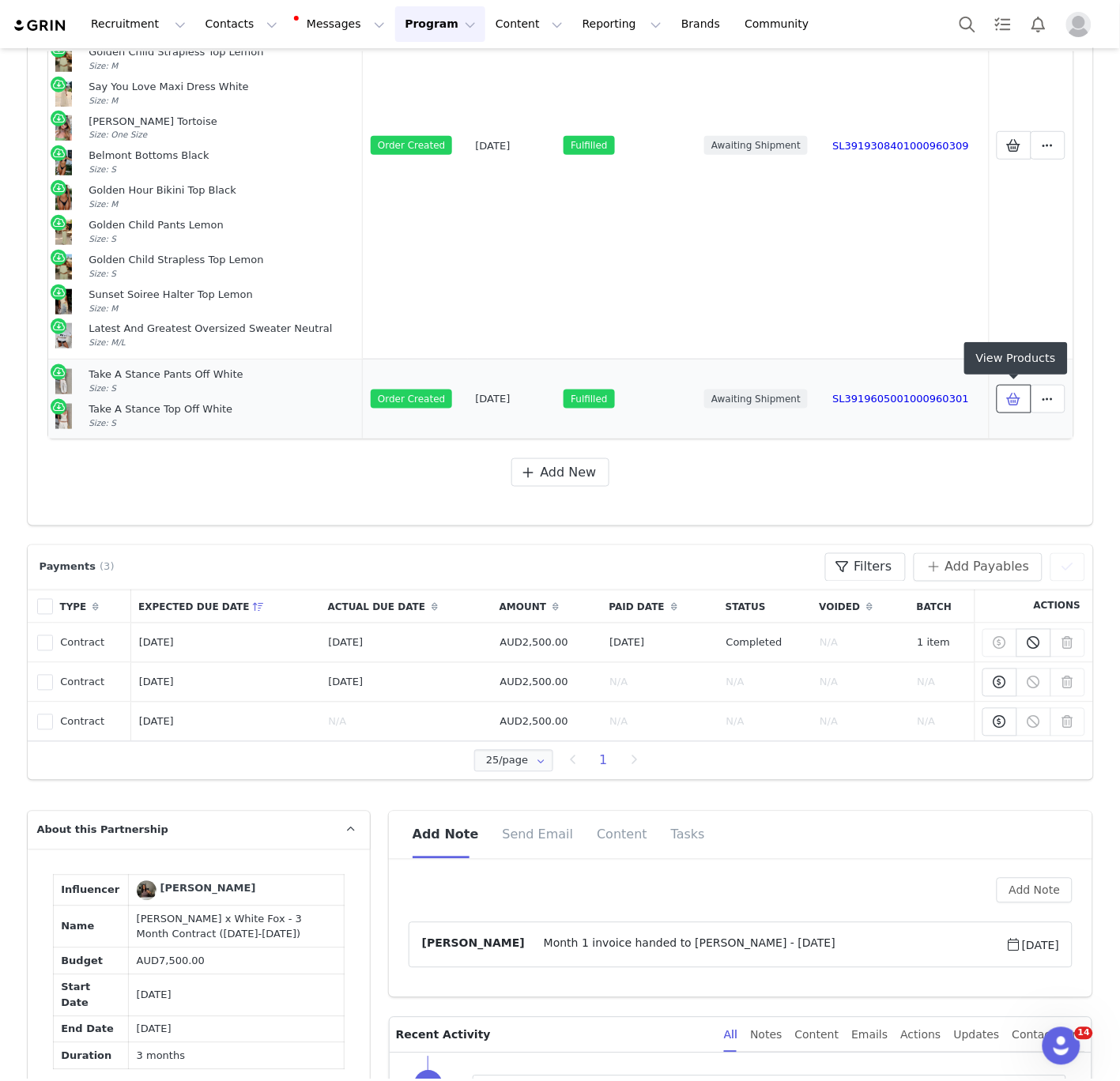
click at [1020, 400] on icon at bounding box center [1014, 399] width 14 height 13
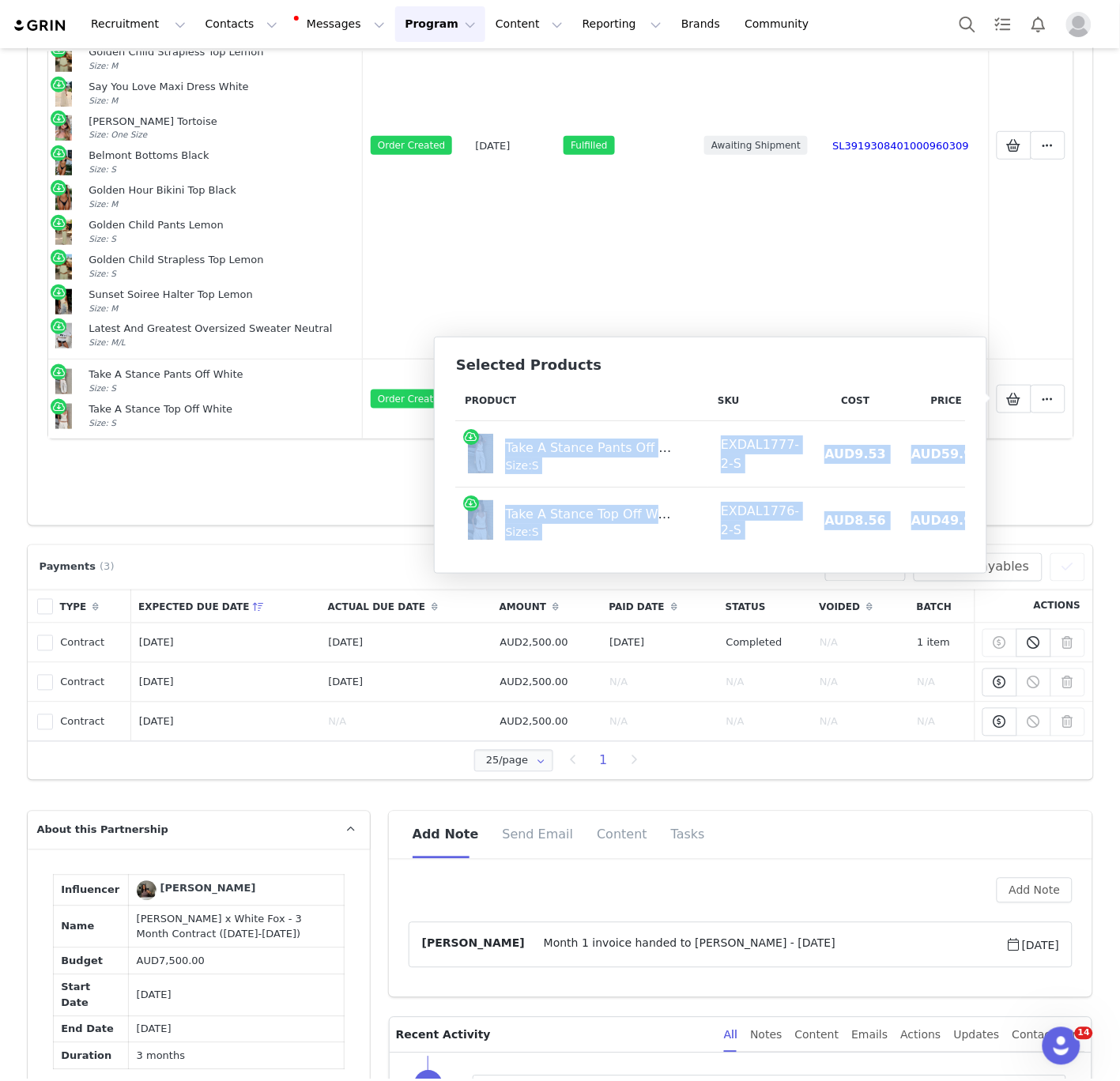
scroll to position [0, 0]
drag, startPoint x: 959, startPoint y: 523, endPoint x: 471, endPoint y: 468, distance: 491.1
click at [471, 468] on tbody "Take A Stance Pants Off White Size: S EXDAL1777-2-S AUD9.53 AUD59.95 Take A Sta…" at bounding box center [725, 488] width 539 height 133
copy tbody "Take A Stance Pants Off White Size: S EXDAL1777-2-S AUD9.53 AUD59.95 Take A Sta…"
